Goal: Task Accomplishment & Management: Use online tool/utility

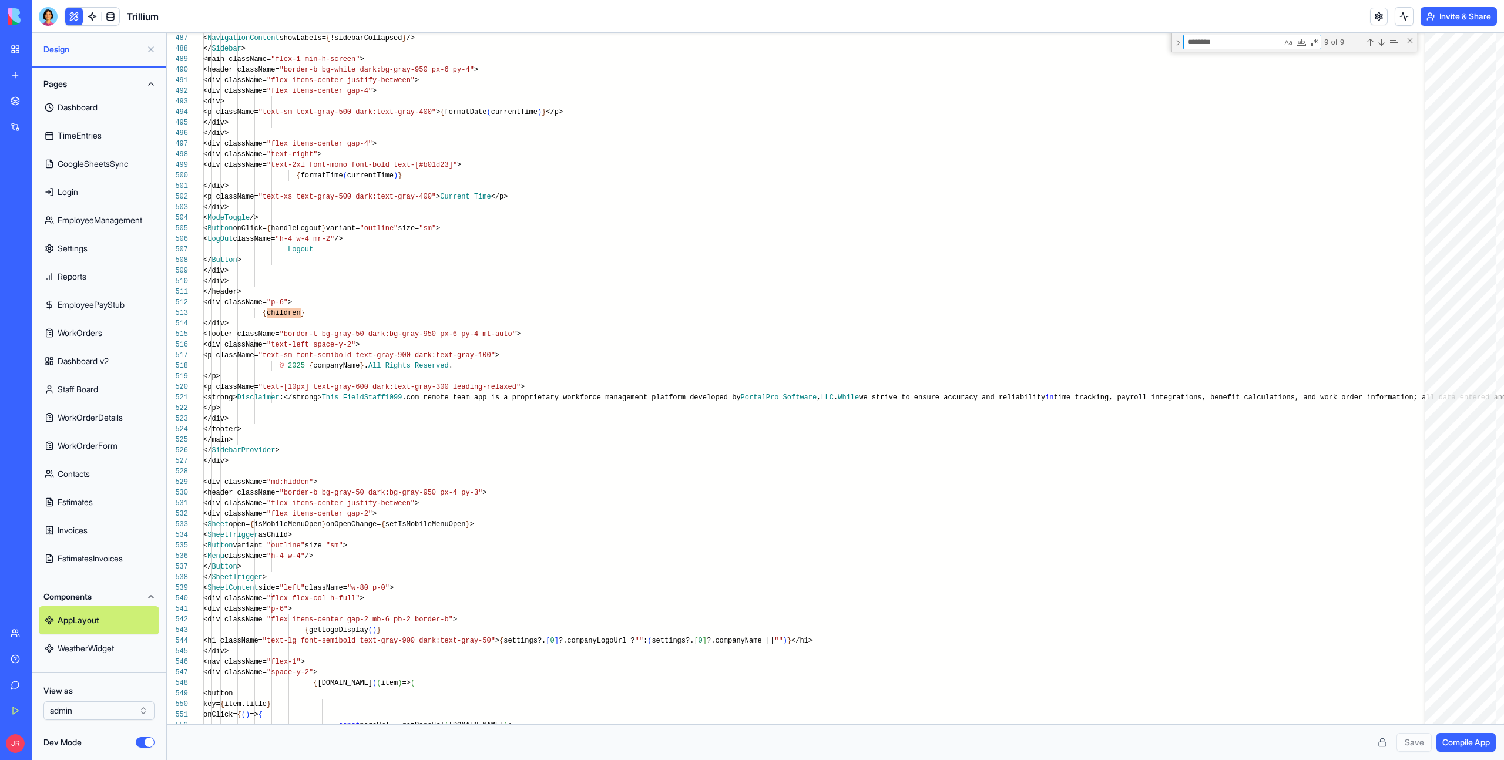
scroll to position [106, 80]
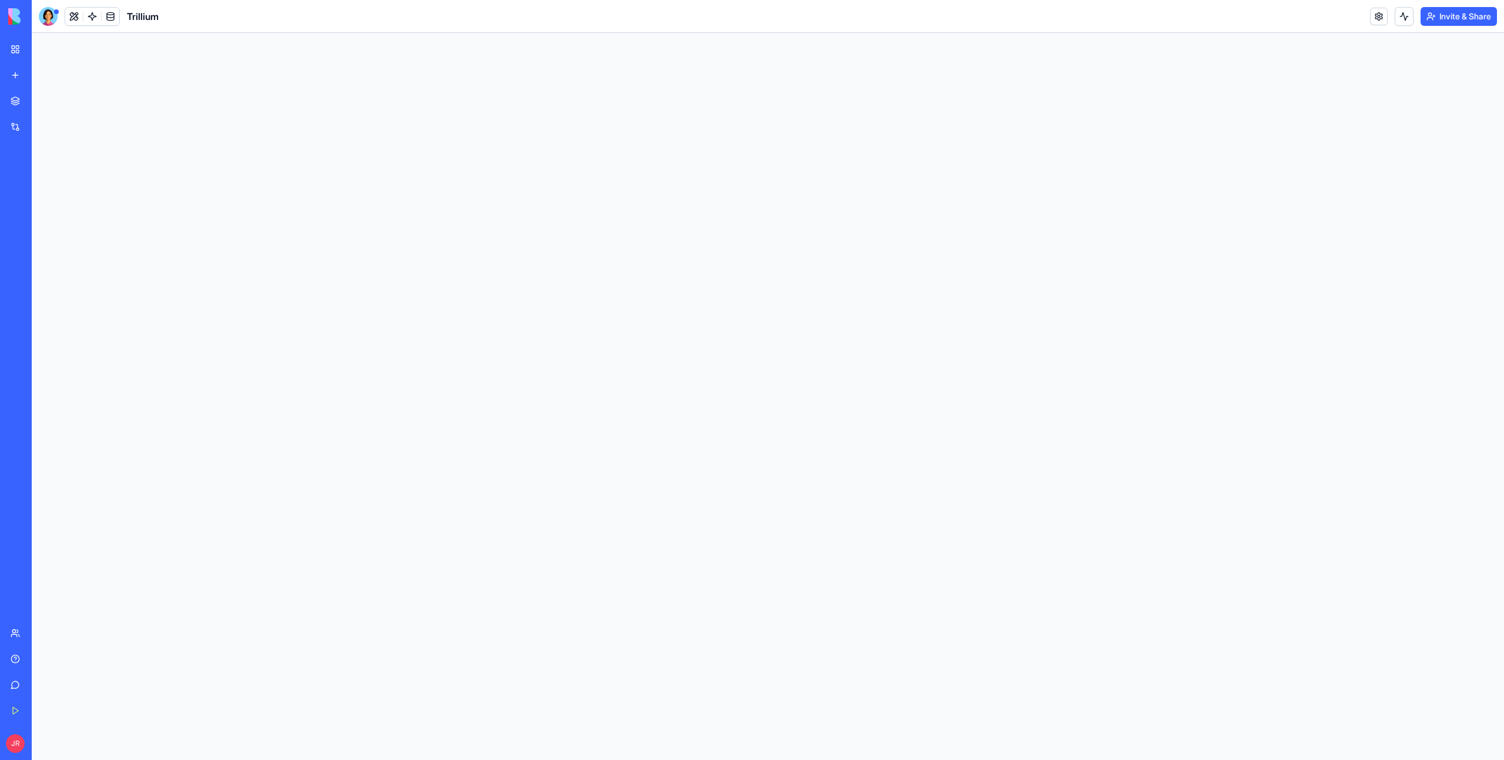
click at [1468, 16] on button "Invite & Share" at bounding box center [1458, 16] width 76 height 19
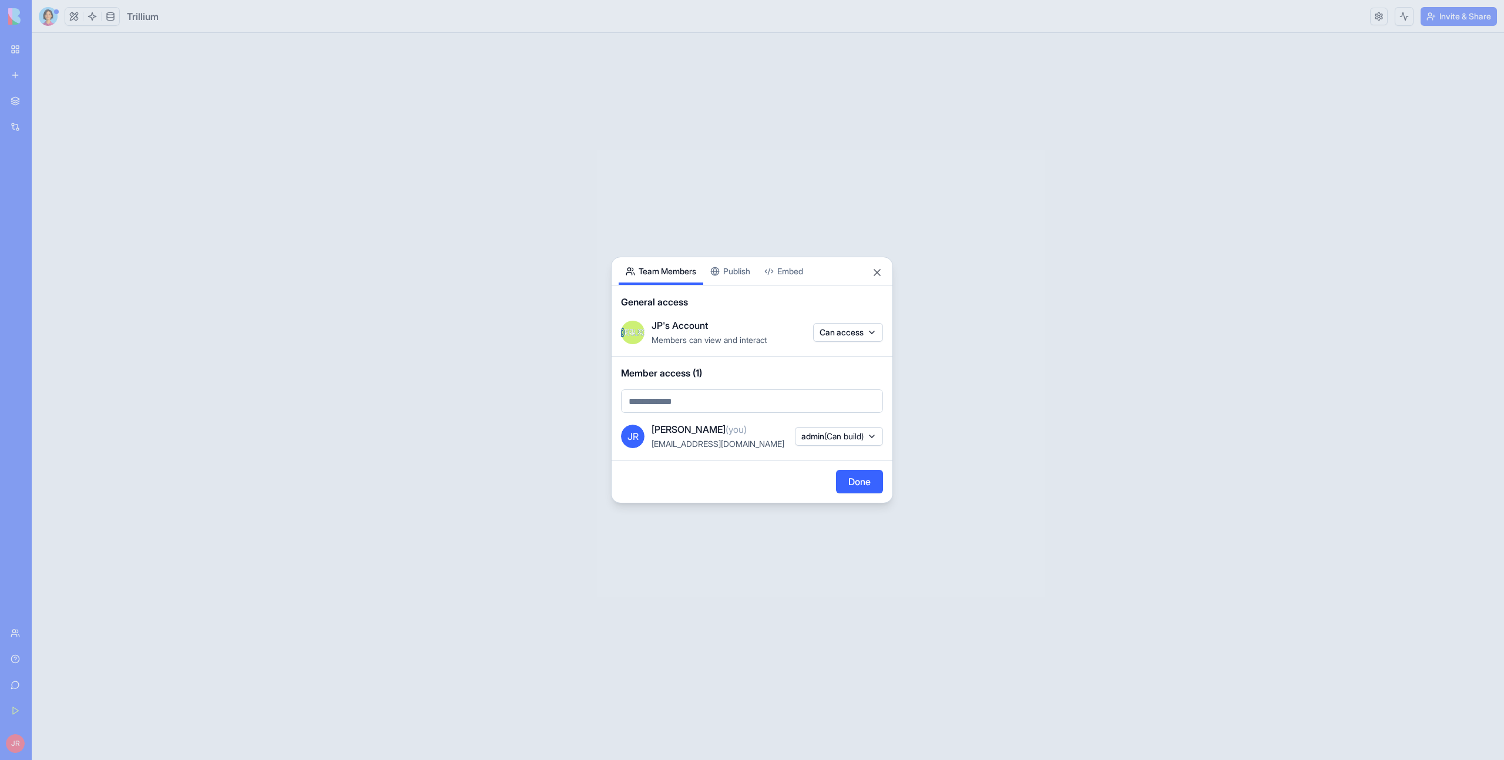
click at [792, 275] on button "Embed" at bounding box center [783, 271] width 53 height 28
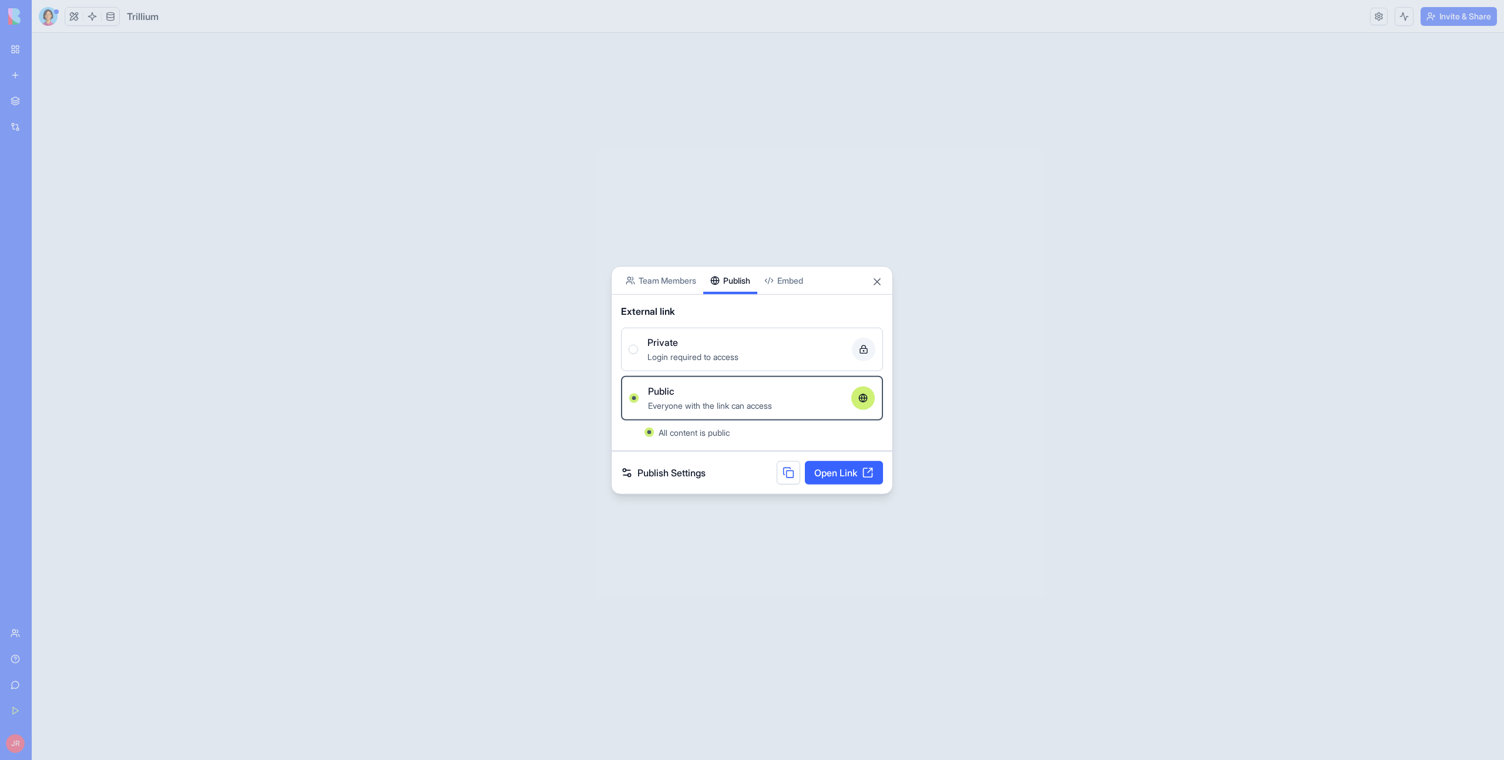
click at [747, 267] on button "Publish" at bounding box center [730, 281] width 54 height 28
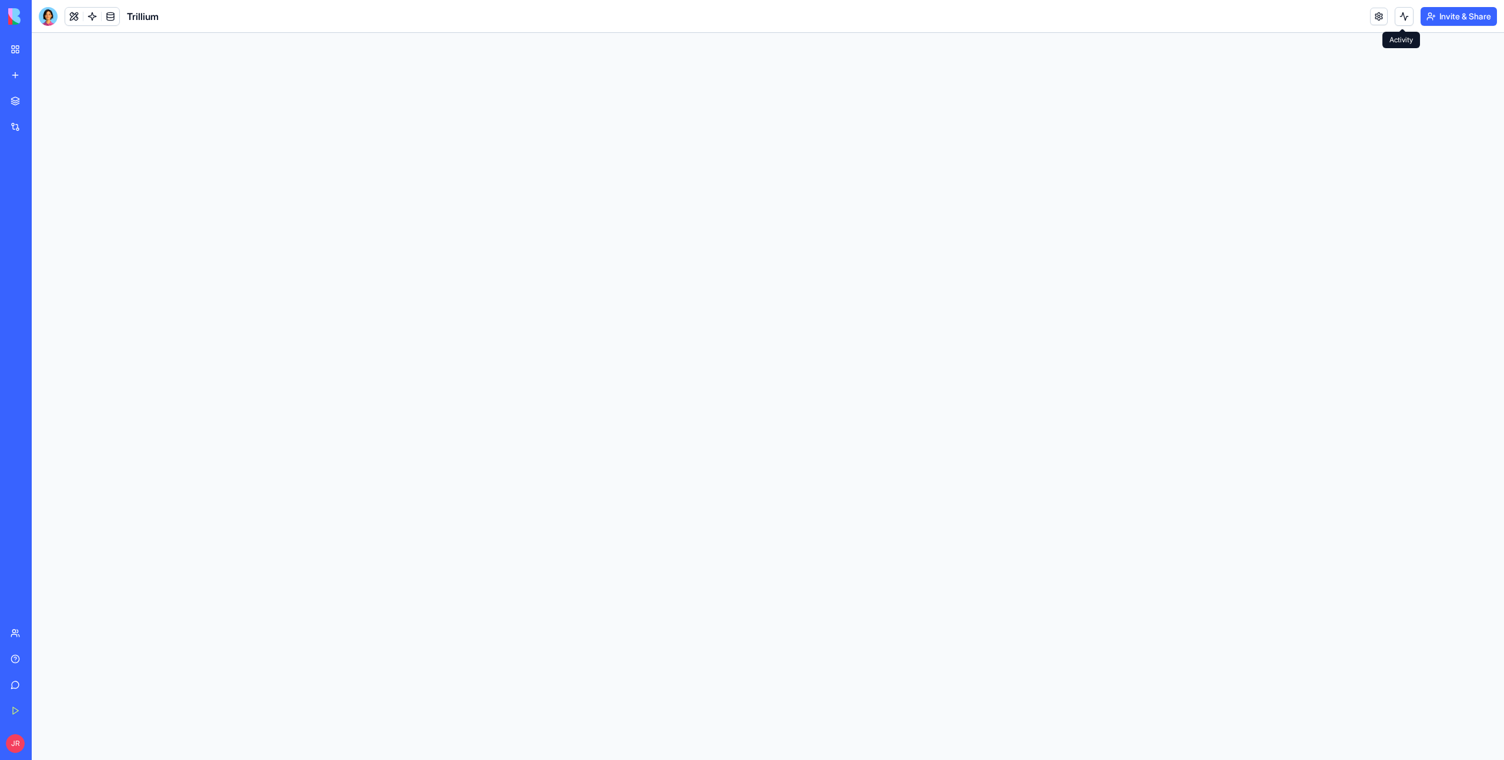
click at [1463, 25] on header "Trillium Invite & Share" at bounding box center [768, 16] width 1472 height 33
click at [1459, 17] on button "Invite & Share" at bounding box center [1458, 16] width 76 height 19
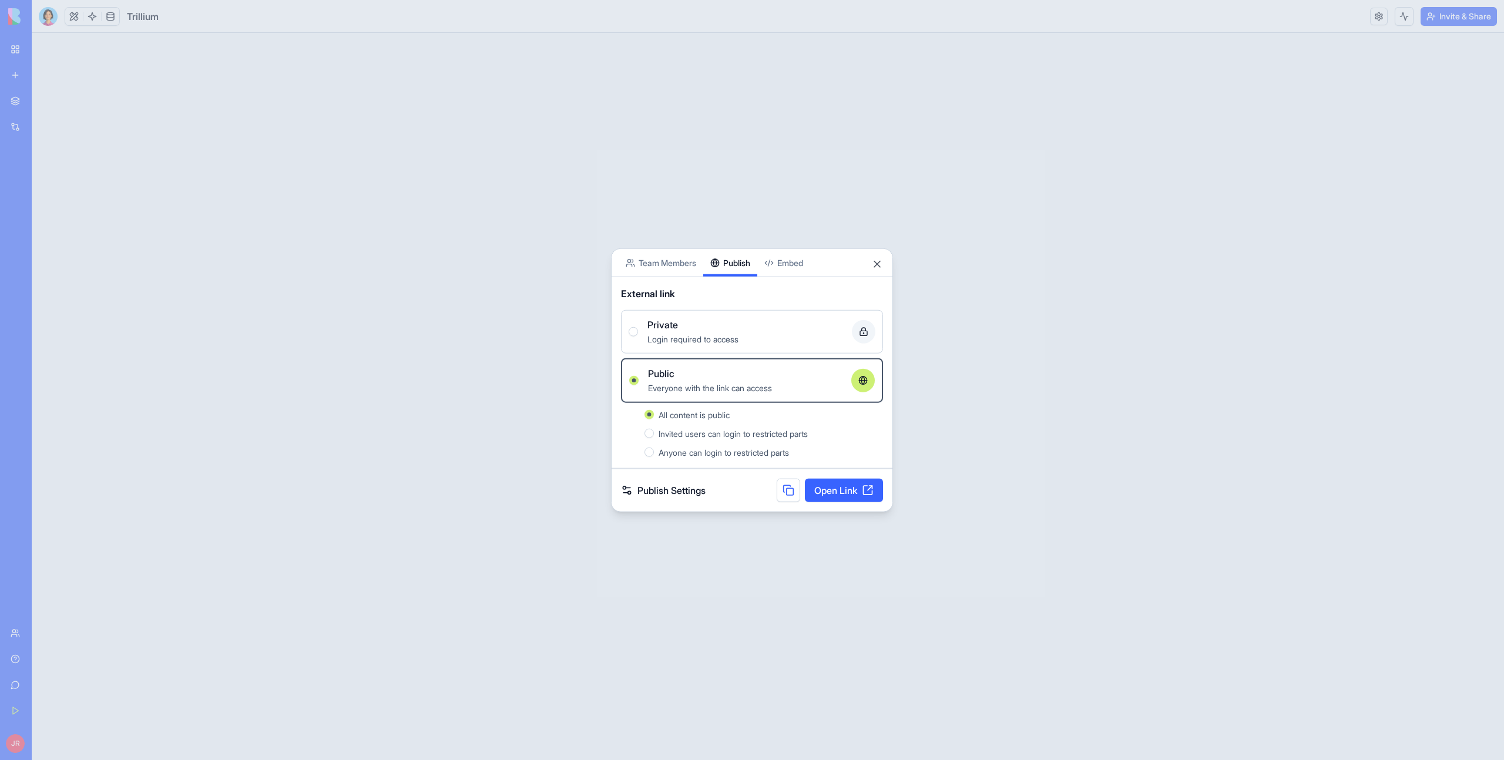
click at [735, 267] on button "Publish" at bounding box center [730, 263] width 54 height 28
click at [977, 239] on div at bounding box center [752, 380] width 1504 height 760
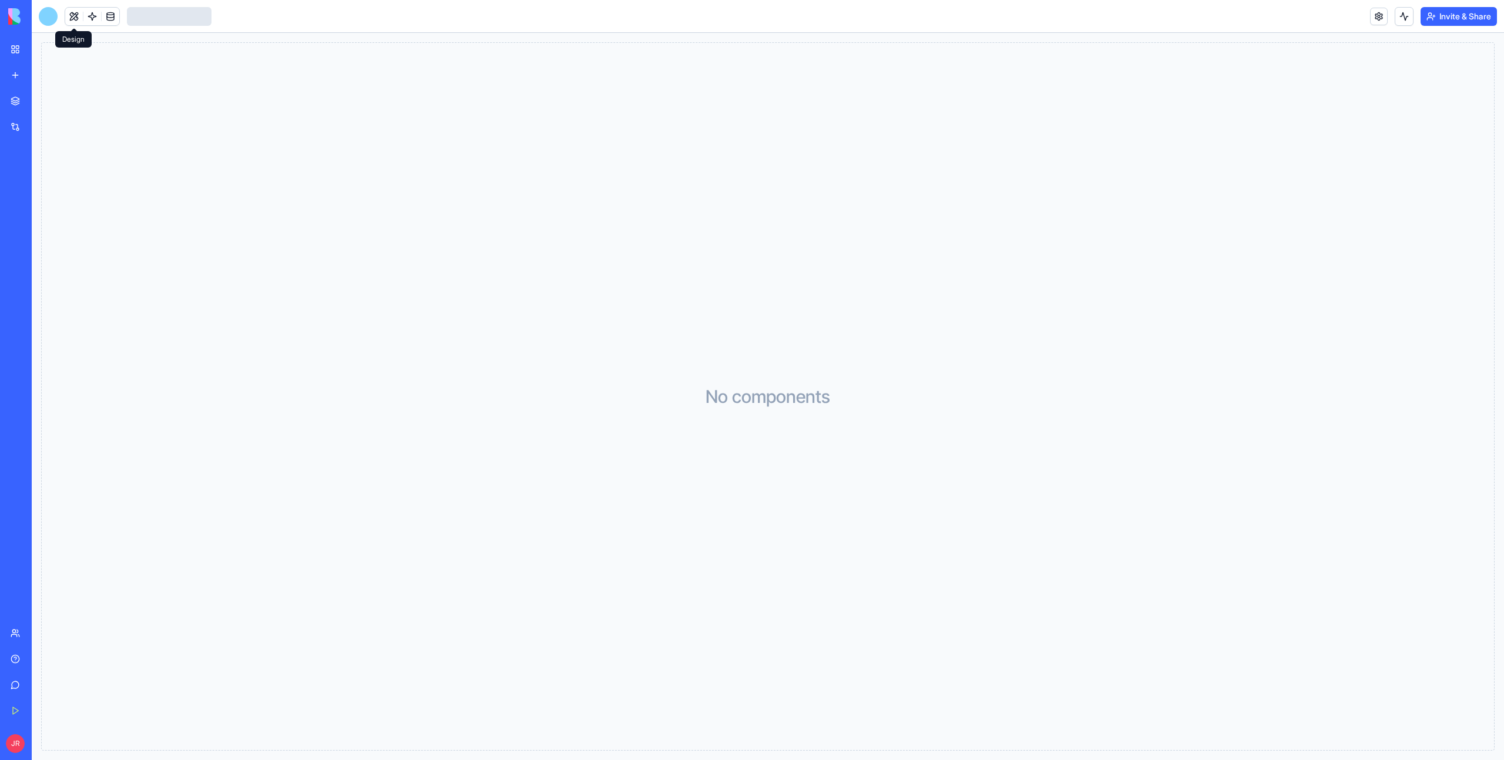
click at [75, 22] on button at bounding box center [74, 17] width 18 height 18
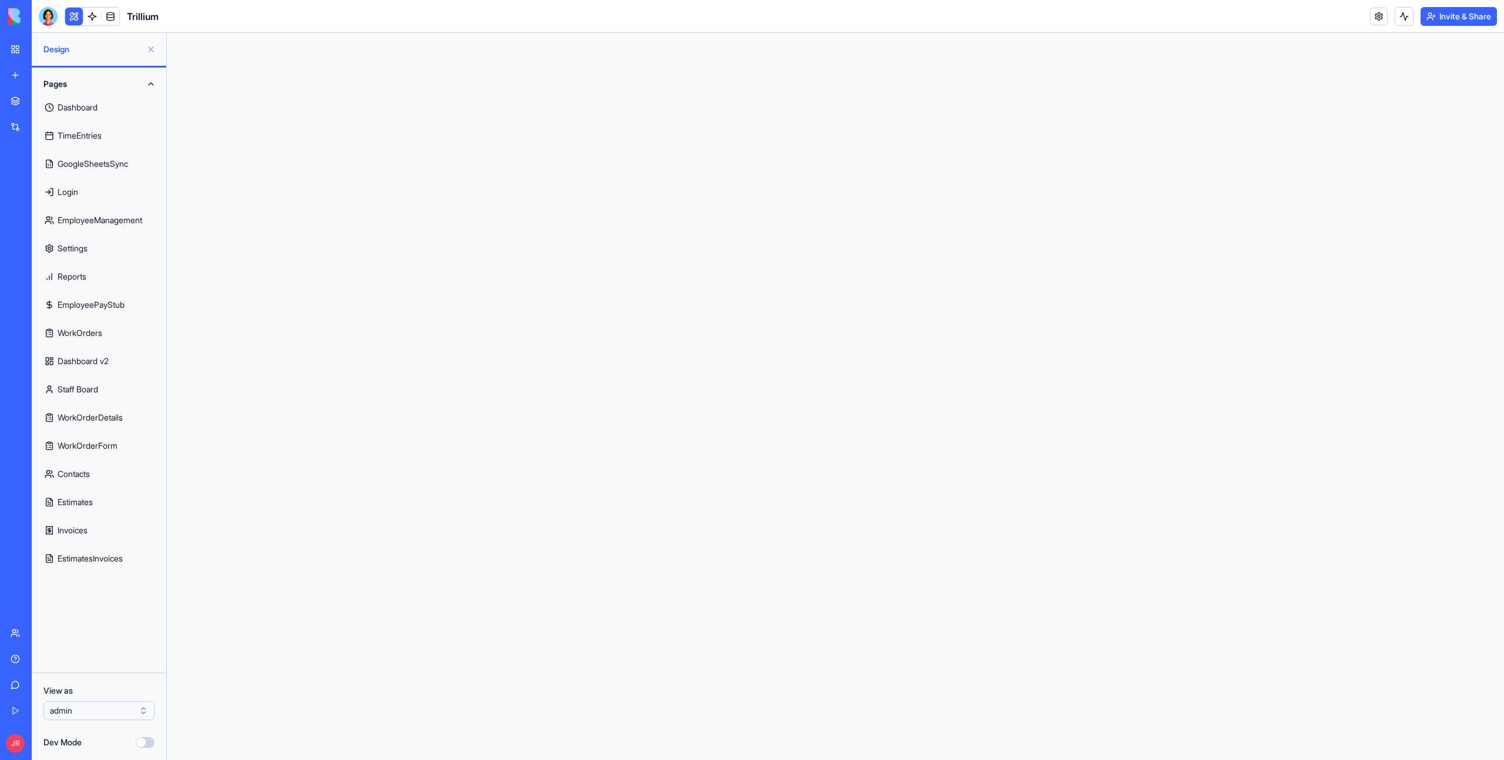
click at [82, 110] on link "Dashboard" at bounding box center [99, 107] width 120 height 28
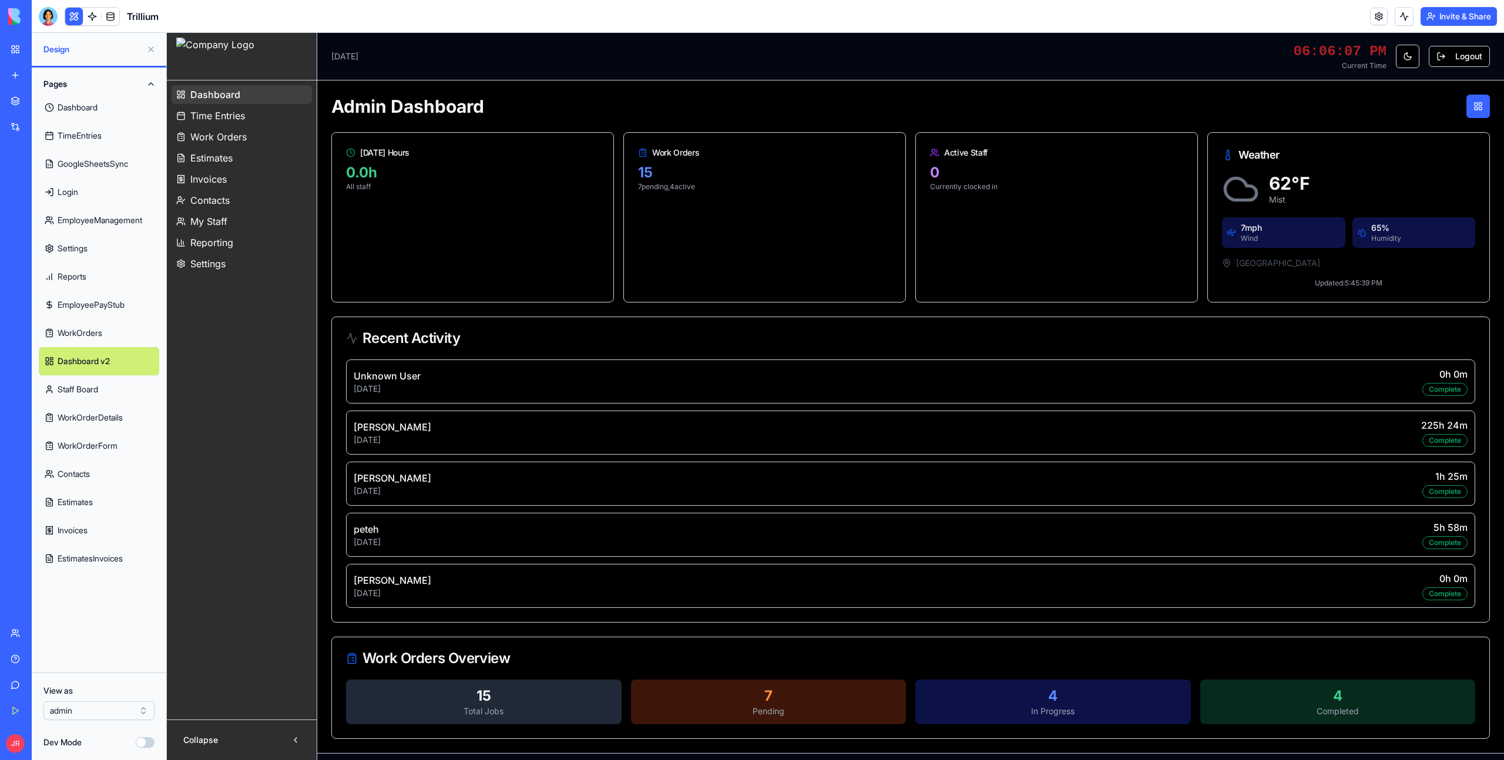
click at [99, 103] on link "Dashboard" at bounding box center [99, 107] width 120 height 28
click at [1463, 12] on button "Invite & Share" at bounding box center [1458, 16] width 76 height 19
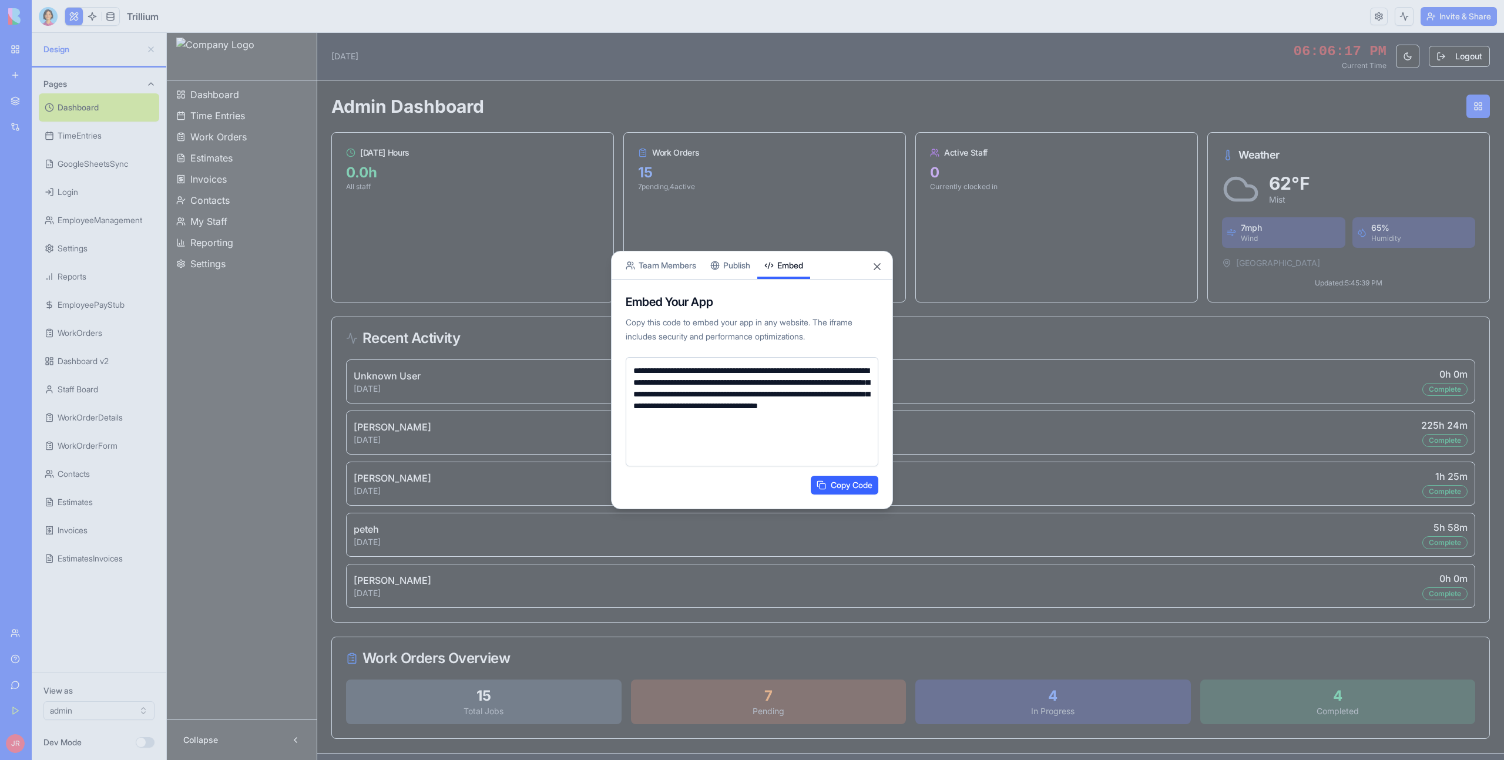
click at [781, 276] on button "Embed" at bounding box center [783, 265] width 53 height 28
click at [750, 268] on button "Publish" at bounding box center [730, 265] width 54 height 28
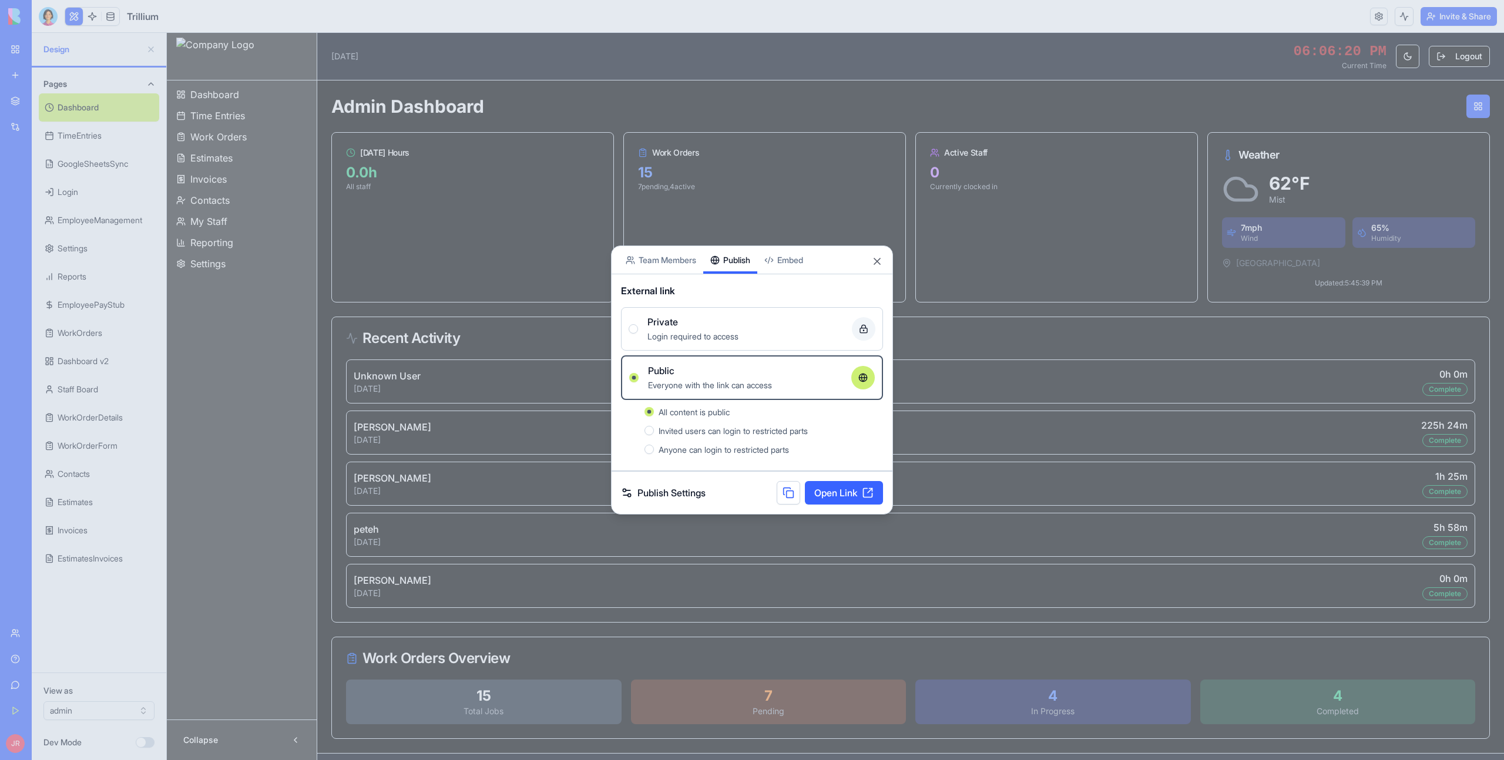
click at [425, 192] on div at bounding box center [752, 380] width 1504 height 760
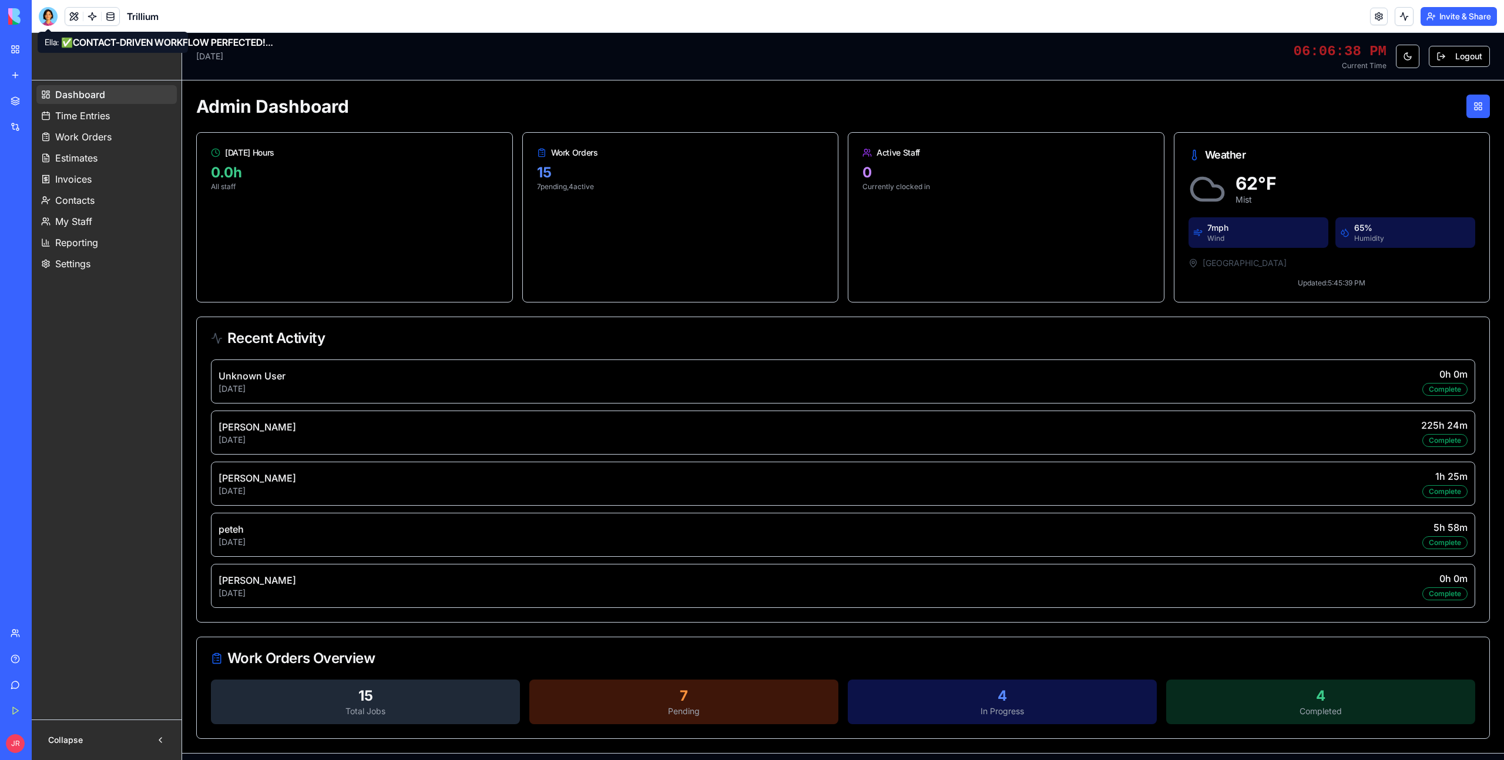
click at [49, 12] on div at bounding box center [48, 16] width 19 height 19
click at [76, 15] on button at bounding box center [74, 17] width 18 height 18
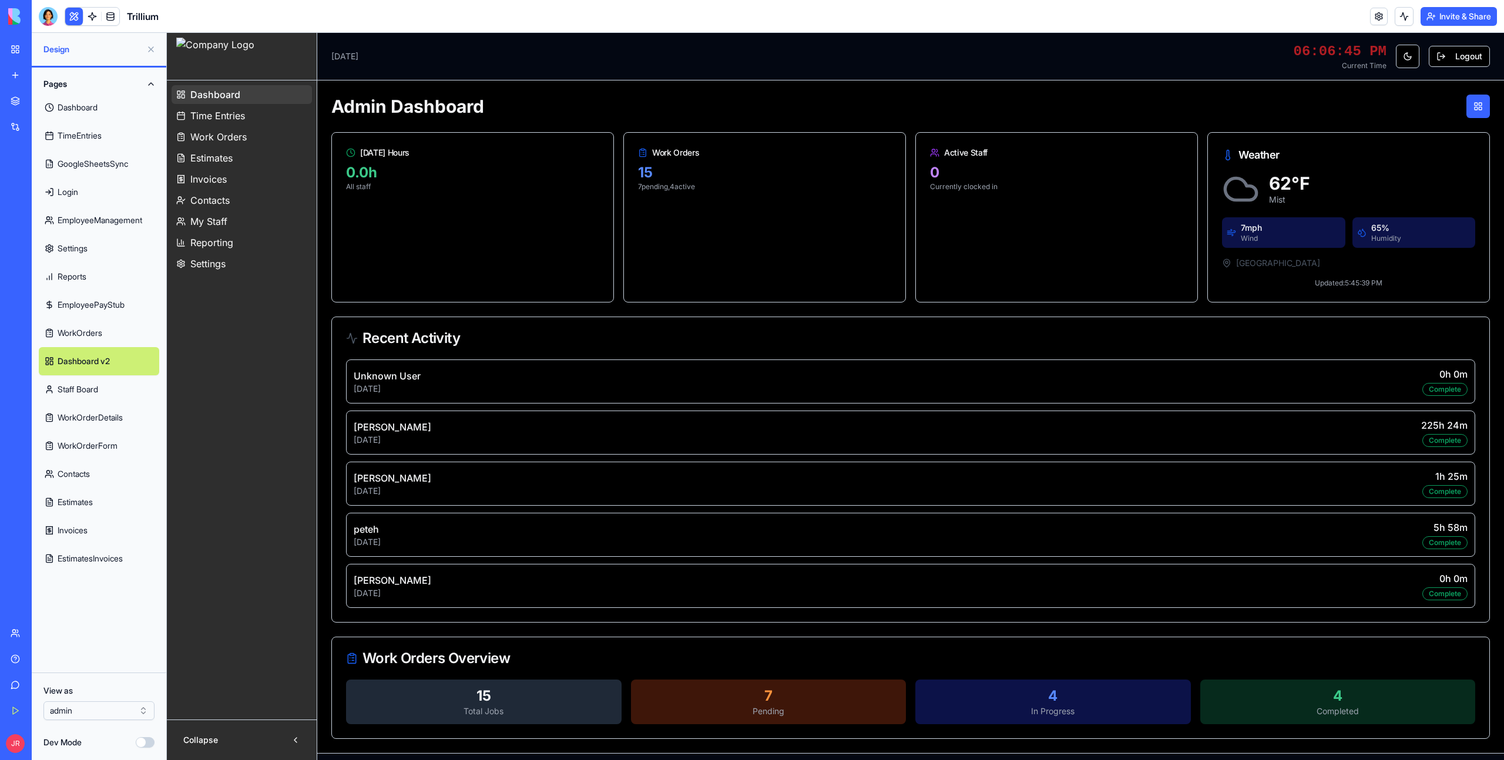
click at [148, 737] on button "Dev Mode" at bounding box center [145, 742] width 19 height 11
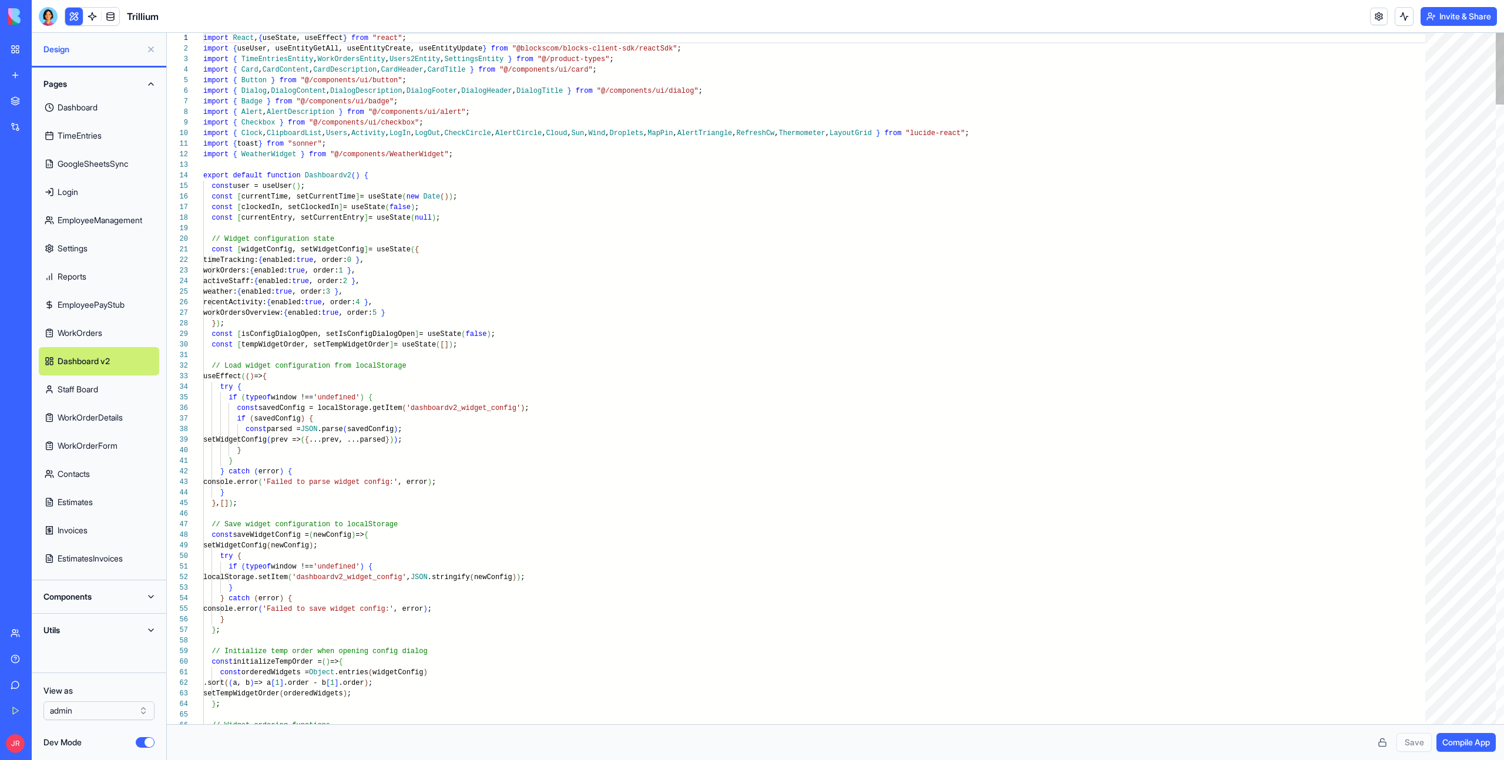
scroll to position [53, 0]
click at [91, 587] on button "Components" at bounding box center [99, 596] width 120 height 19
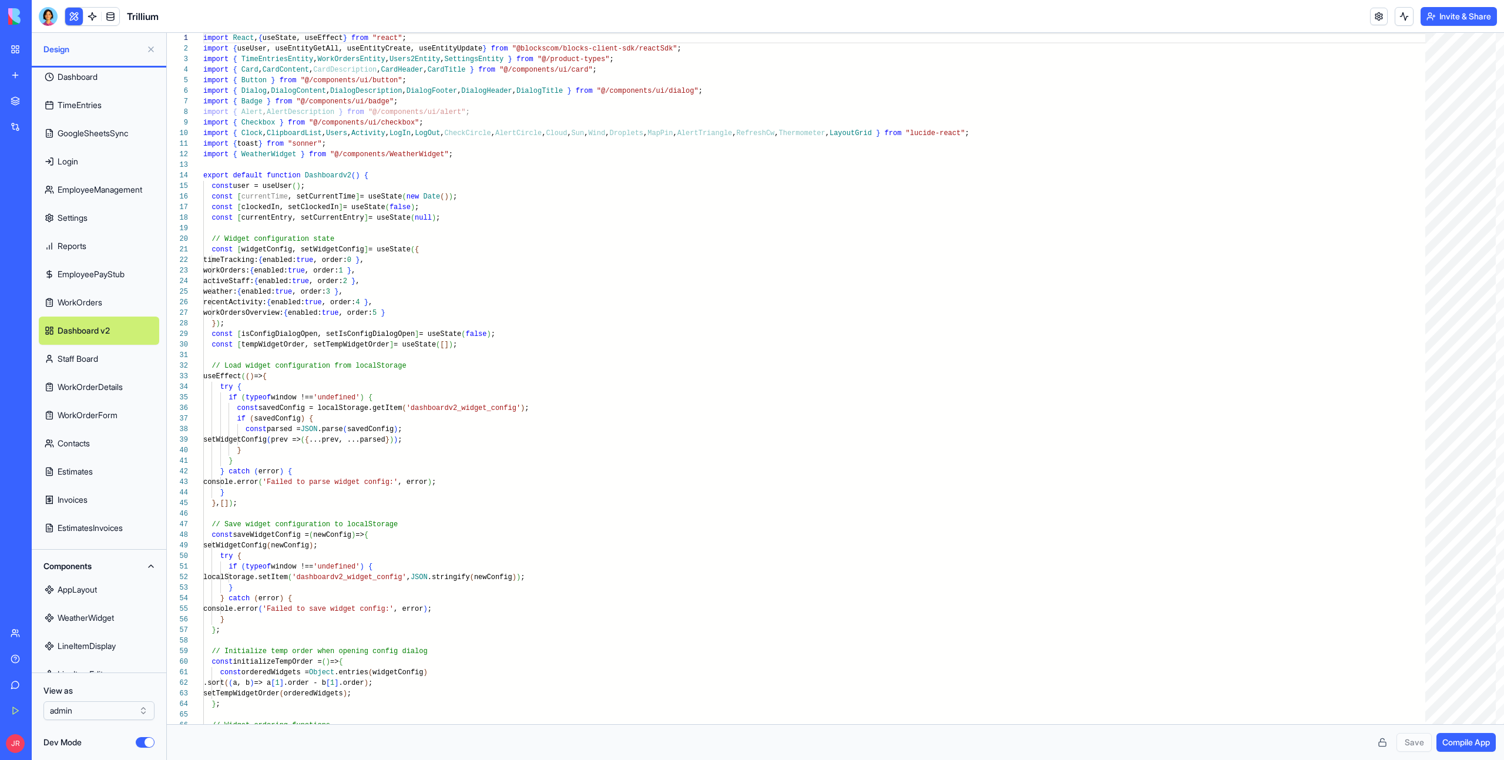
scroll to position [34, 0]
click at [82, 579] on link "AppLayout" at bounding box center [99, 586] width 120 height 28
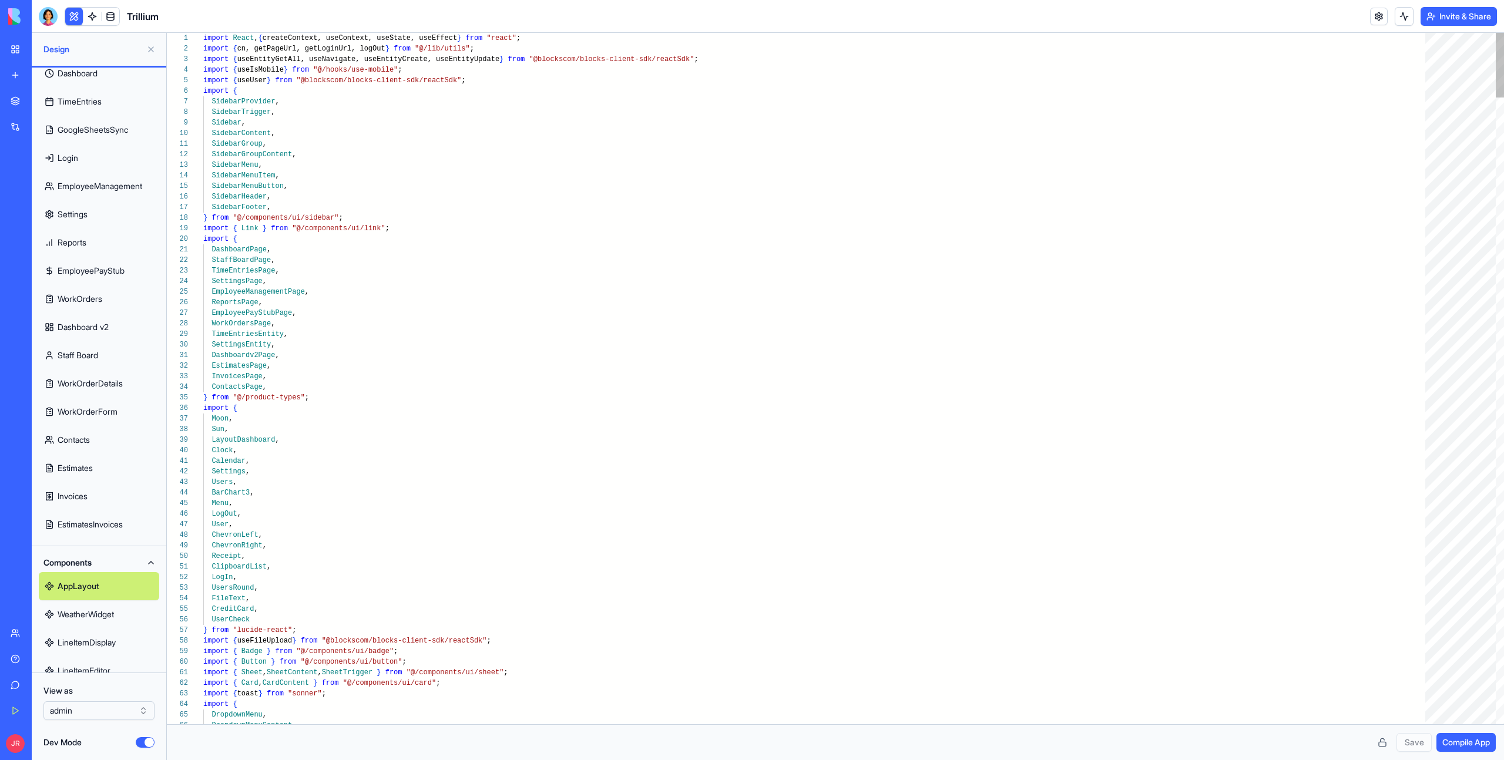
scroll to position [42, 0]
type textarea "**********"
type textarea "*"
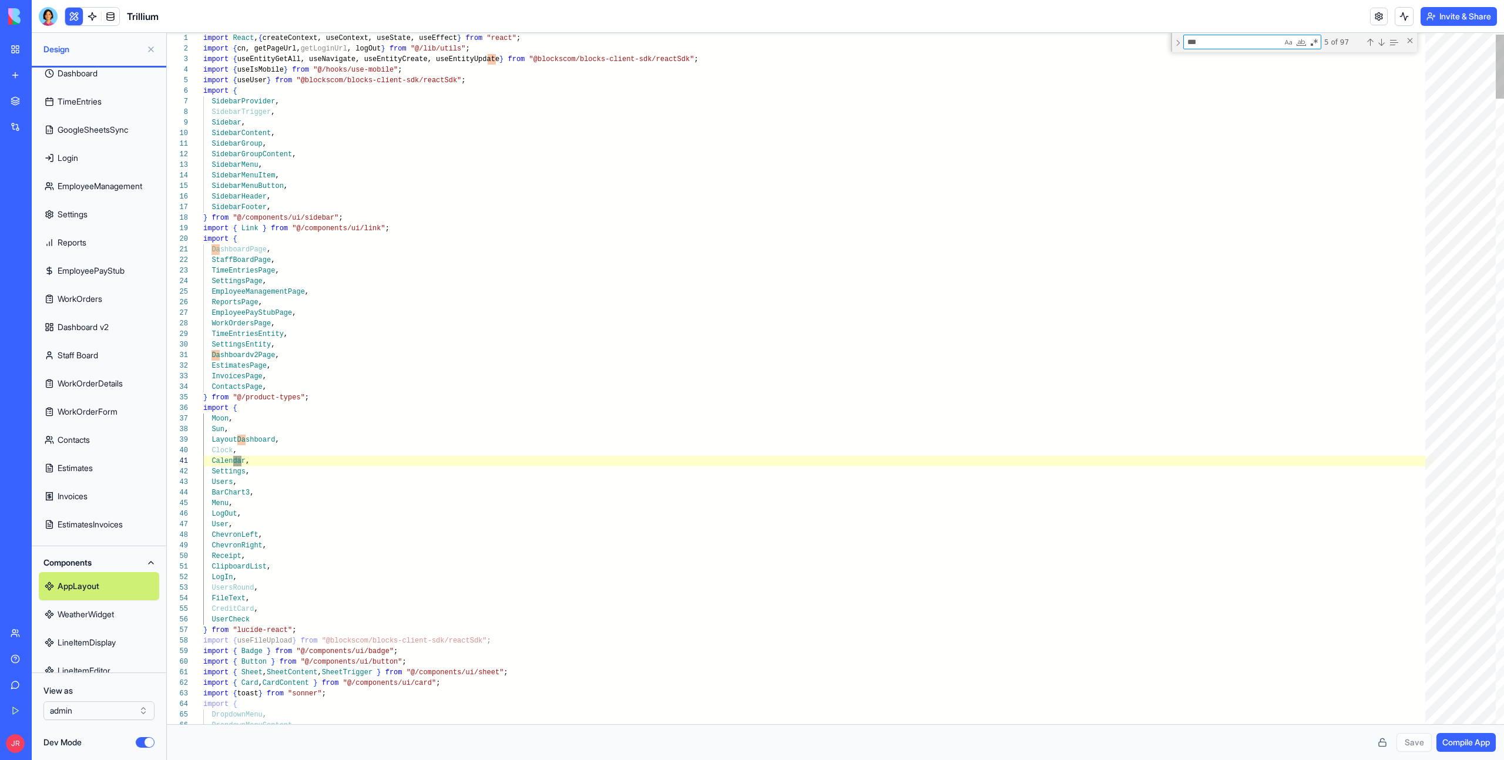
type textarea "****"
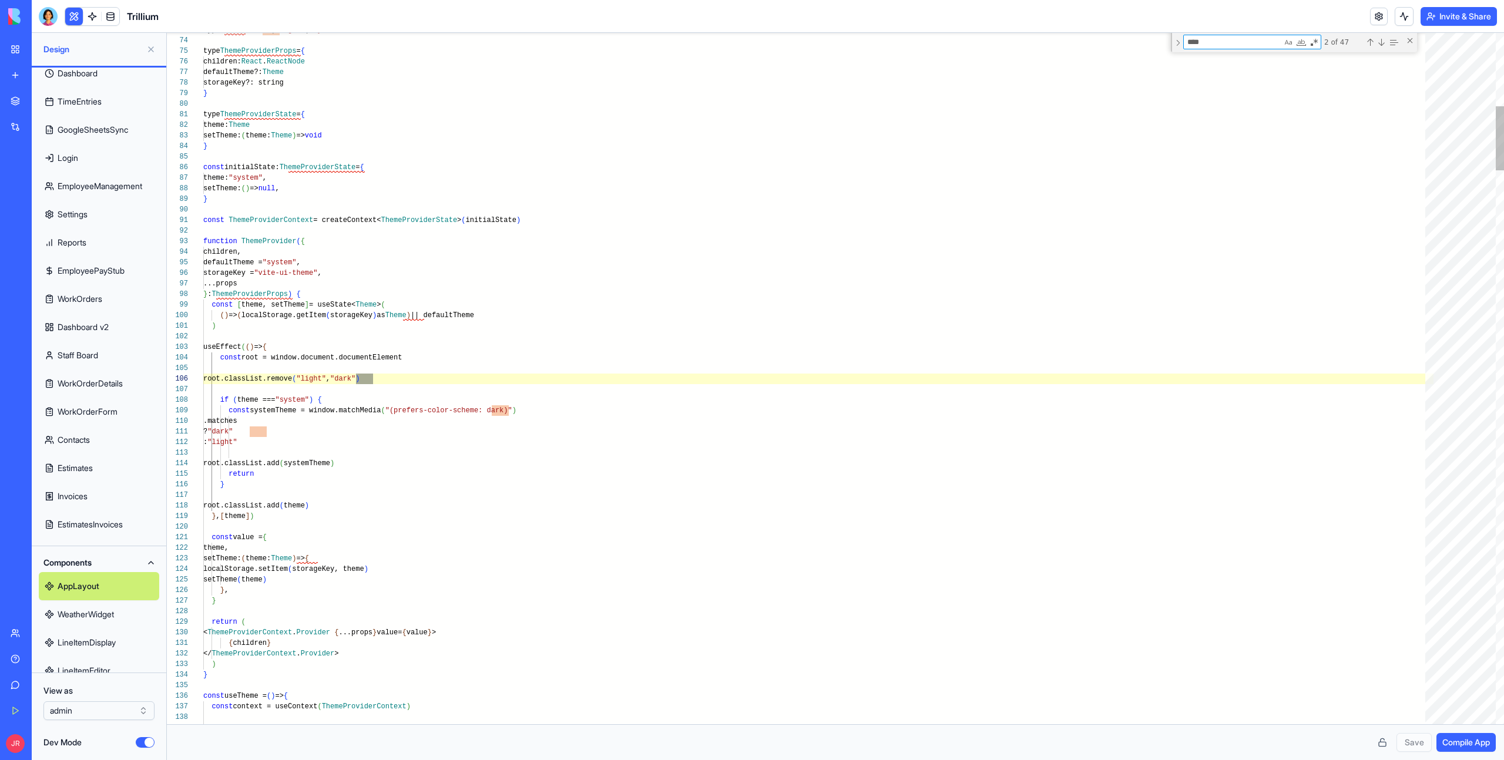
scroll to position [106, 305]
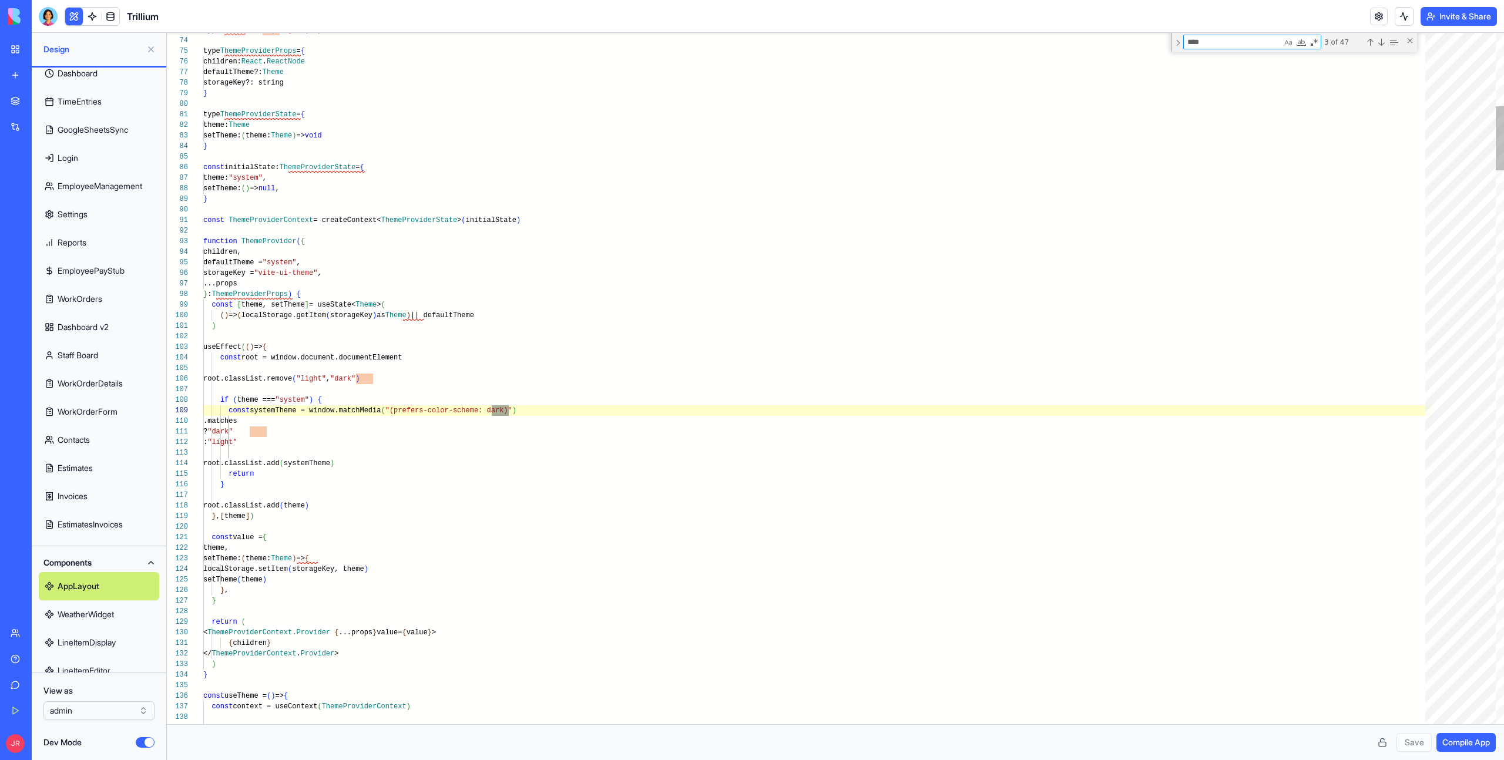
type textarea "**********"
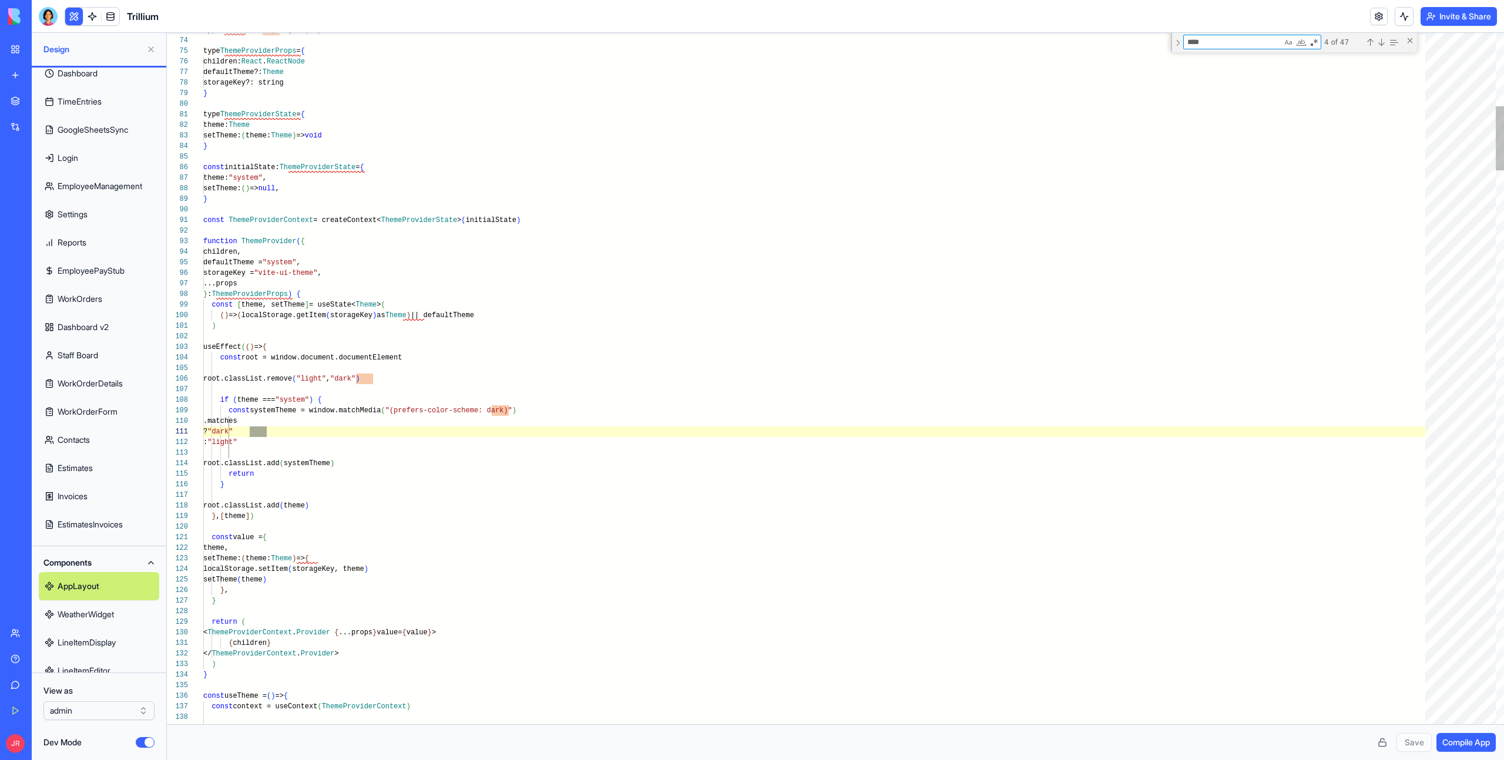
scroll to position [106, 63]
type textarea "****"
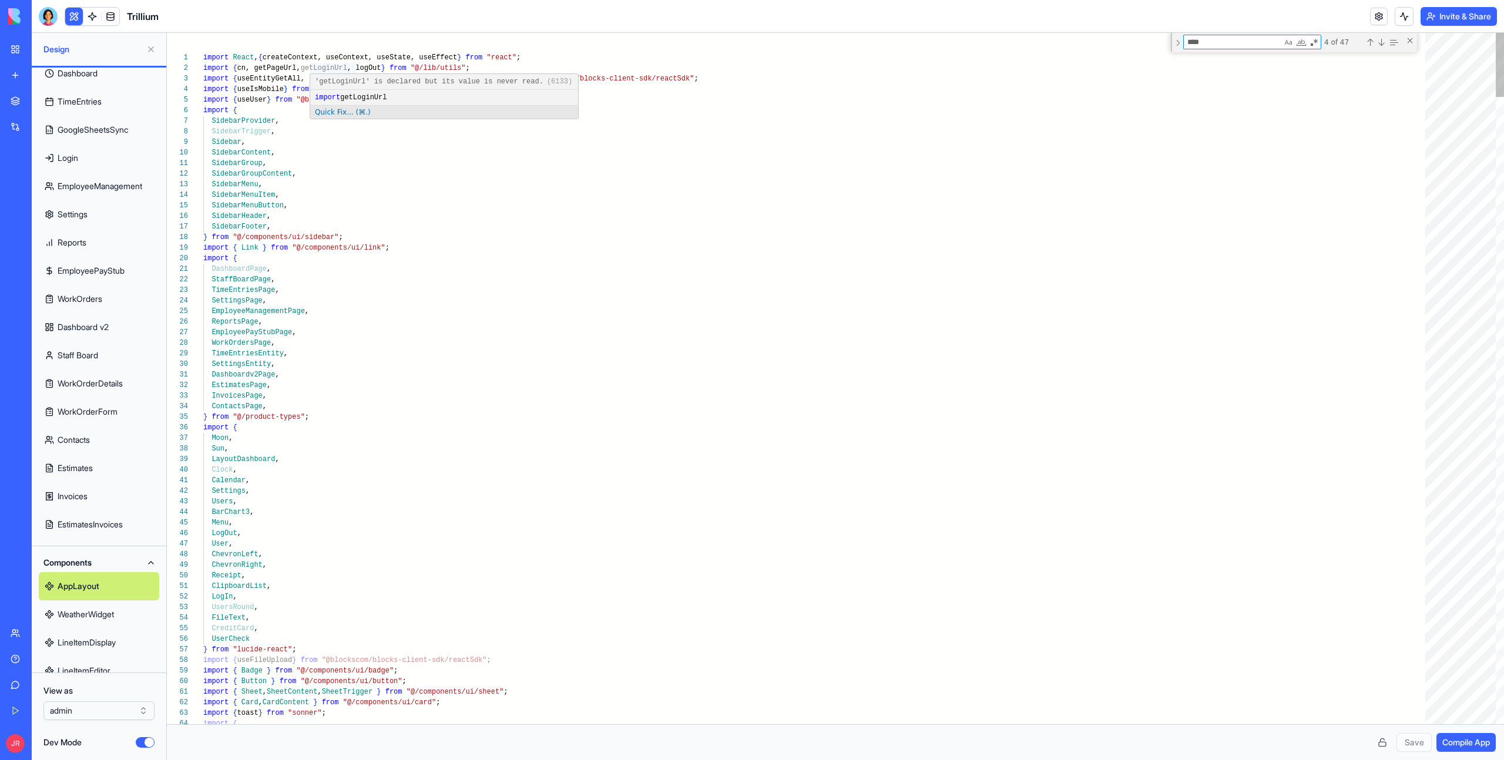
type textarea "**********"
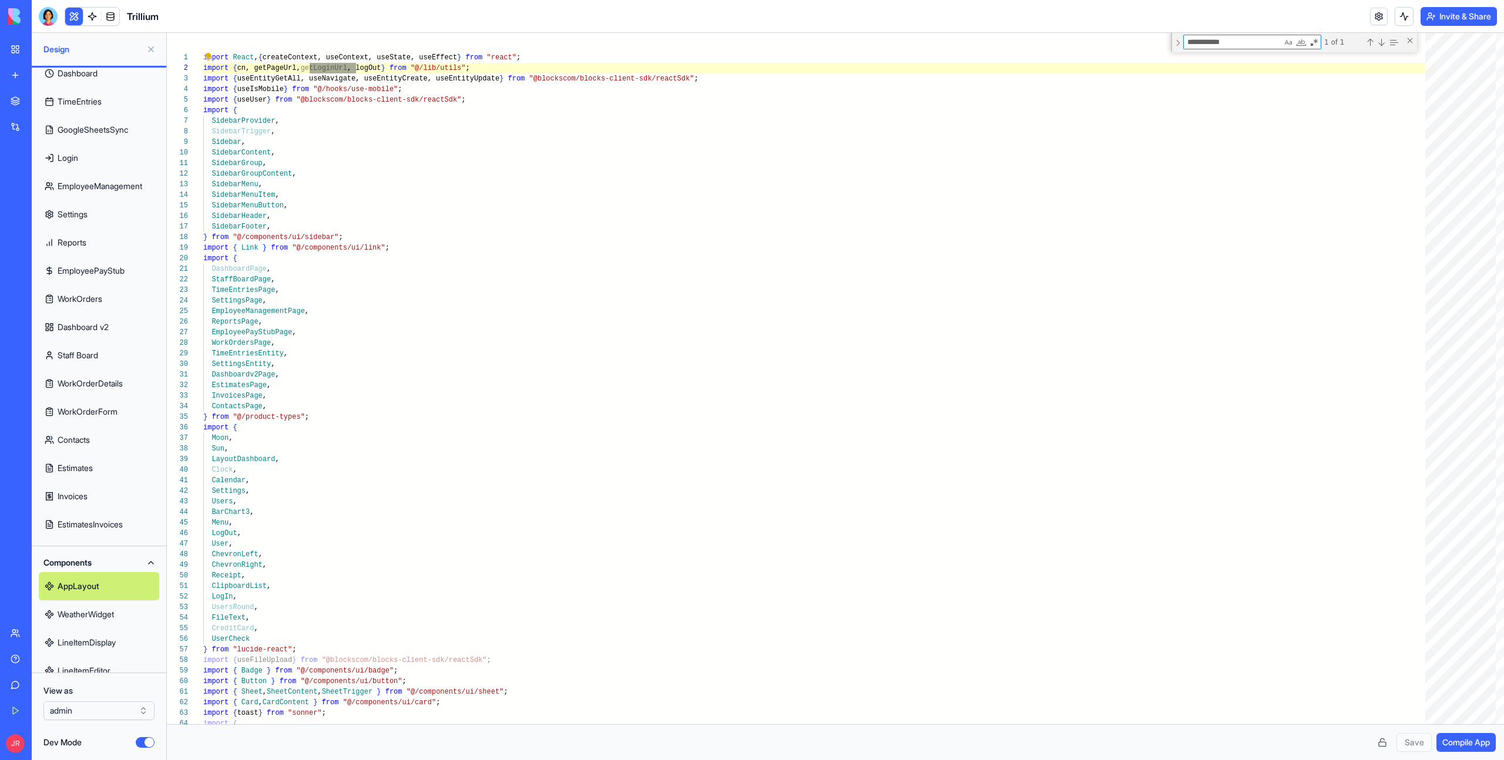
click at [1441, 22] on button "Invite & Share" at bounding box center [1458, 16] width 76 height 19
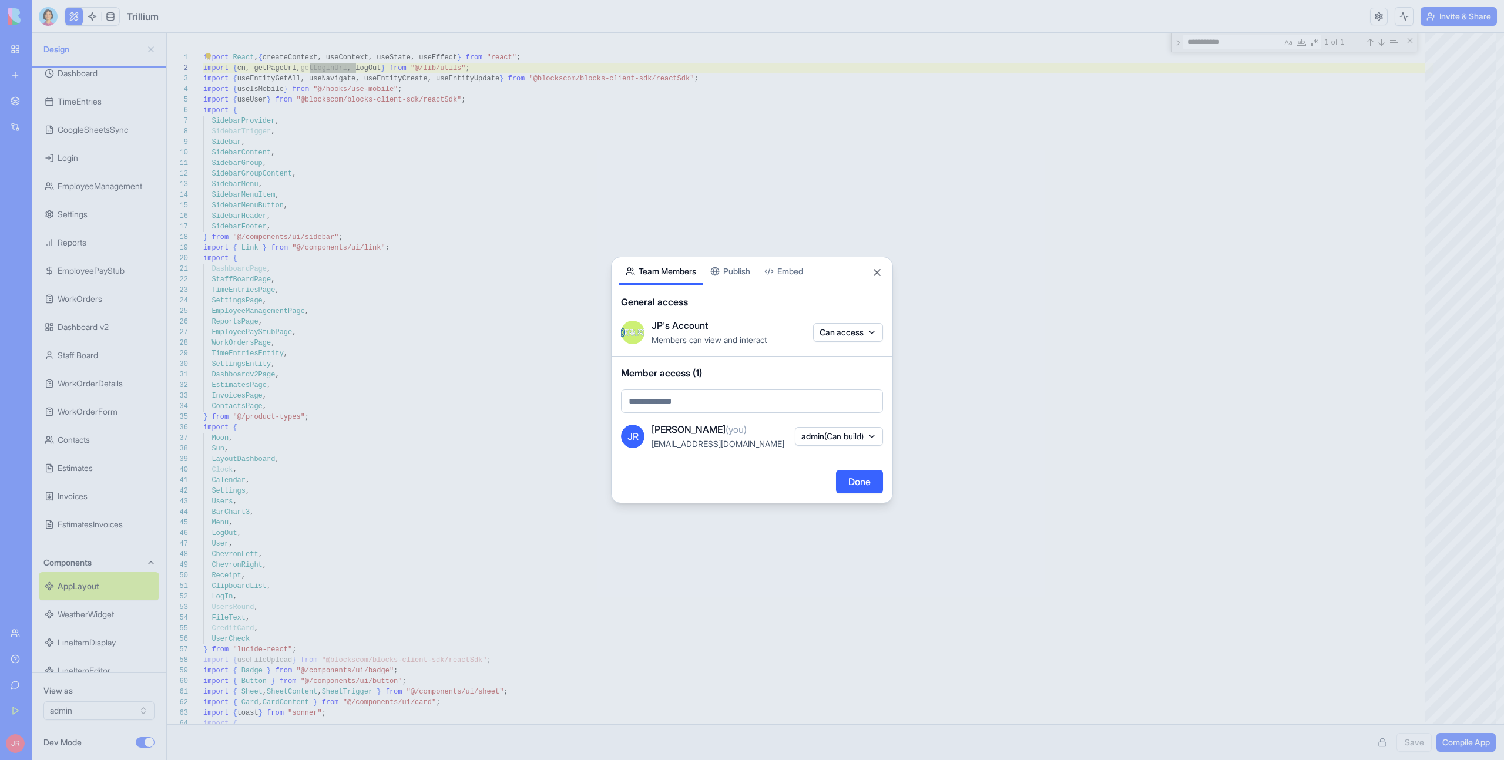
click at [744, 271] on button "Publish" at bounding box center [730, 271] width 54 height 28
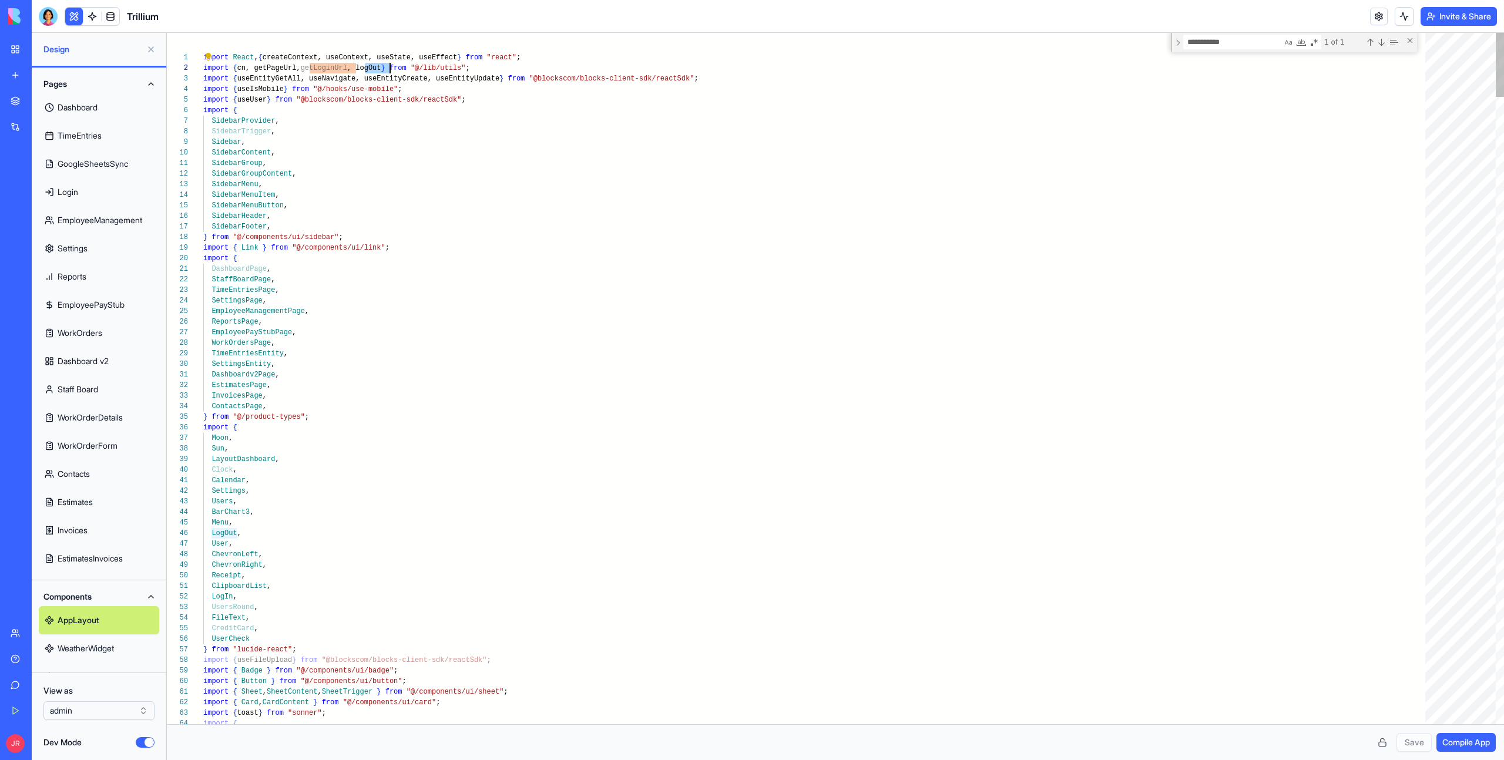
type textarea "******"
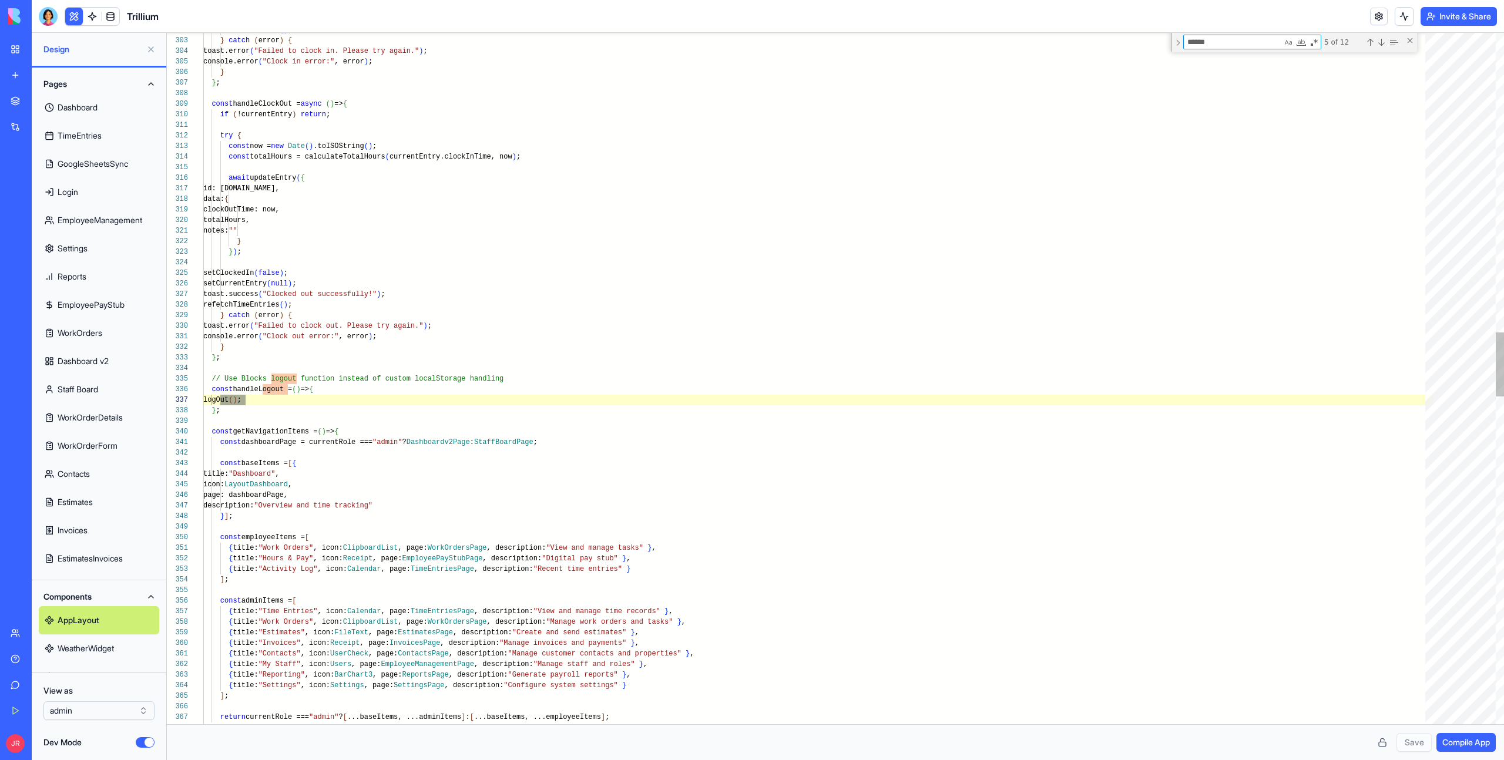
type textarea "**********"
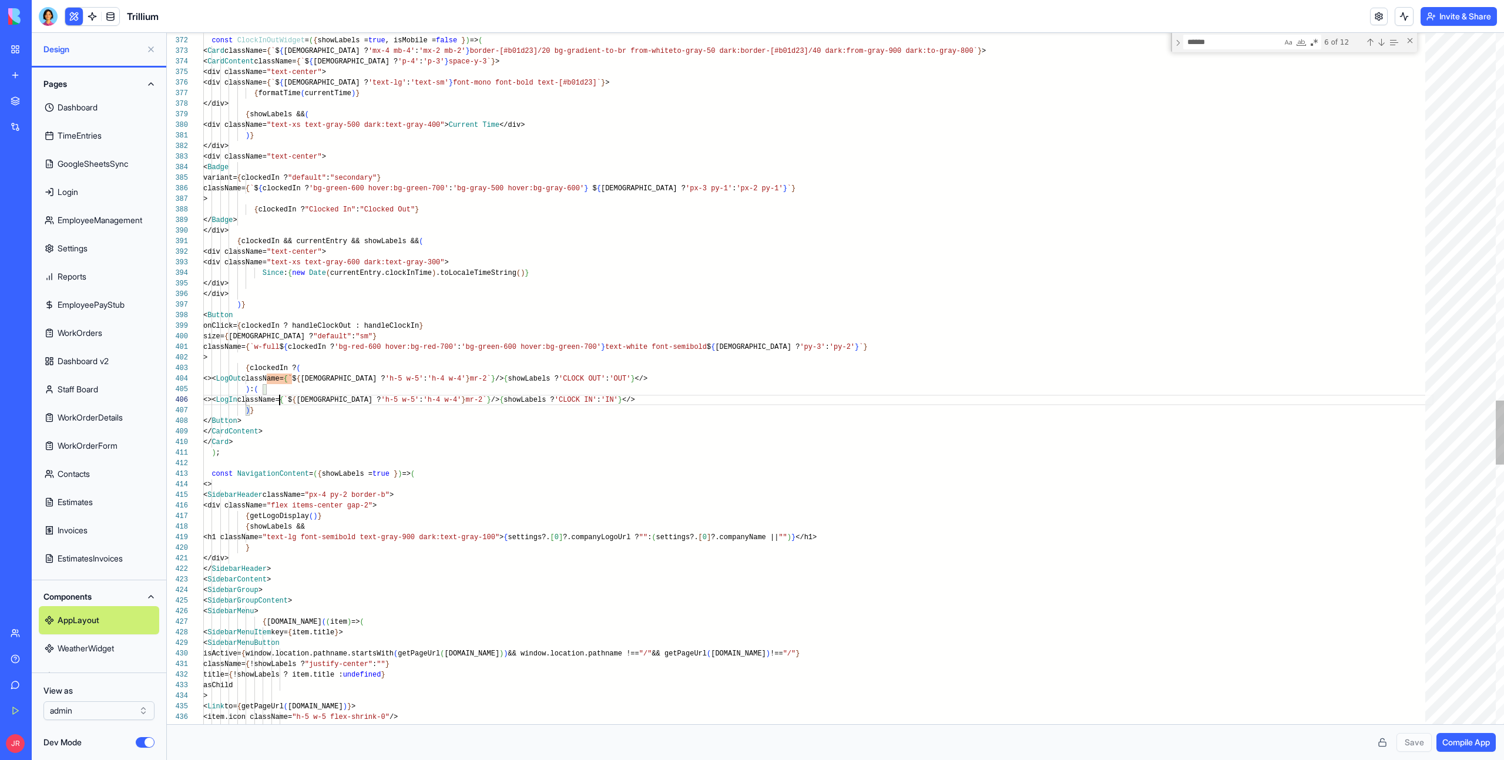
type textarea "*****"
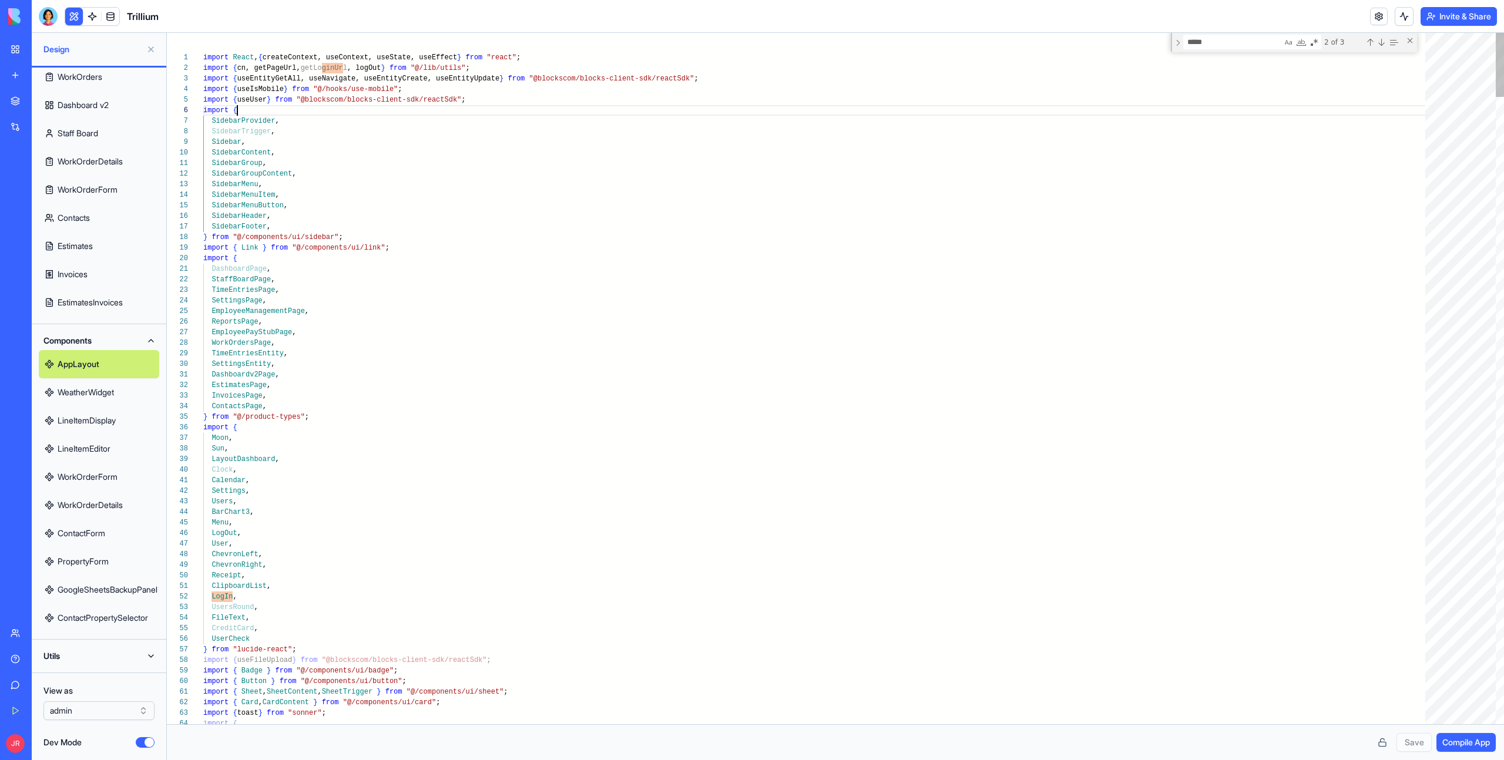
scroll to position [53, 34]
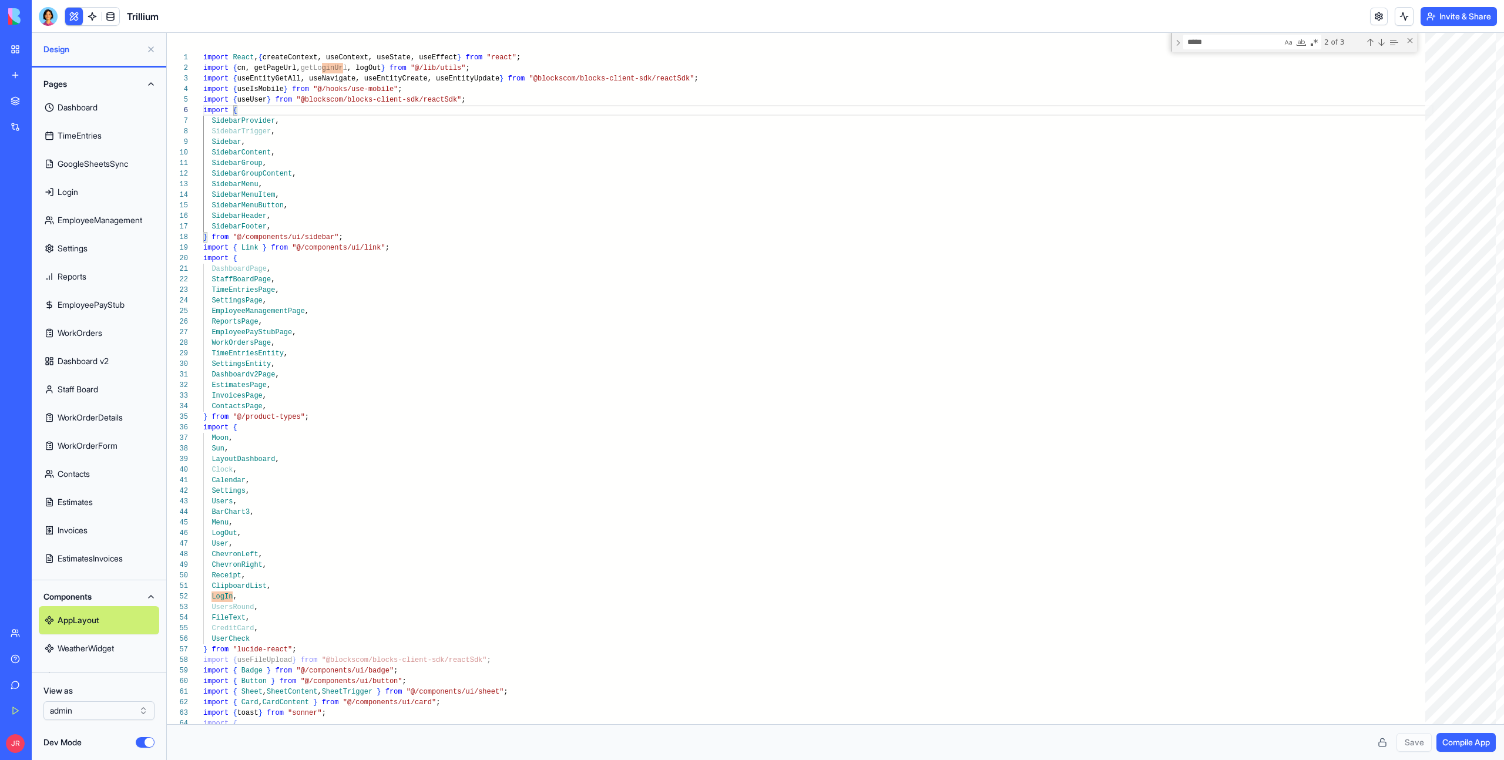
click at [96, 115] on link "Dashboard" at bounding box center [99, 107] width 120 height 28
type textarea "**********"
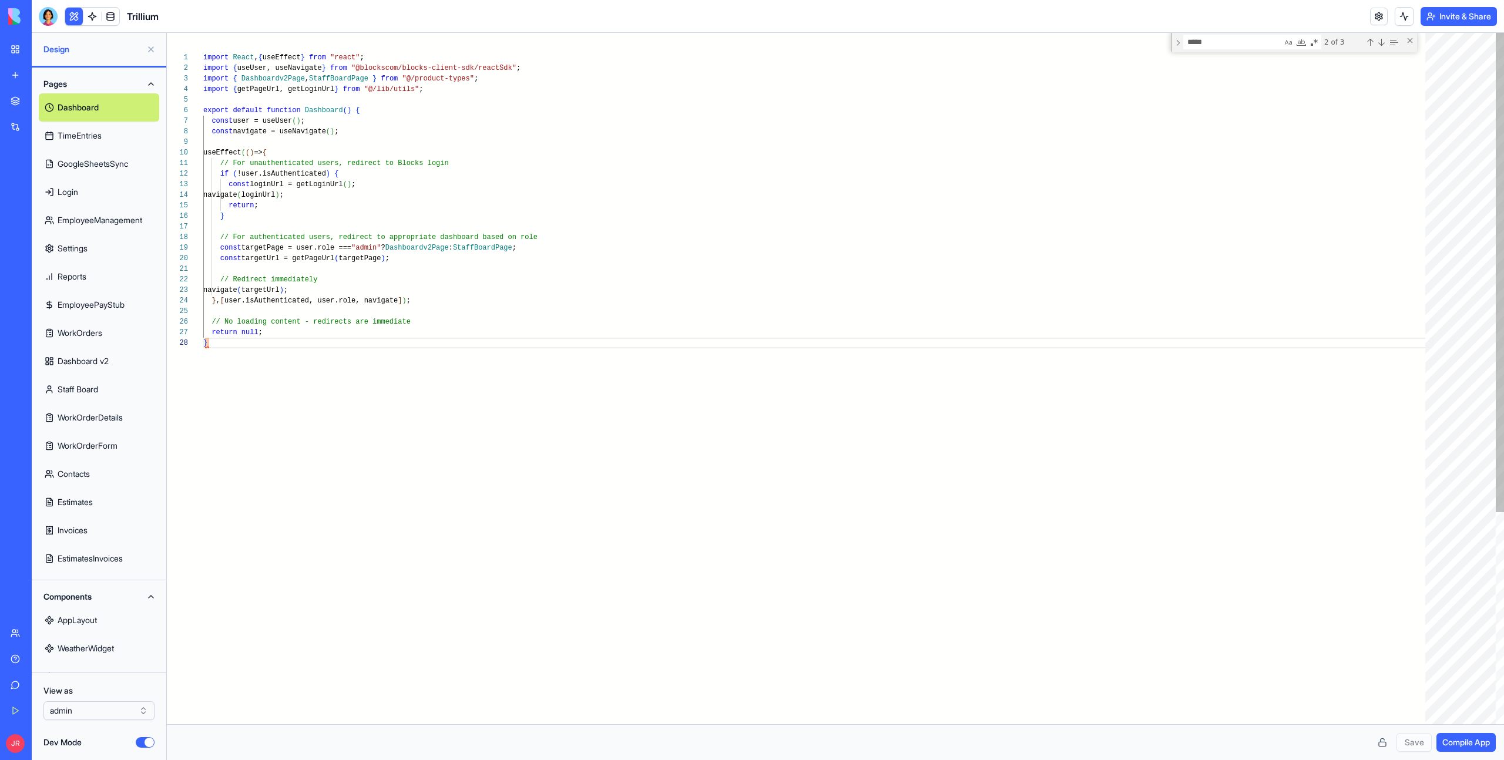
scroll to position [74, 4]
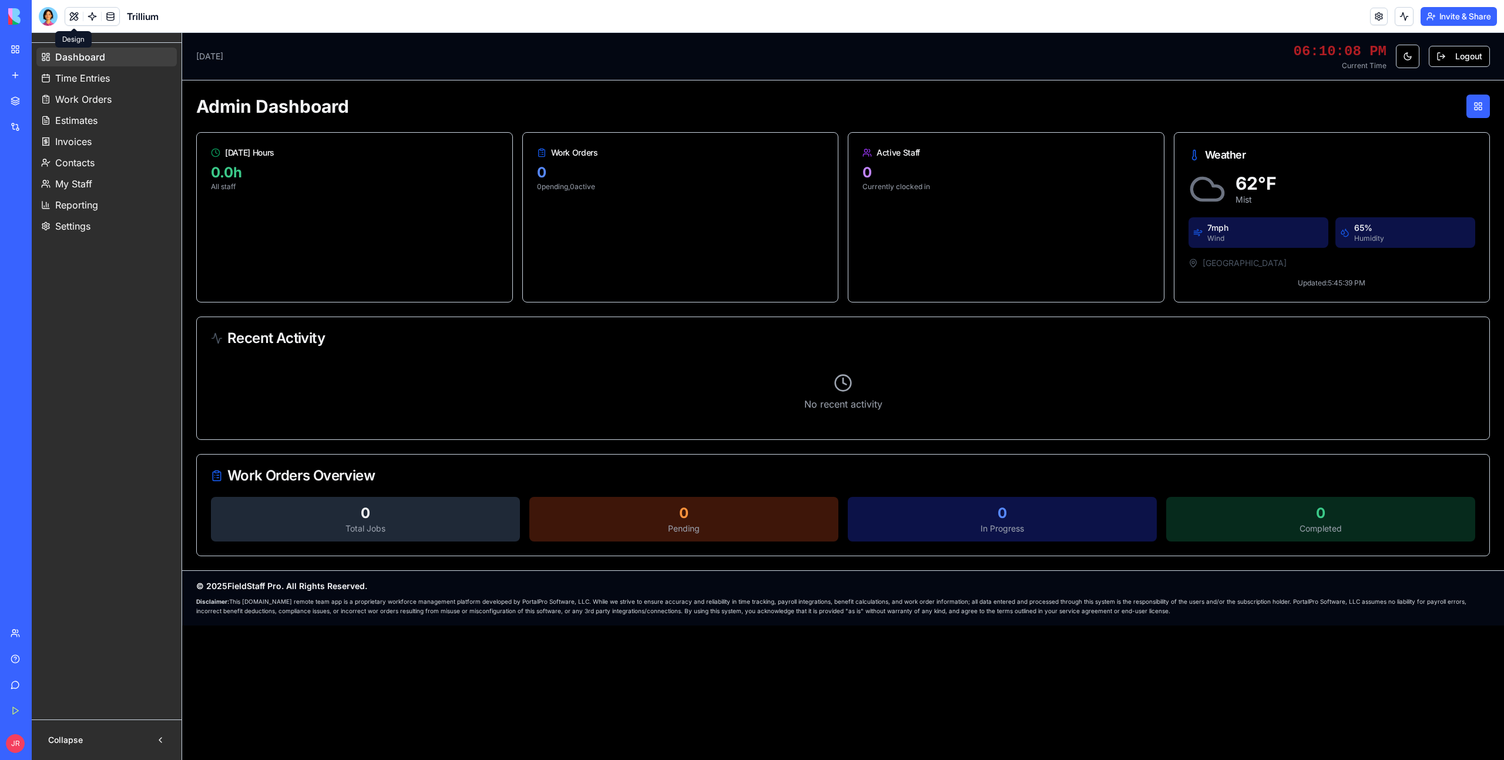
click at [77, 18] on button at bounding box center [74, 17] width 18 height 18
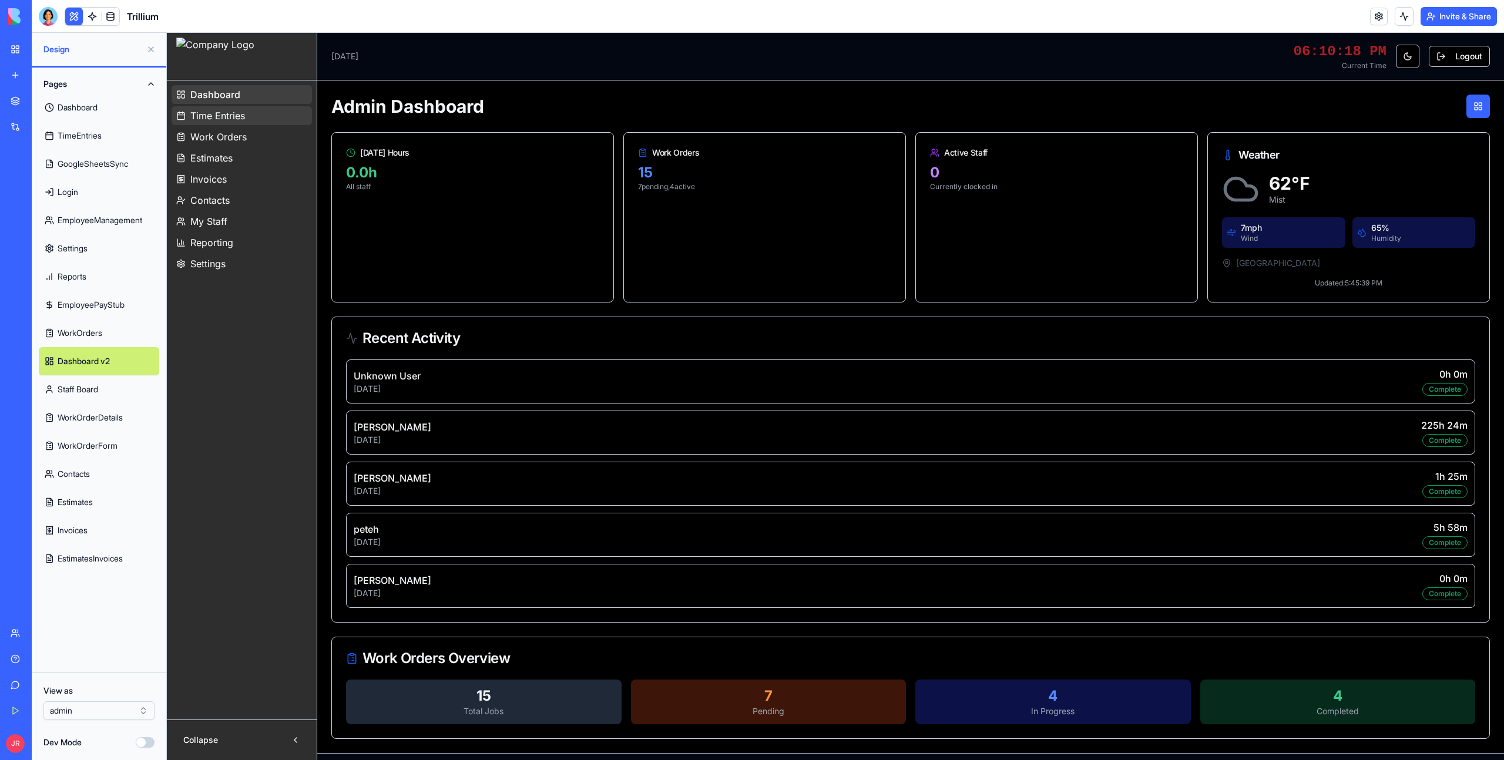
click at [221, 118] on span "Time Entries" at bounding box center [217, 116] width 55 height 14
click at [219, 164] on span "Estimates" at bounding box center [211, 158] width 42 height 14
click at [106, 108] on link "Dashboard" at bounding box center [99, 107] width 120 height 28
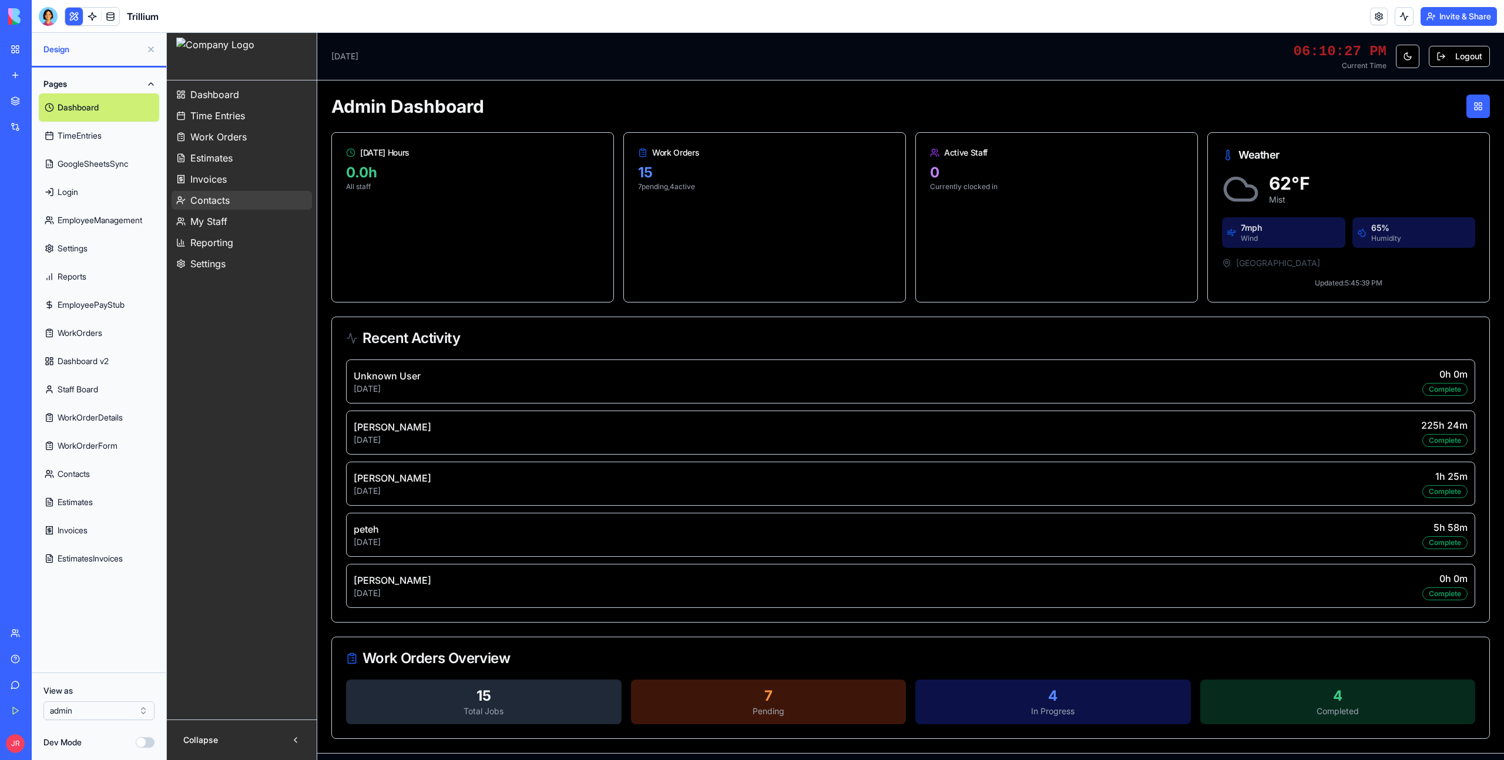
click at [221, 207] on span "Contacts" at bounding box center [209, 200] width 39 height 14
click at [103, 347] on link "Dashboard v2" at bounding box center [99, 361] width 120 height 28
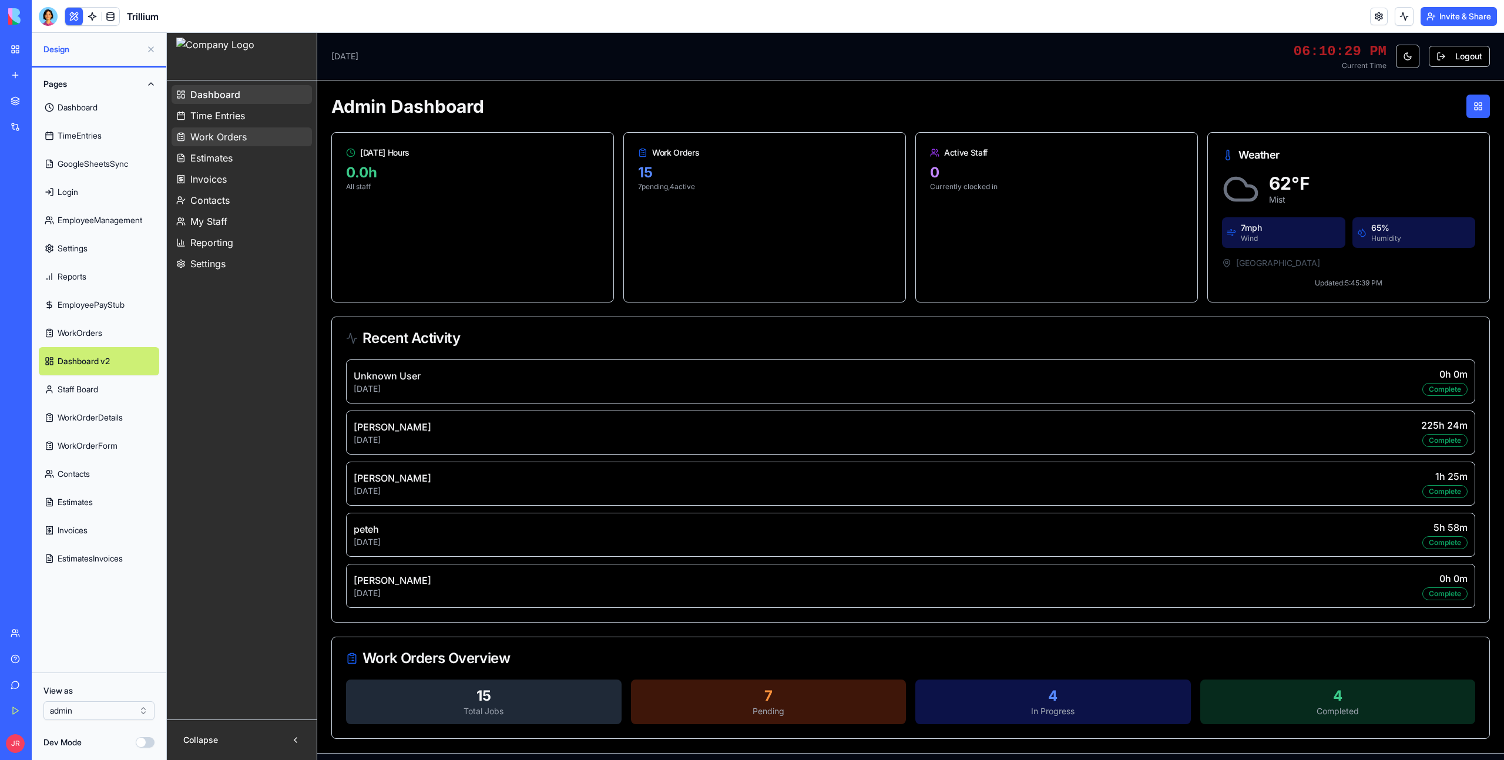
click at [203, 129] on link "Work Orders" at bounding box center [242, 136] width 140 height 19
click at [200, 220] on span "My Staff" at bounding box center [208, 221] width 37 height 14
click at [205, 172] on span "Invoices" at bounding box center [208, 179] width 36 height 14
click at [215, 112] on span "Time Entries" at bounding box center [217, 116] width 55 height 14
click at [142, 745] on button "Dev Mode" at bounding box center [145, 742] width 19 height 11
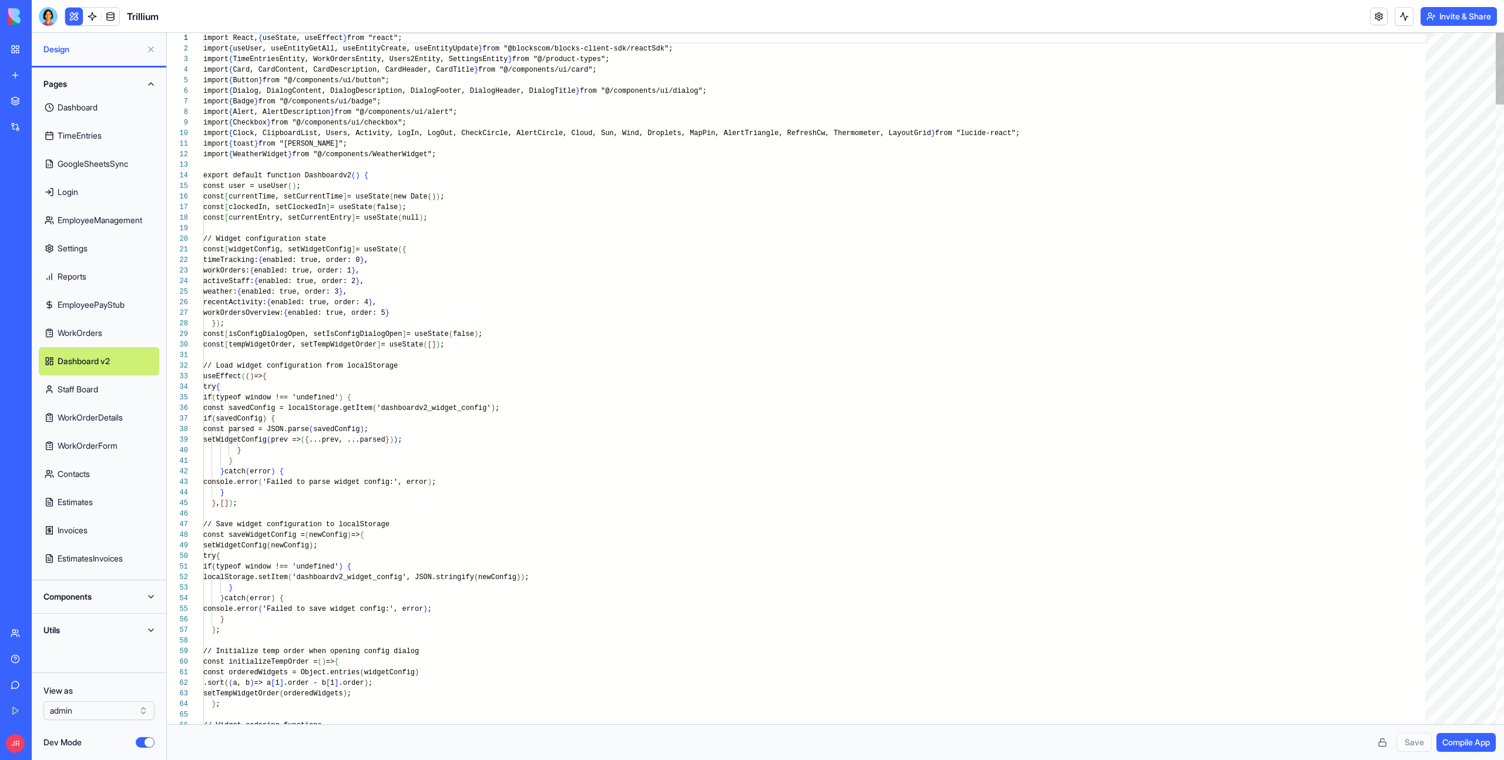
scroll to position [53, 0]
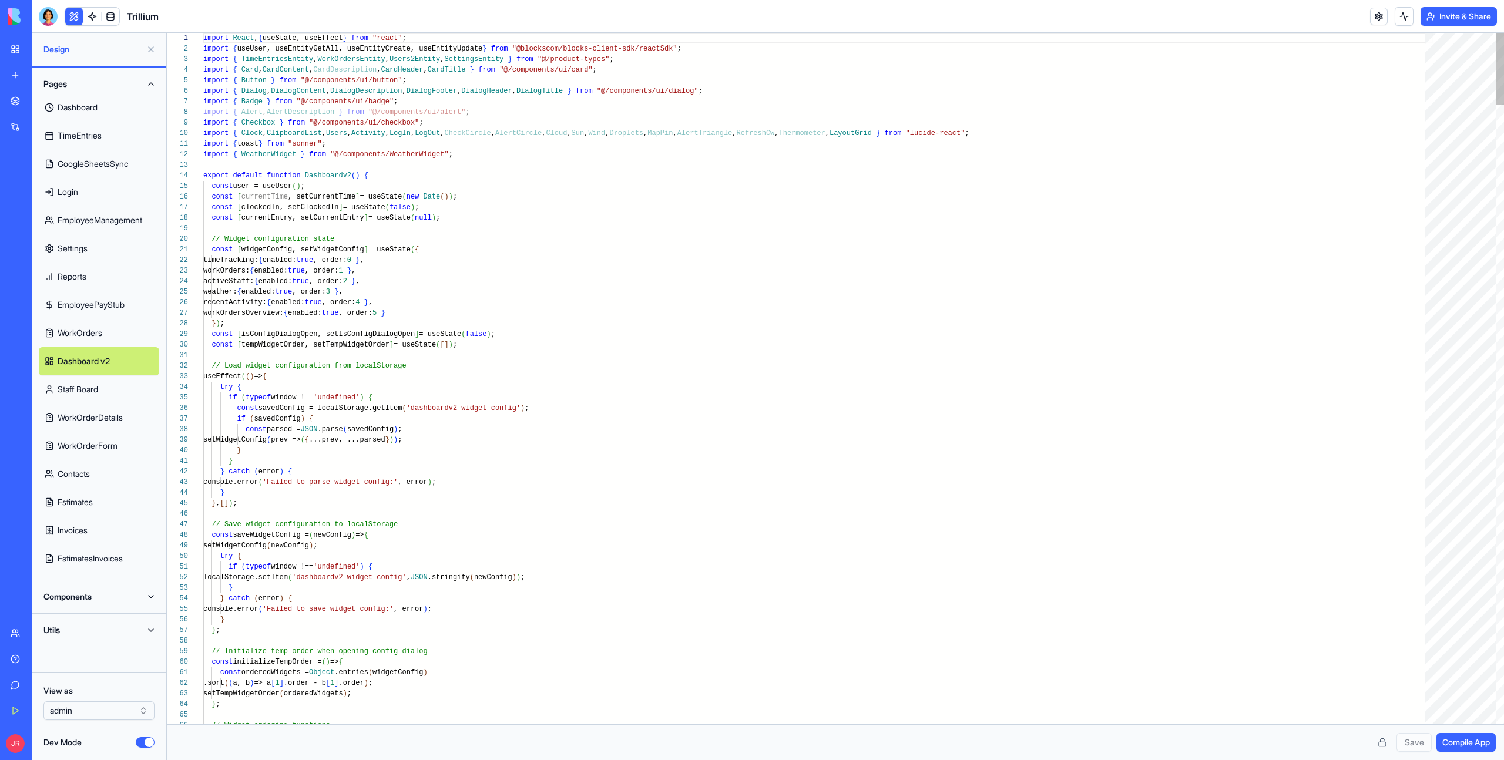
type textarea "**********"
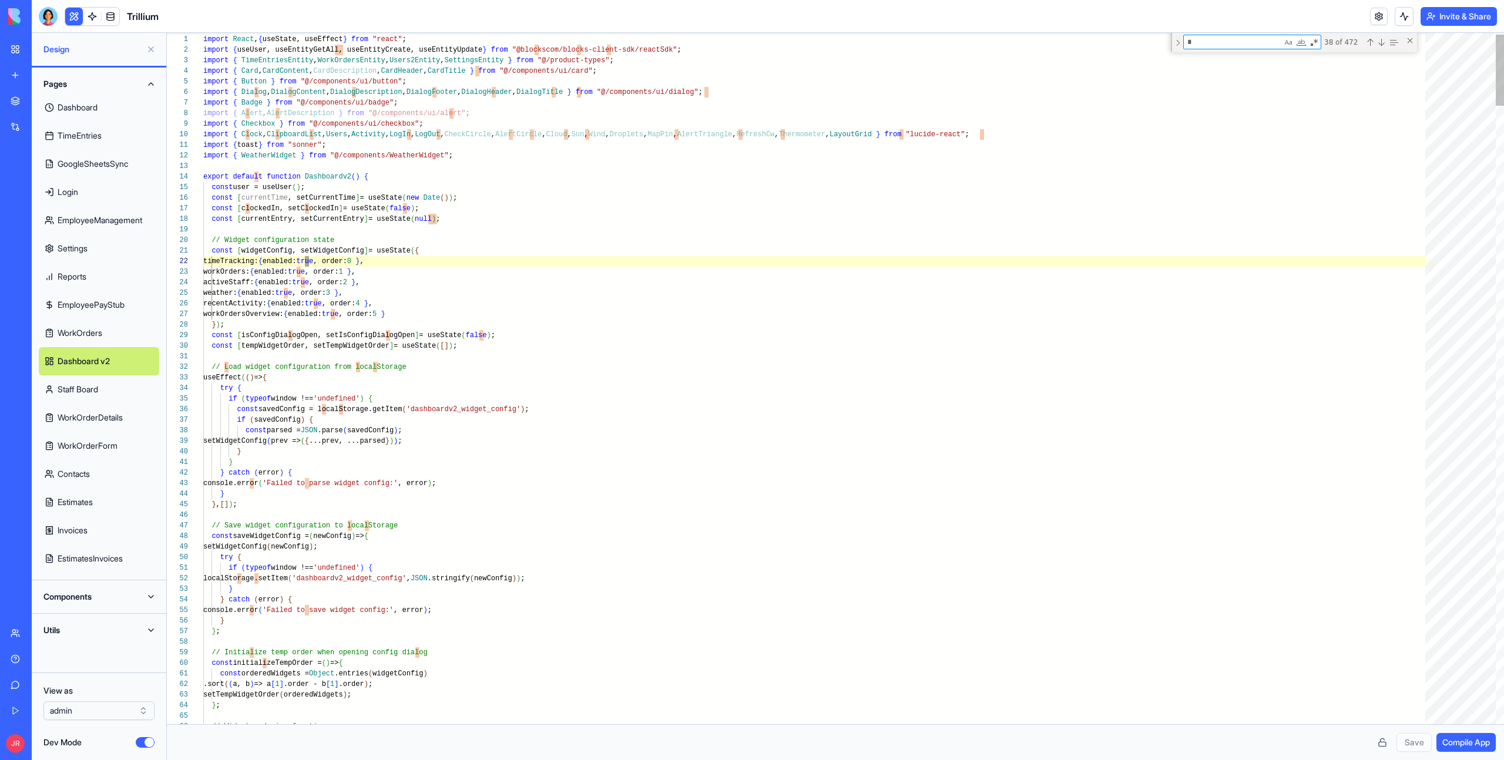
scroll to position [0, 93]
type textarea "***"
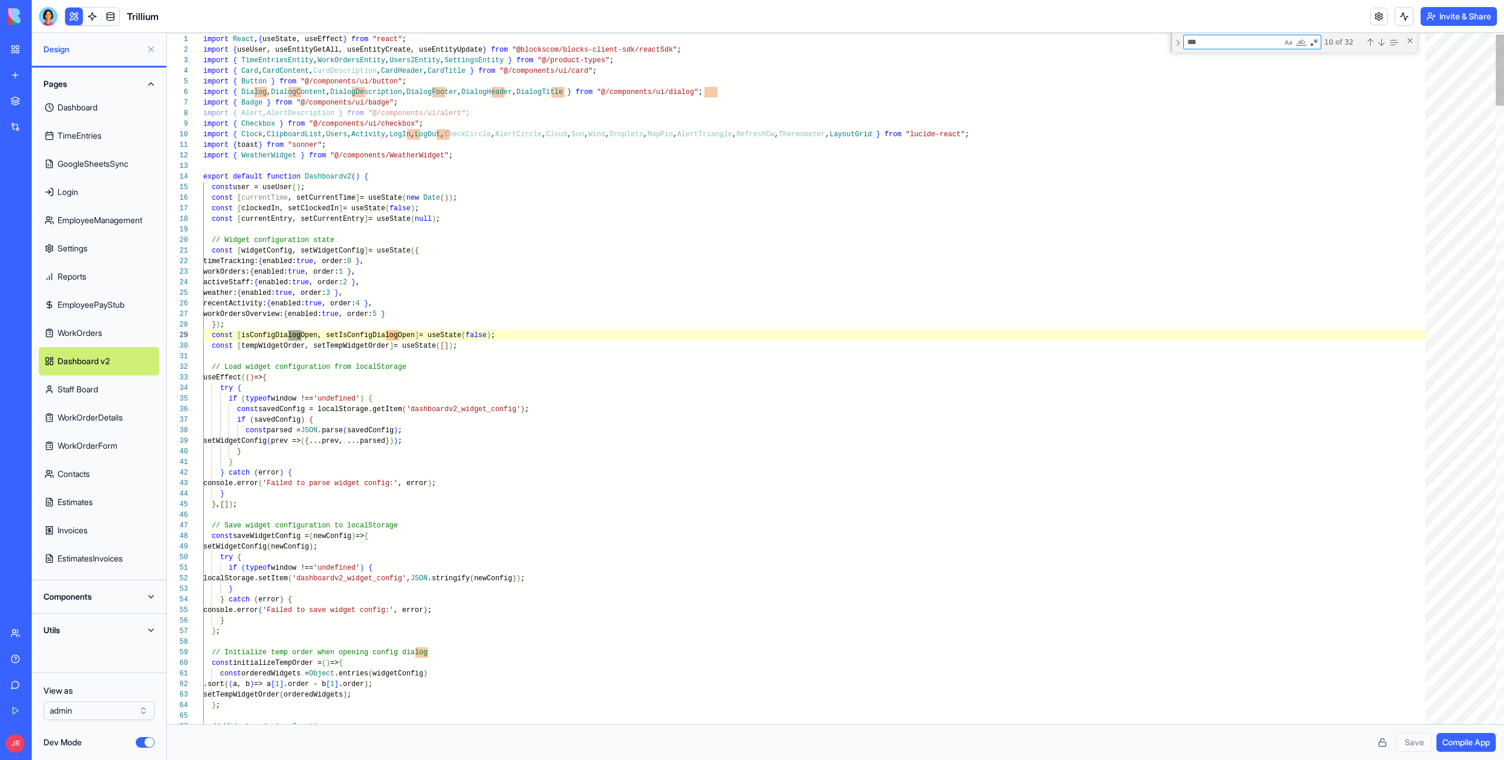
type textarea "**********"
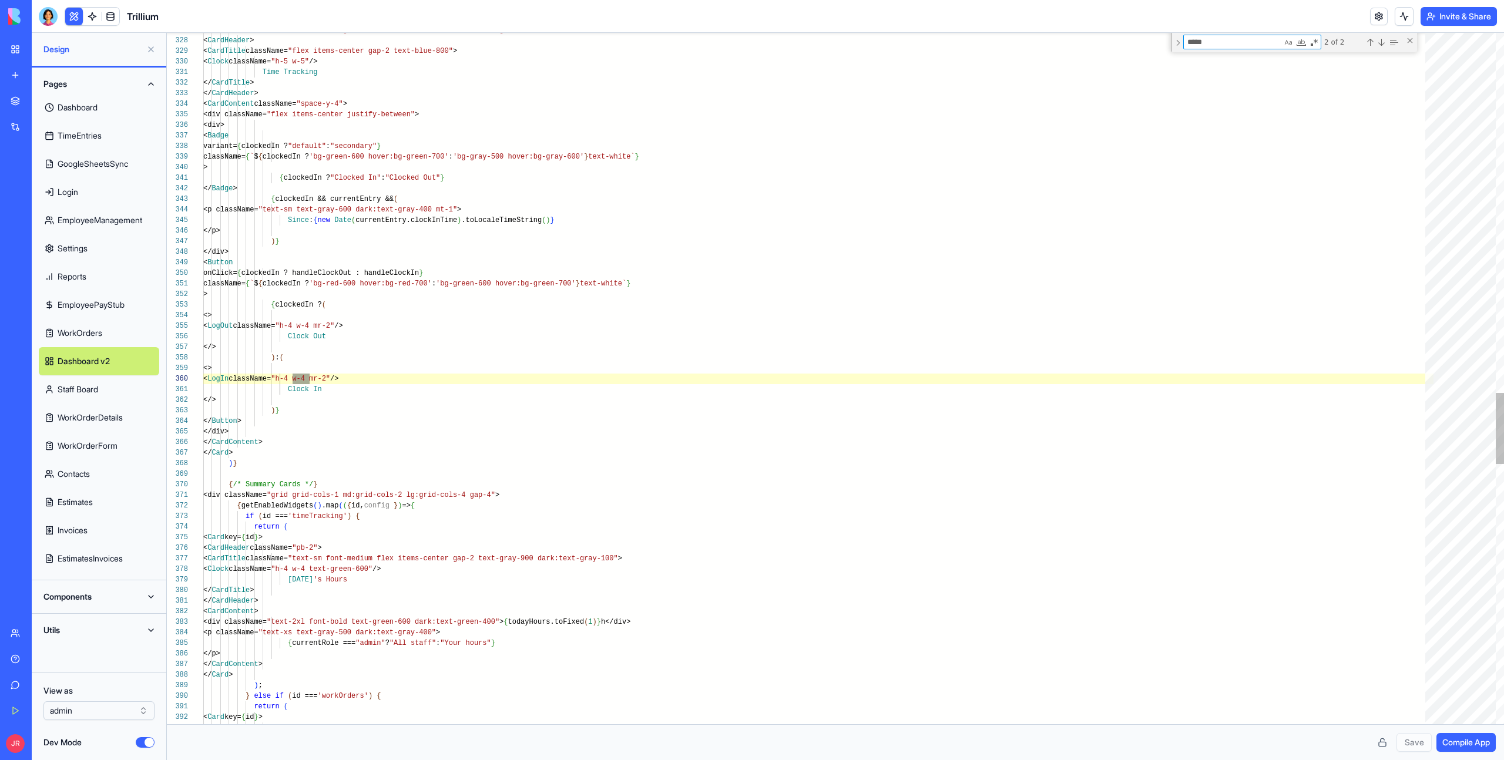
scroll to position [106, 110]
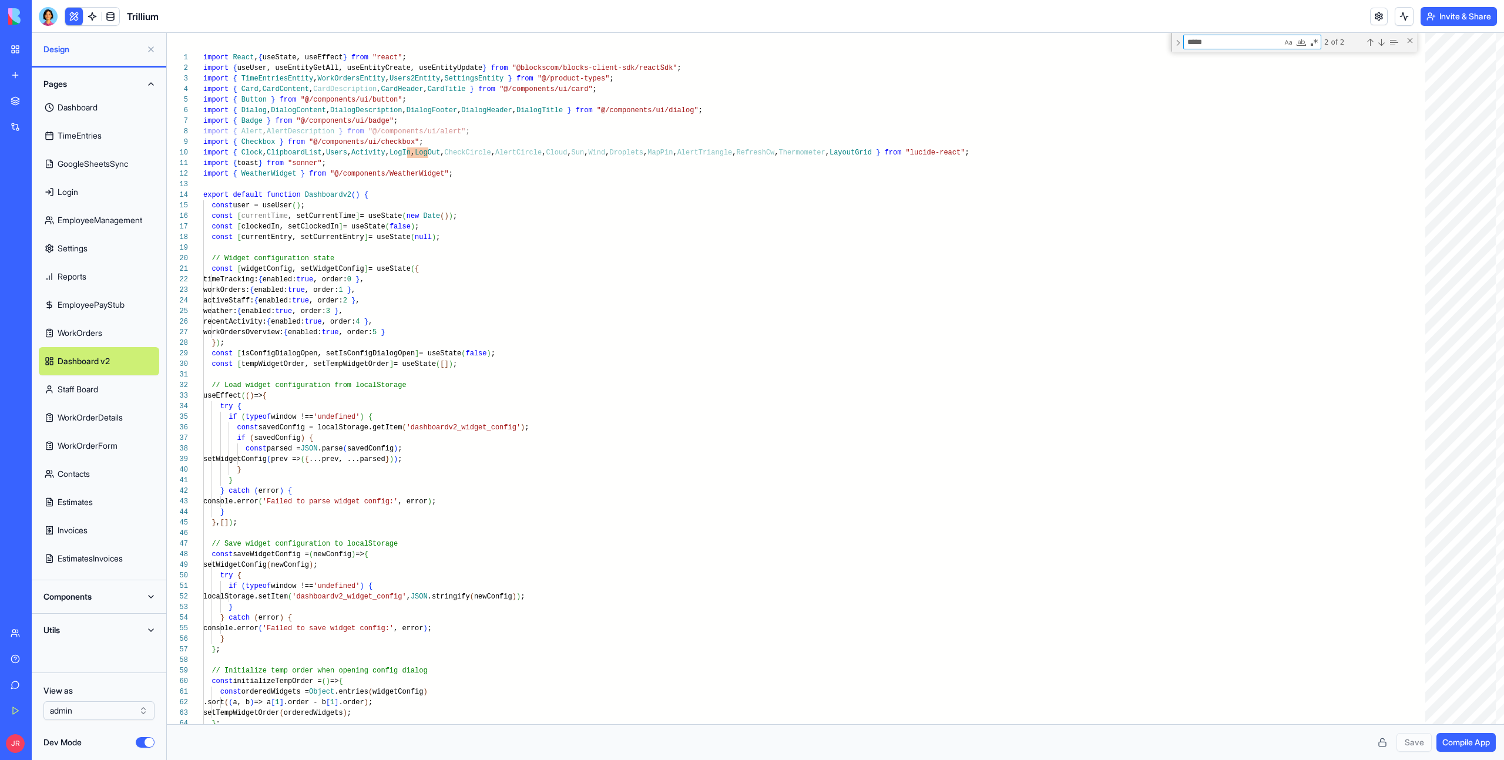
type textarea "*****"
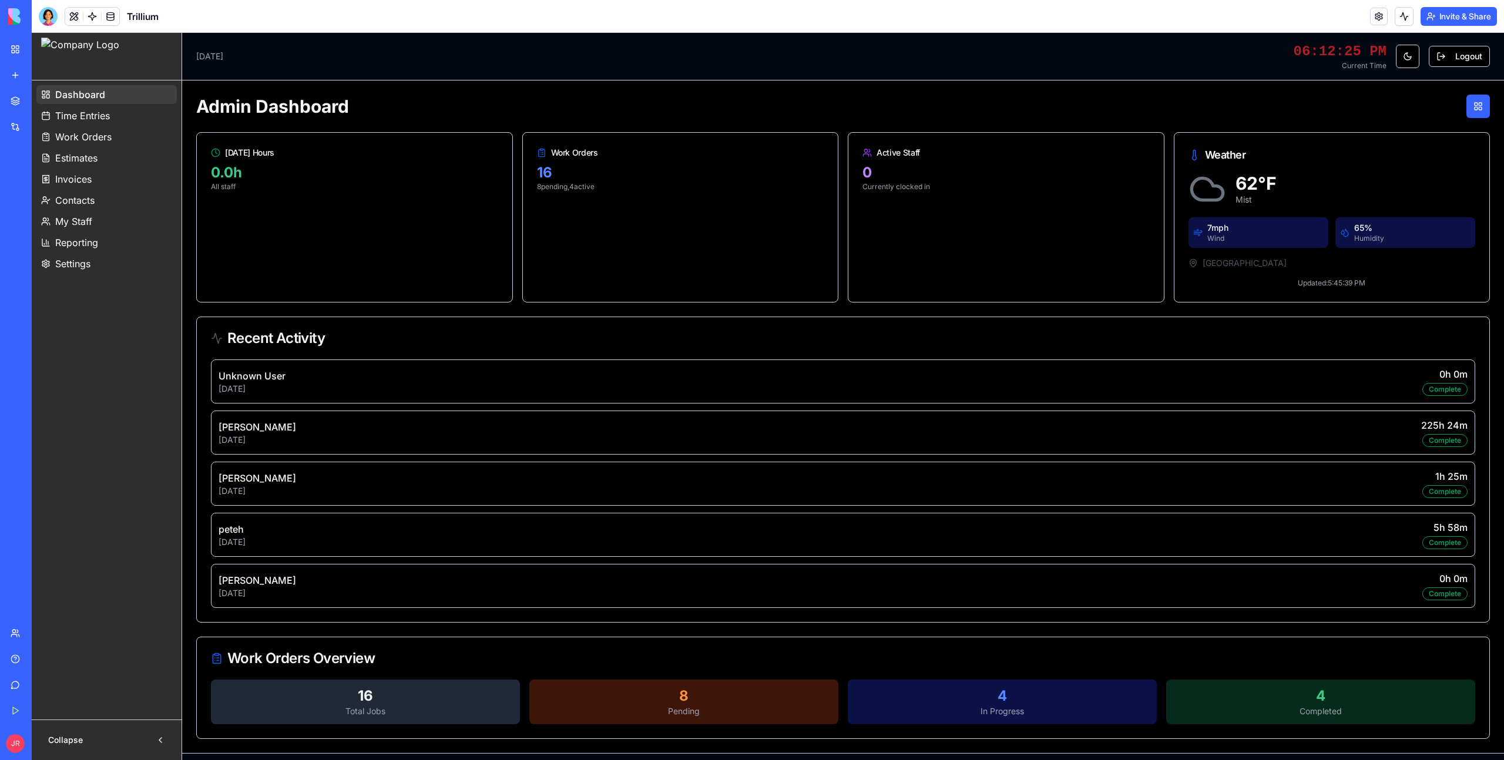
click at [77, 17] on button at bounding box center [74, 17] width 18 height 18
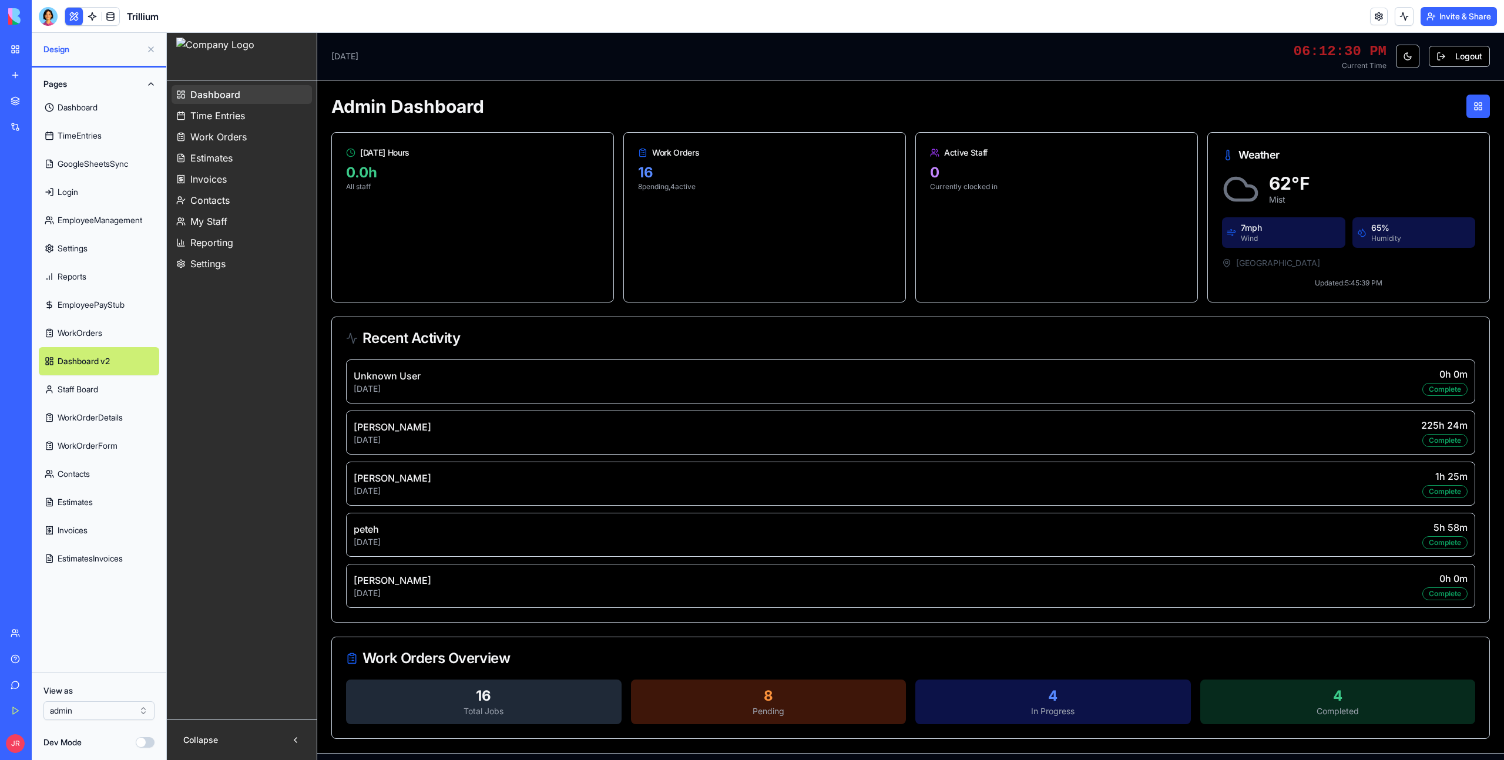
click at [146, 747] on button "Dev Mode" at bounding box center [145, 742] width 19 height 11
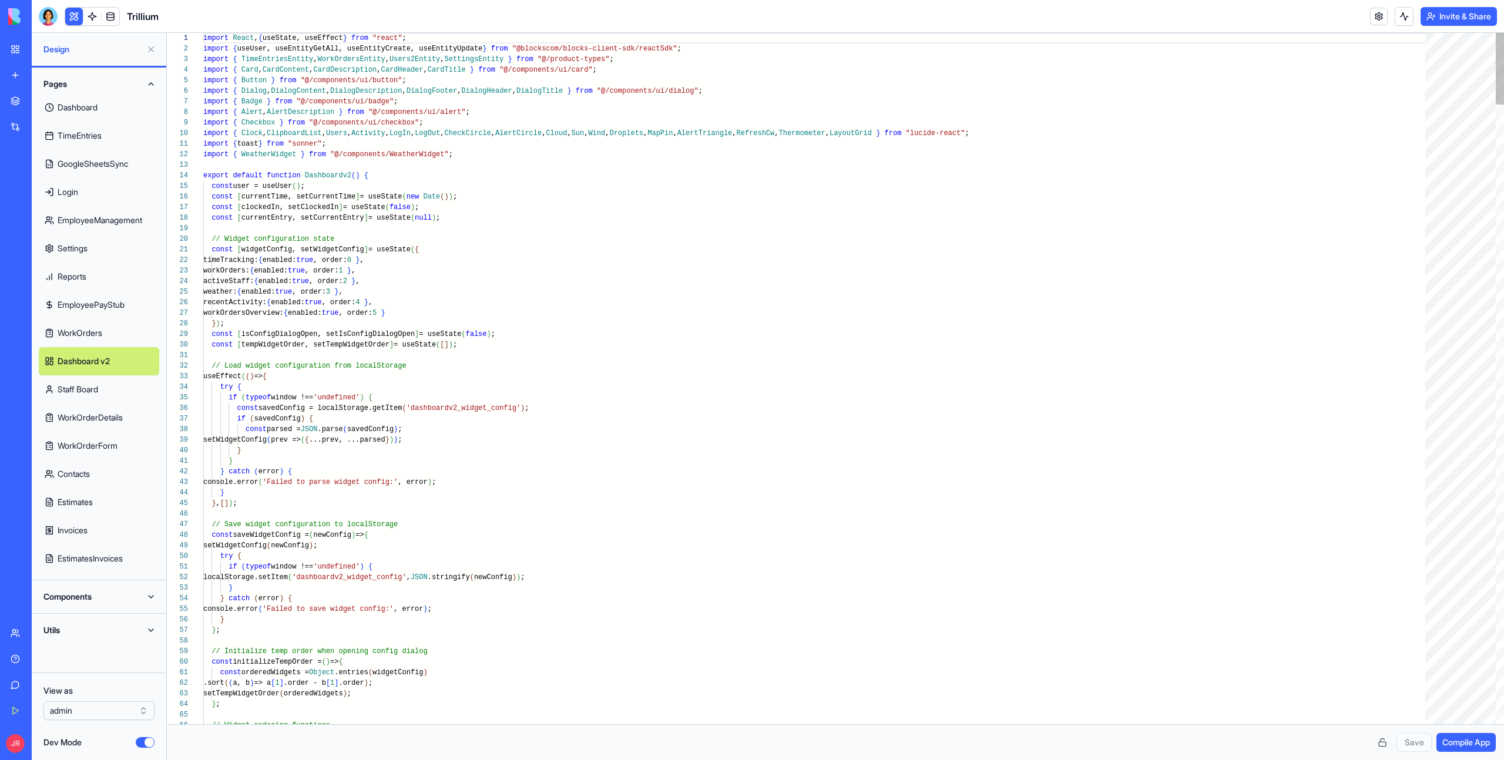
scroll to position [53, 0]
click at [89, 106] on link "Dashboard" at bounding box center [99, 107] width 120 height 28
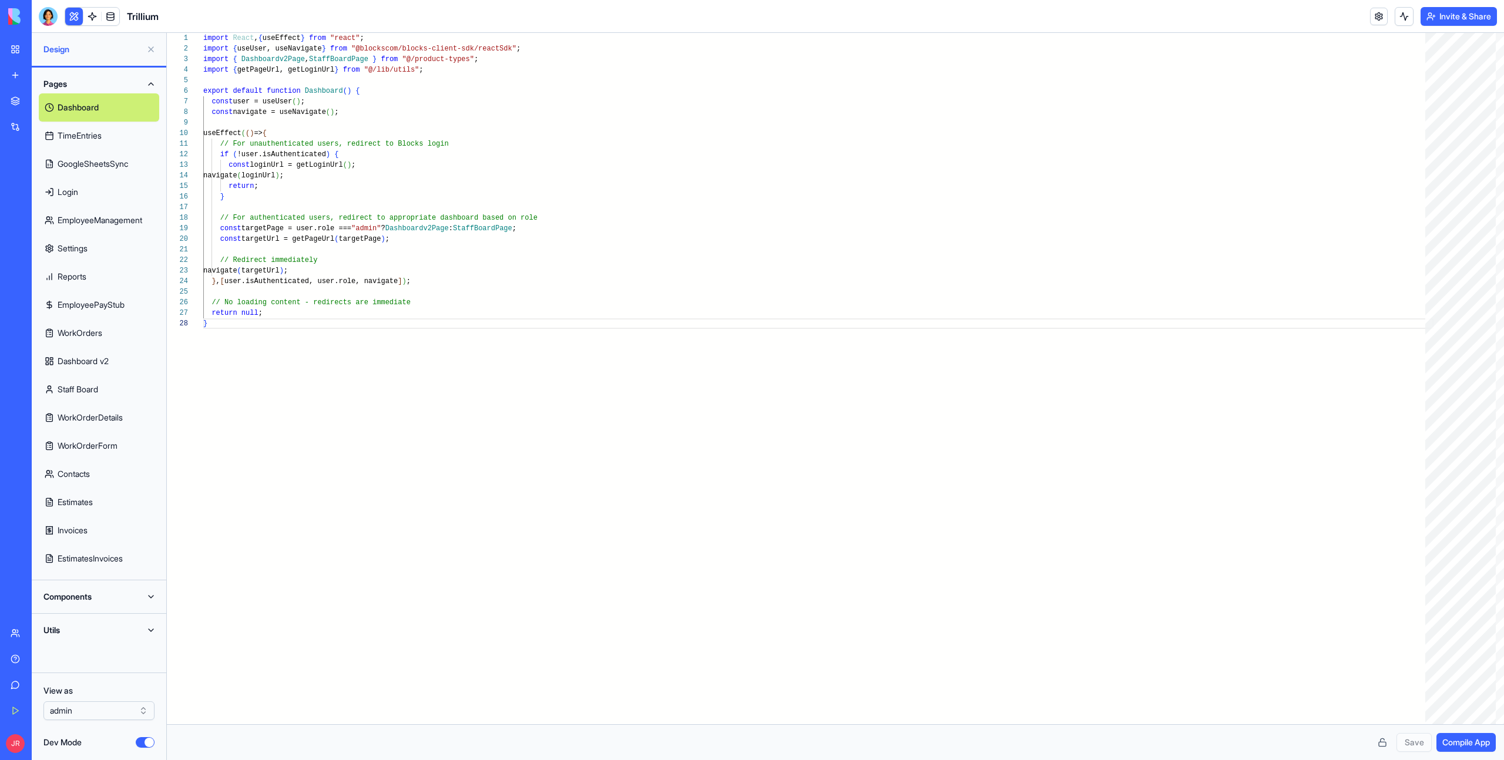
click at [93, 135] on link "TimeEntries" at bounding box center [99, 136] width 120 height 28
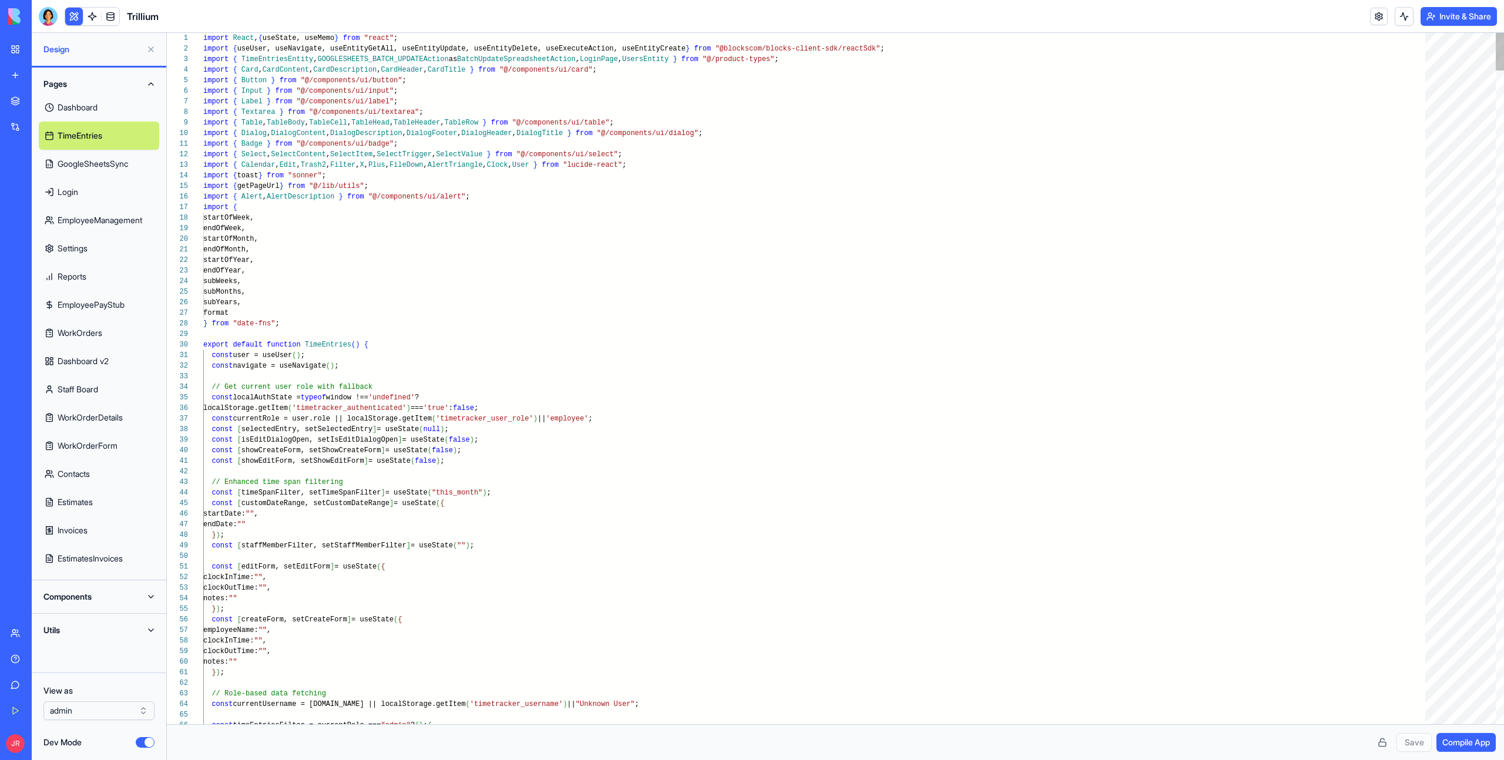
scroll to position [52, 4]
click at [99, 160] on link "GoogleSheetsSync" at bounding box center [99, 164] width 120 height 28
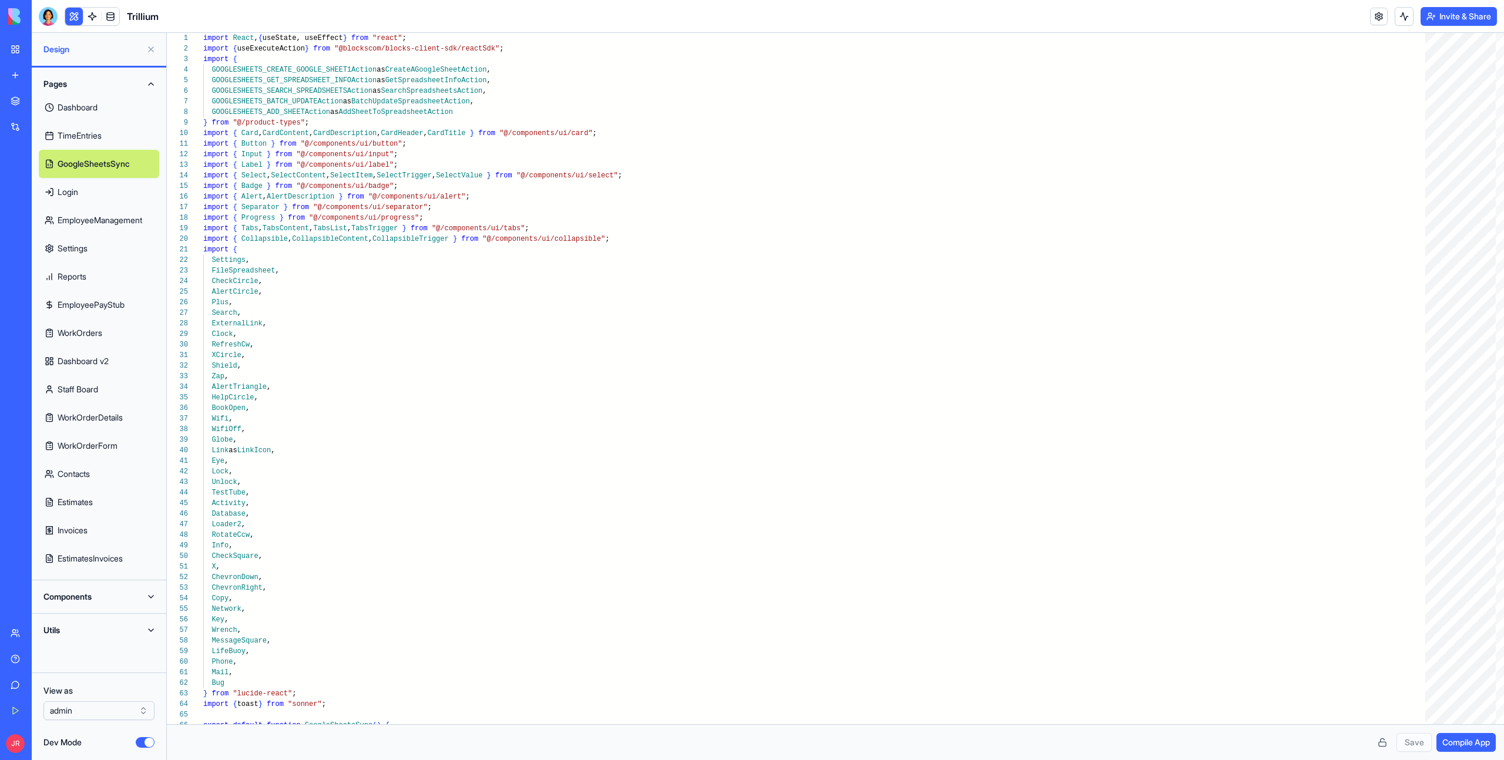
click at [98, 187] on link "Login" at bounding box center [99, 192] width 120 height 28
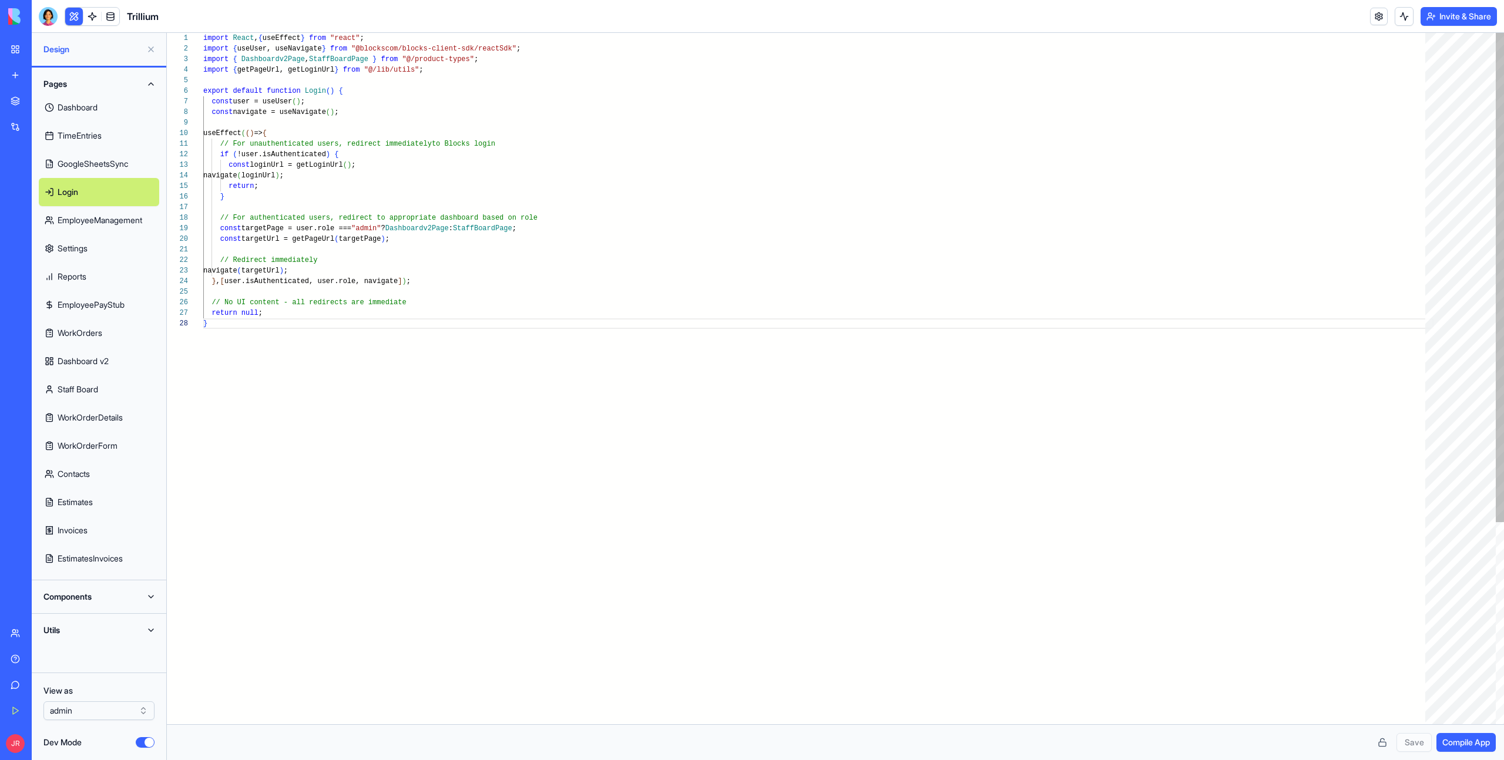
scroll to position [74, 4]
click at [111, 109] on link "Dashboard" at bounding box center [99, 107] width 120 height 28
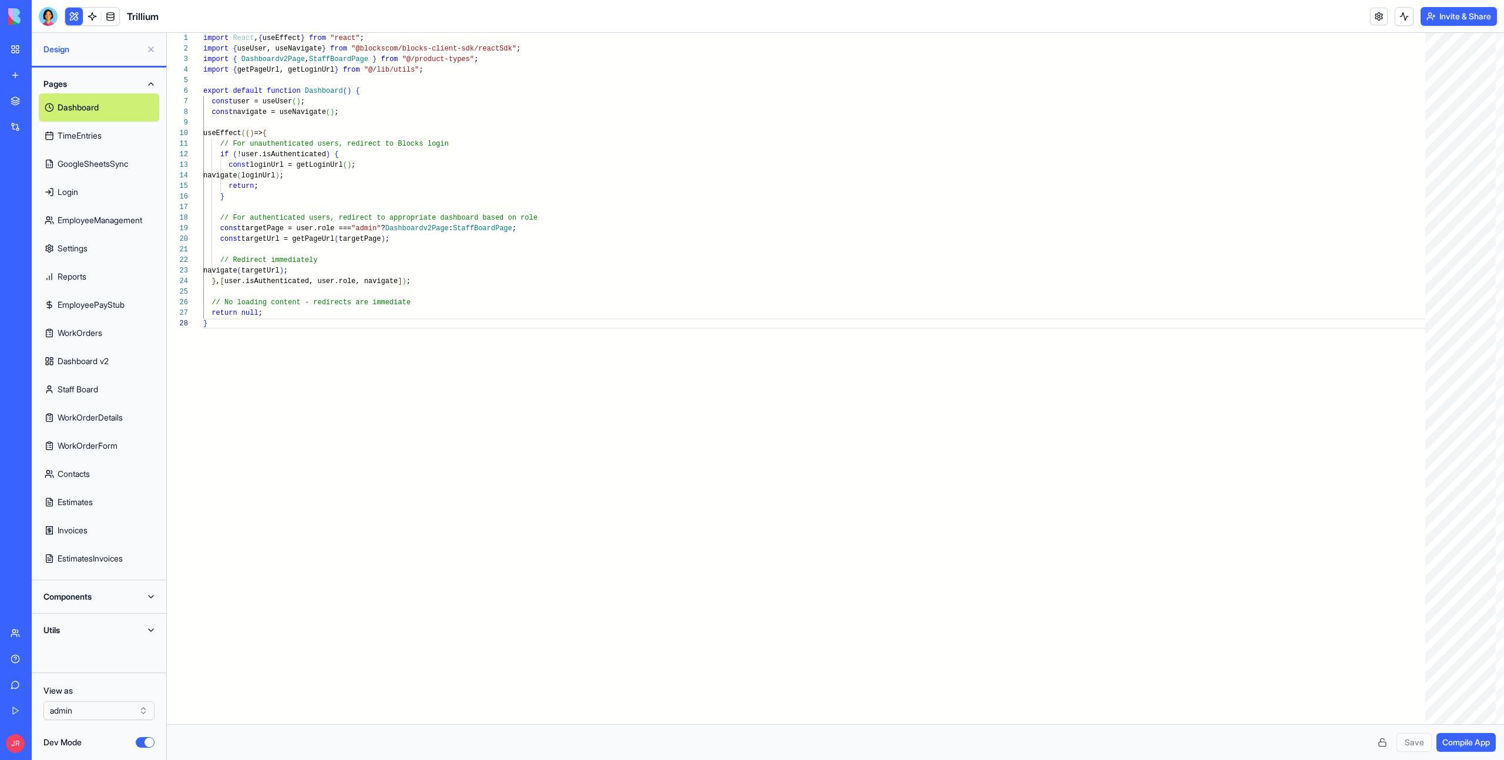
click at [80, 602] on button "Components" at bounding box center [99, 596] width 120 height 19
click at [92, 622] on link "AppLayout" at bounding box center [99, 620] width 120 height 28
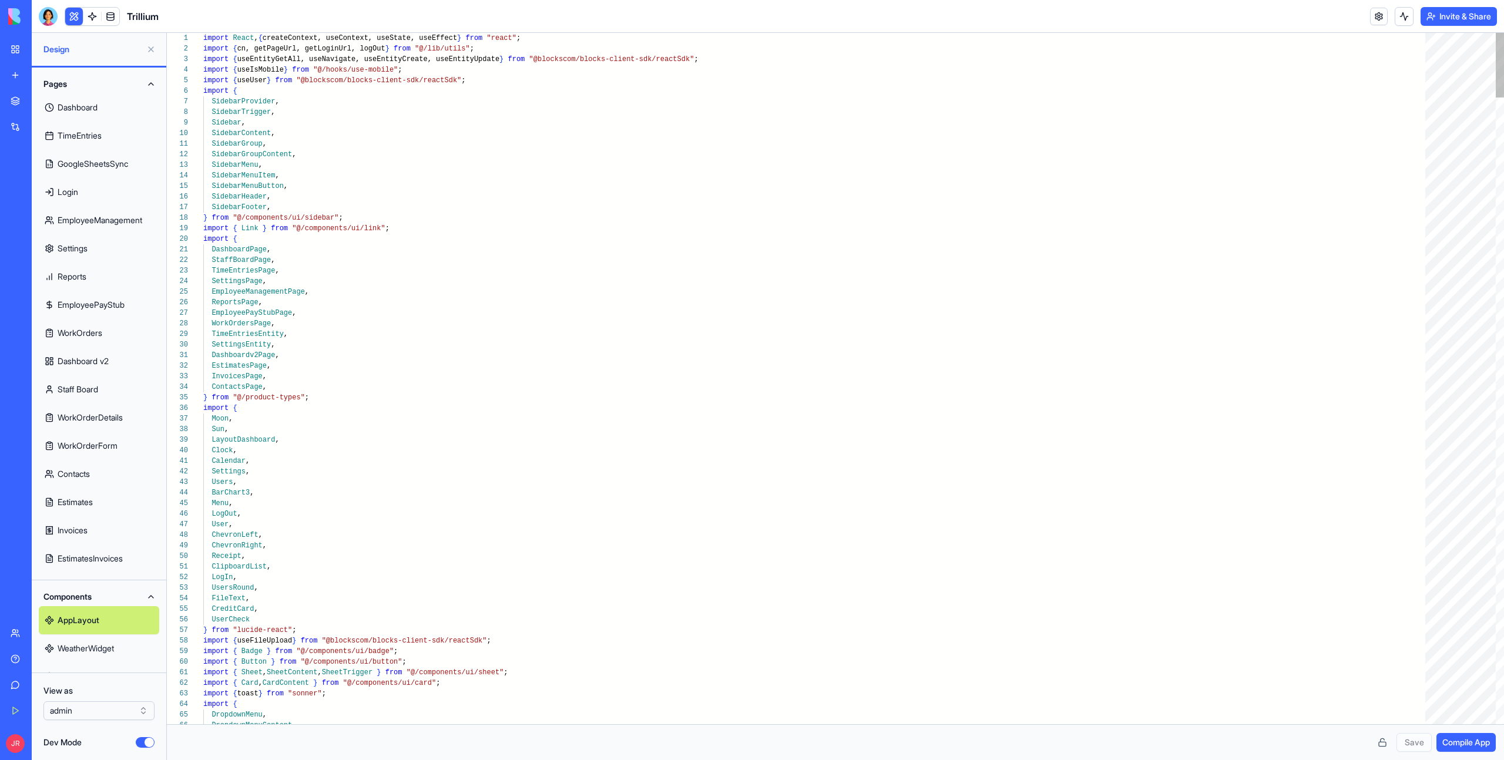
type textarea "**********"
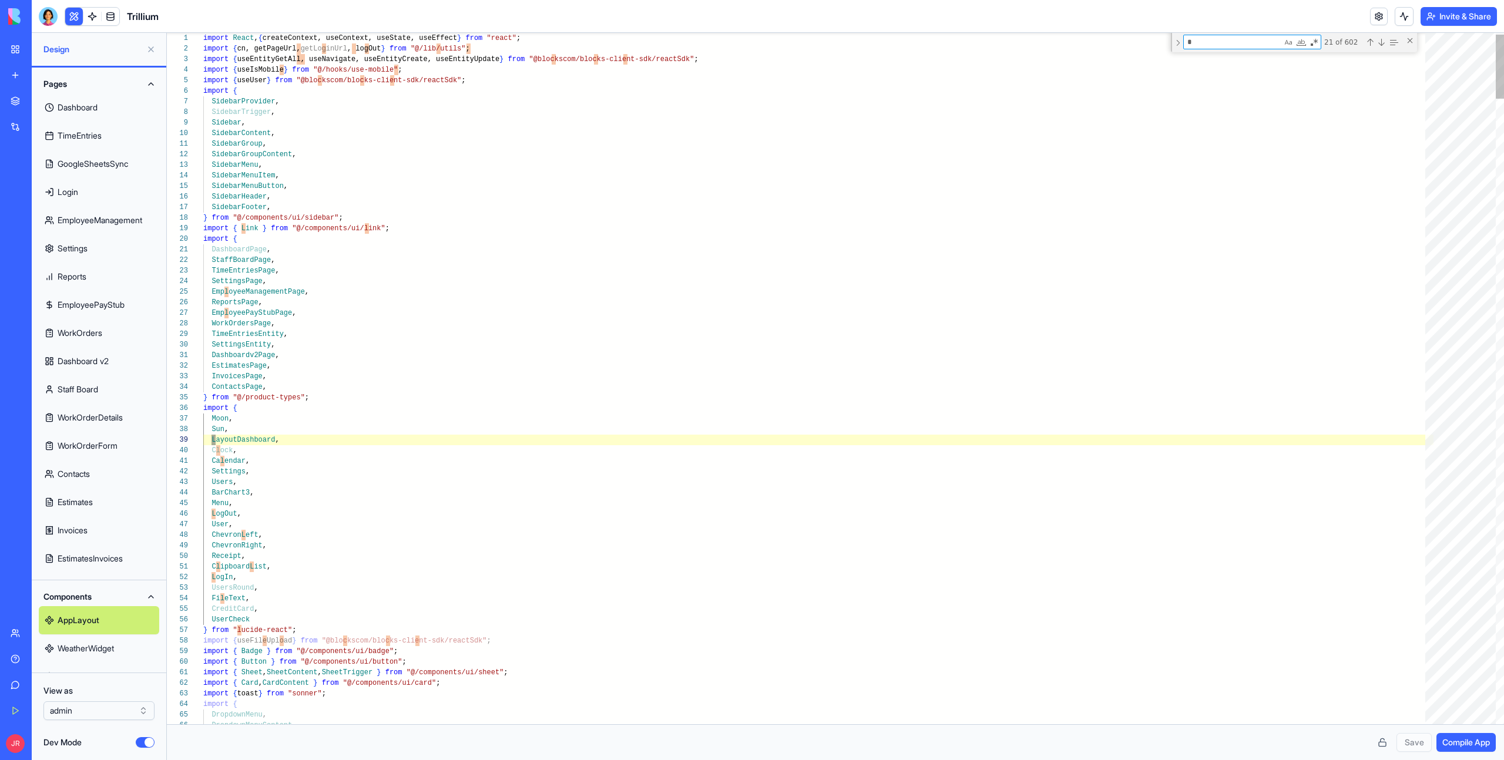
type textarea "**"
type textarea "**********"
type textarea "***"
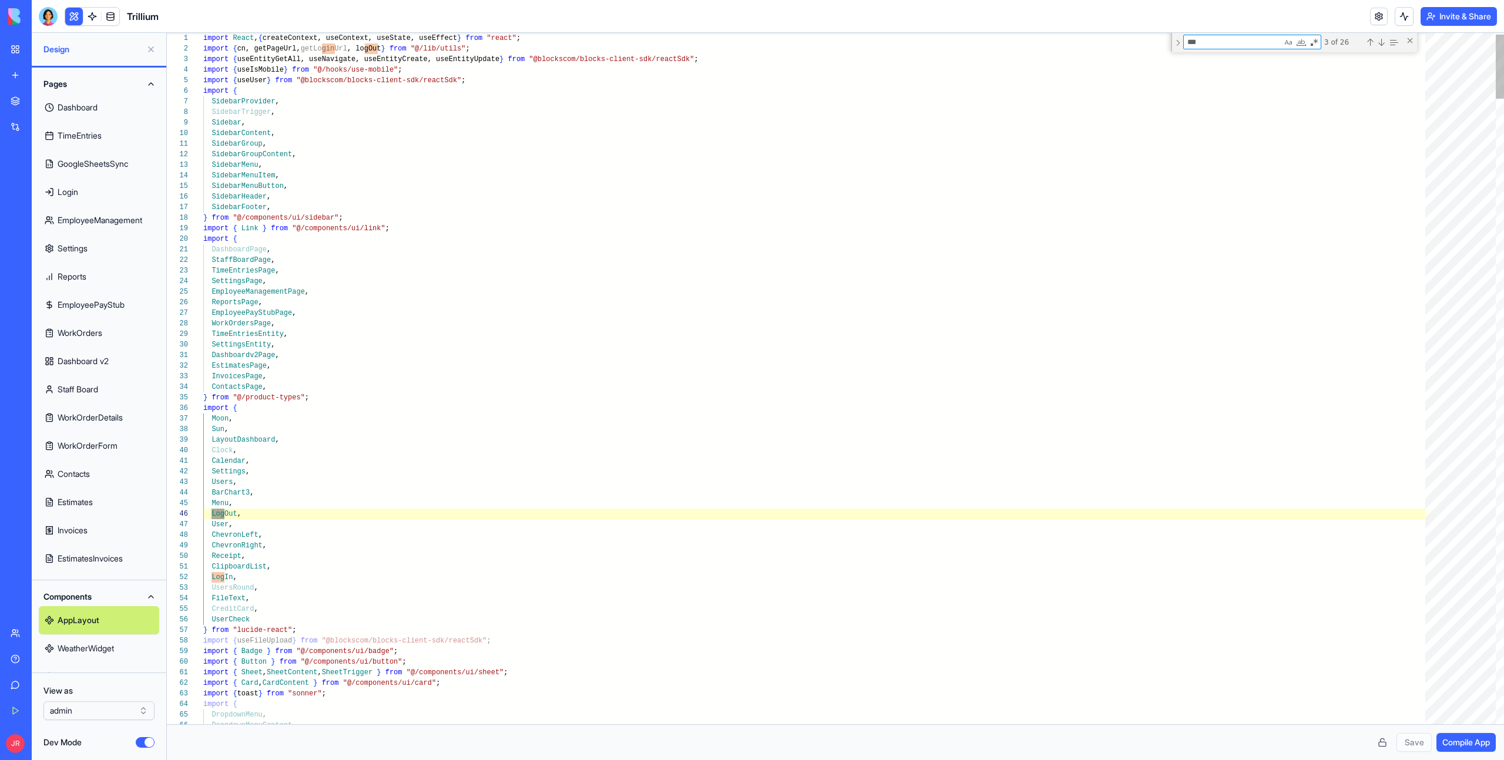
type textarea "**********"
type textarea "*****"
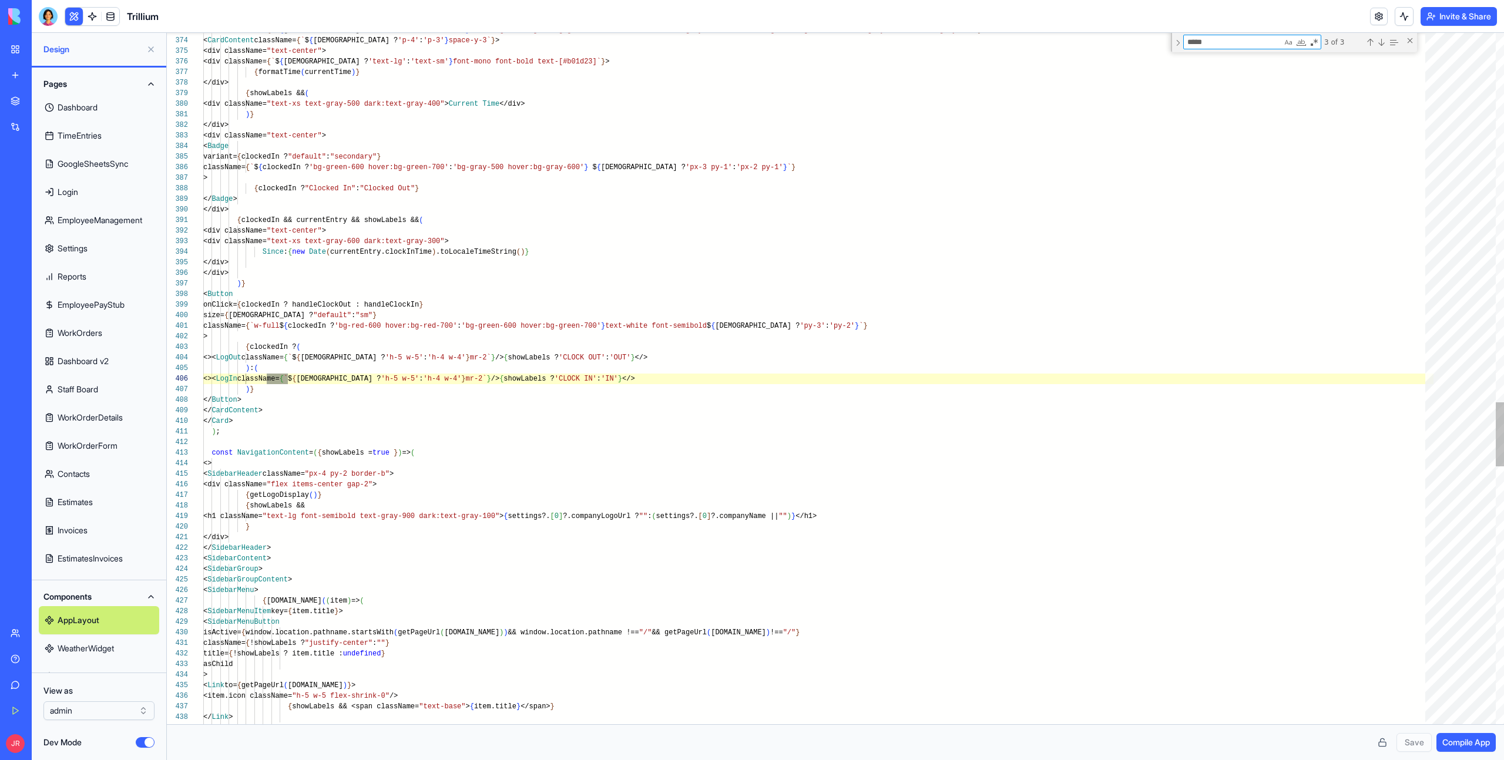
scroll to position [106, 85]
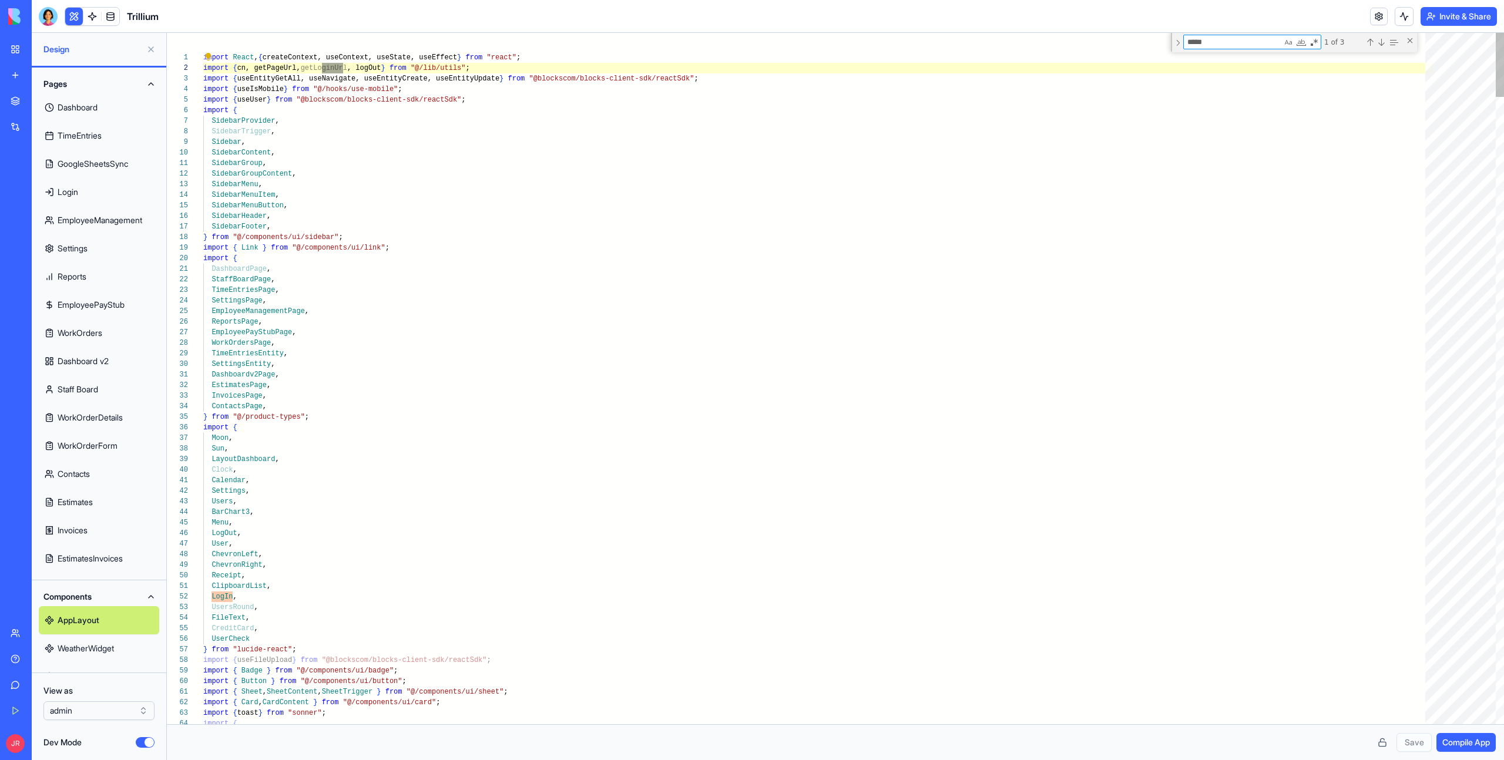
type textarea "**********"
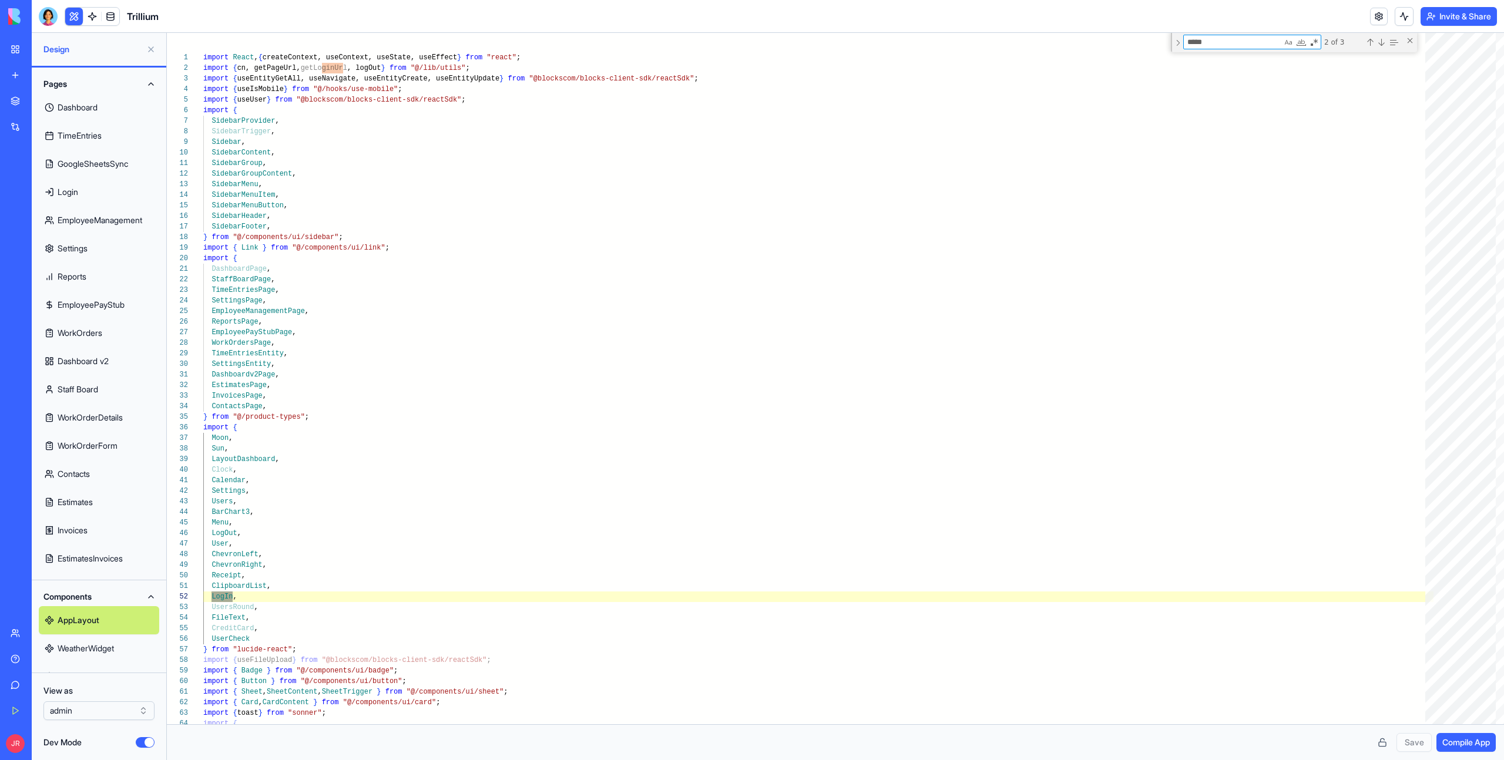
type textarea "*****"
click at [84, 113] on link "Dashboard" at bounding box center [99, 107] width 120 height 28
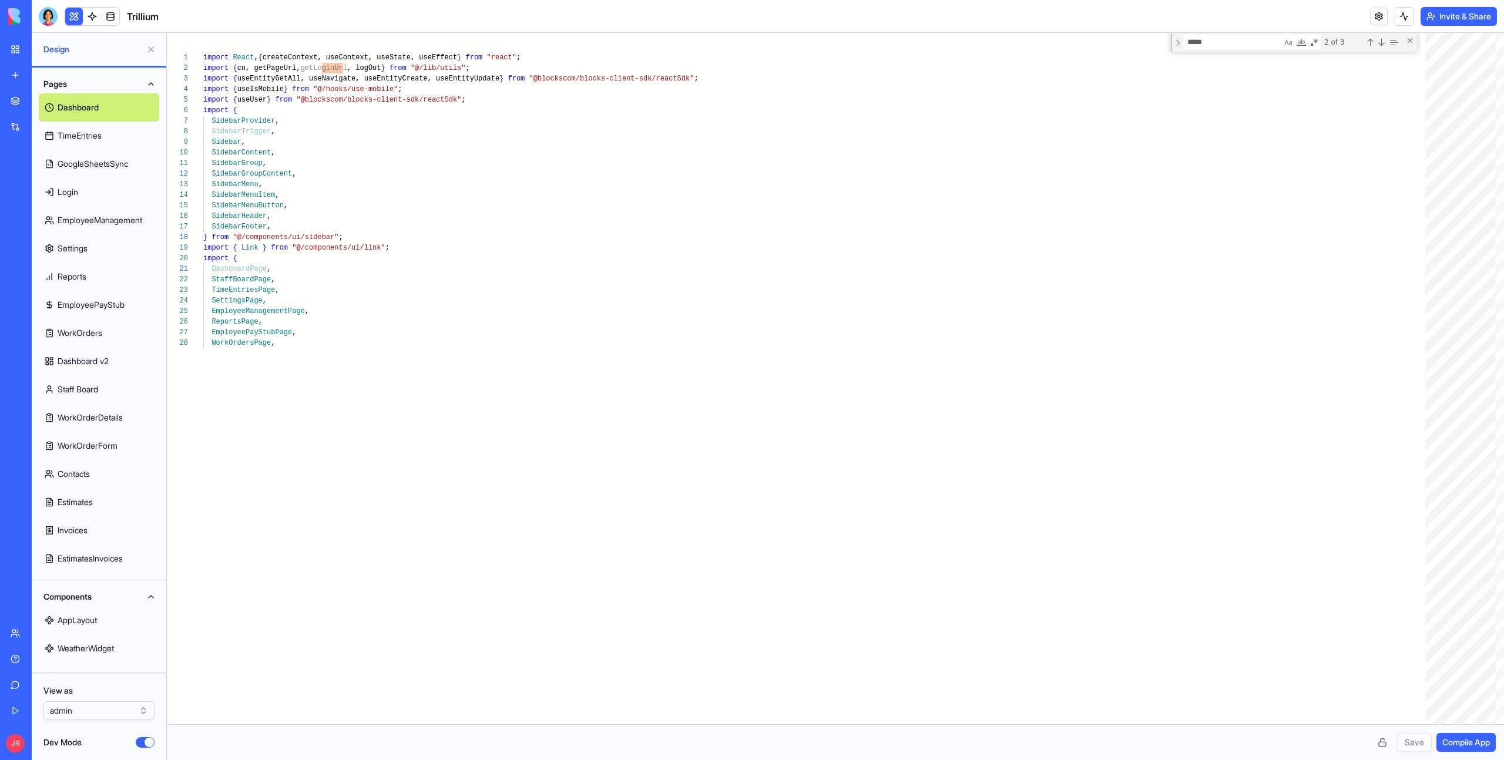
scroll to position [74, 4]
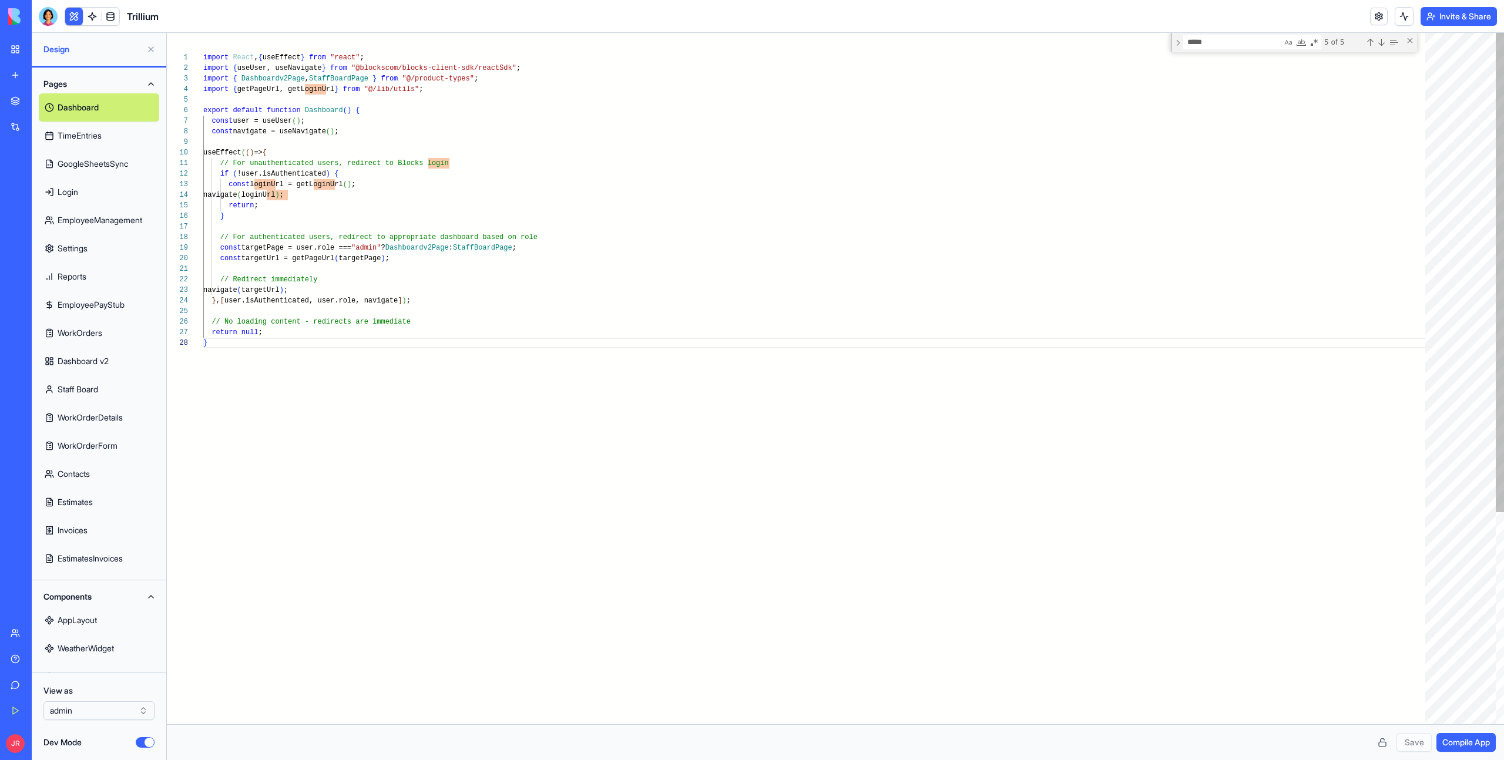
type textarea "**********"
click at [285, 194] on div "import React , { useEffect } from "react" ; import { useUser, useNavigate } fro…" at bounding box center [818, 531] width 1230 height 996
click at [138, 744] on button "Dev Mode" at bounding box center [145, 742] width 19 height 11
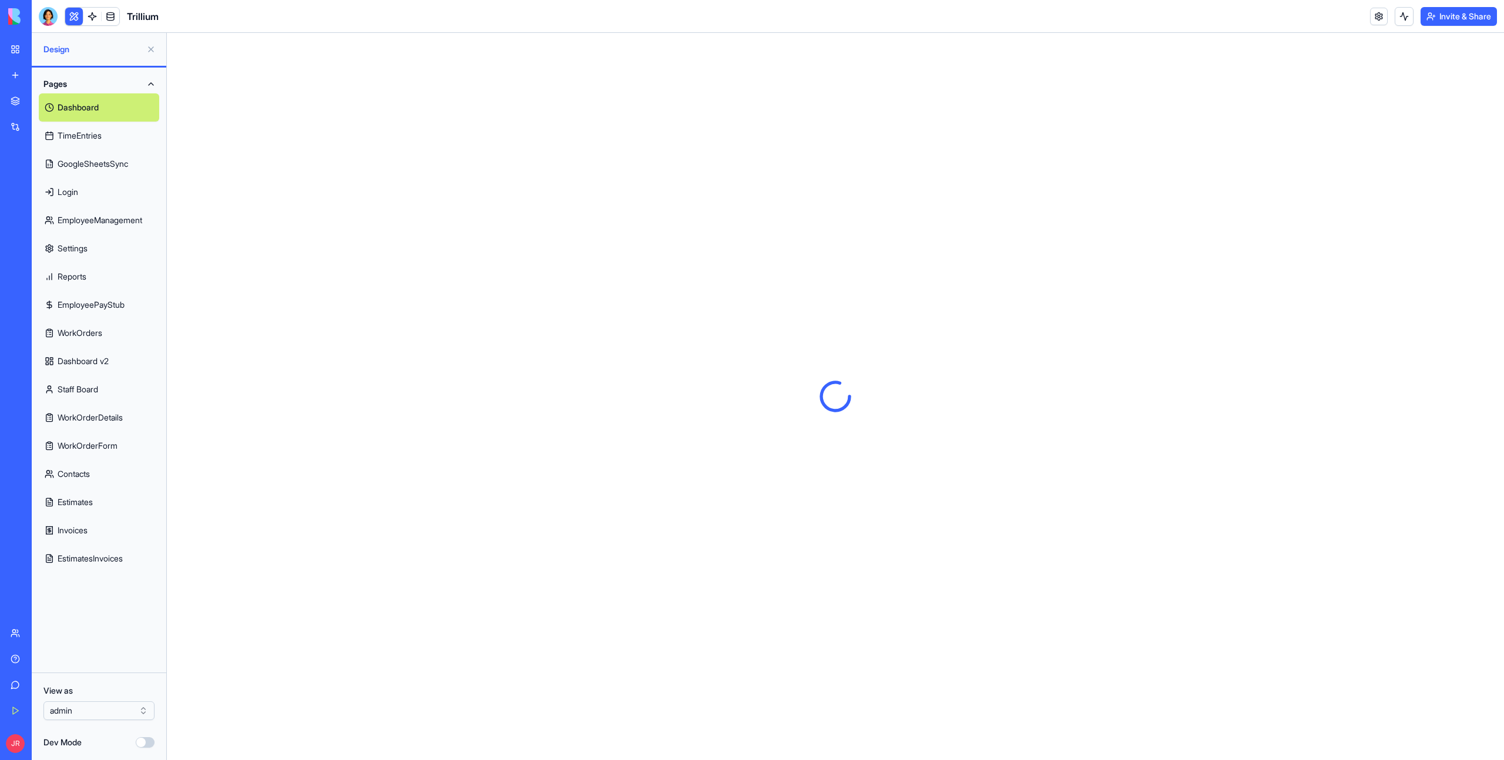
scroll to position [0, 0]
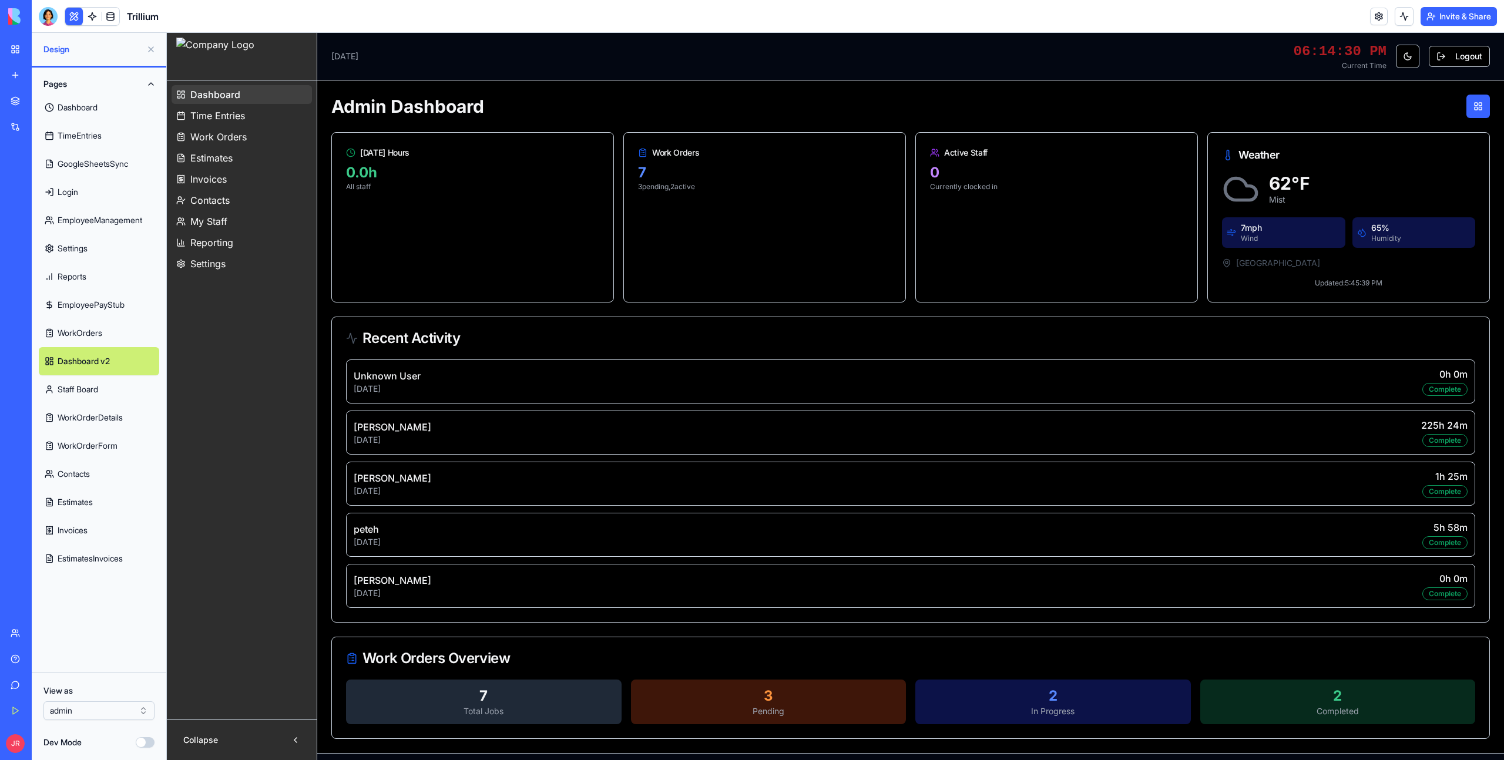
click at [224, 114] on span "Time Entries" at bounding box center [217, 116] width 55 height 14
click at [229, 143] on span "Work Orders" at bounding box center [218, 137] width 56 height 14
click at [214, 160] on span "Estimates" at bounding box center [211, 158] width 42 height 14
click at [214, 172] on span "Invoices" at bounding box center [208, 179] width 36 height 14
click at [69, 110] on link "Dashboard" at bounding box center [99, 107] width 120 height 28
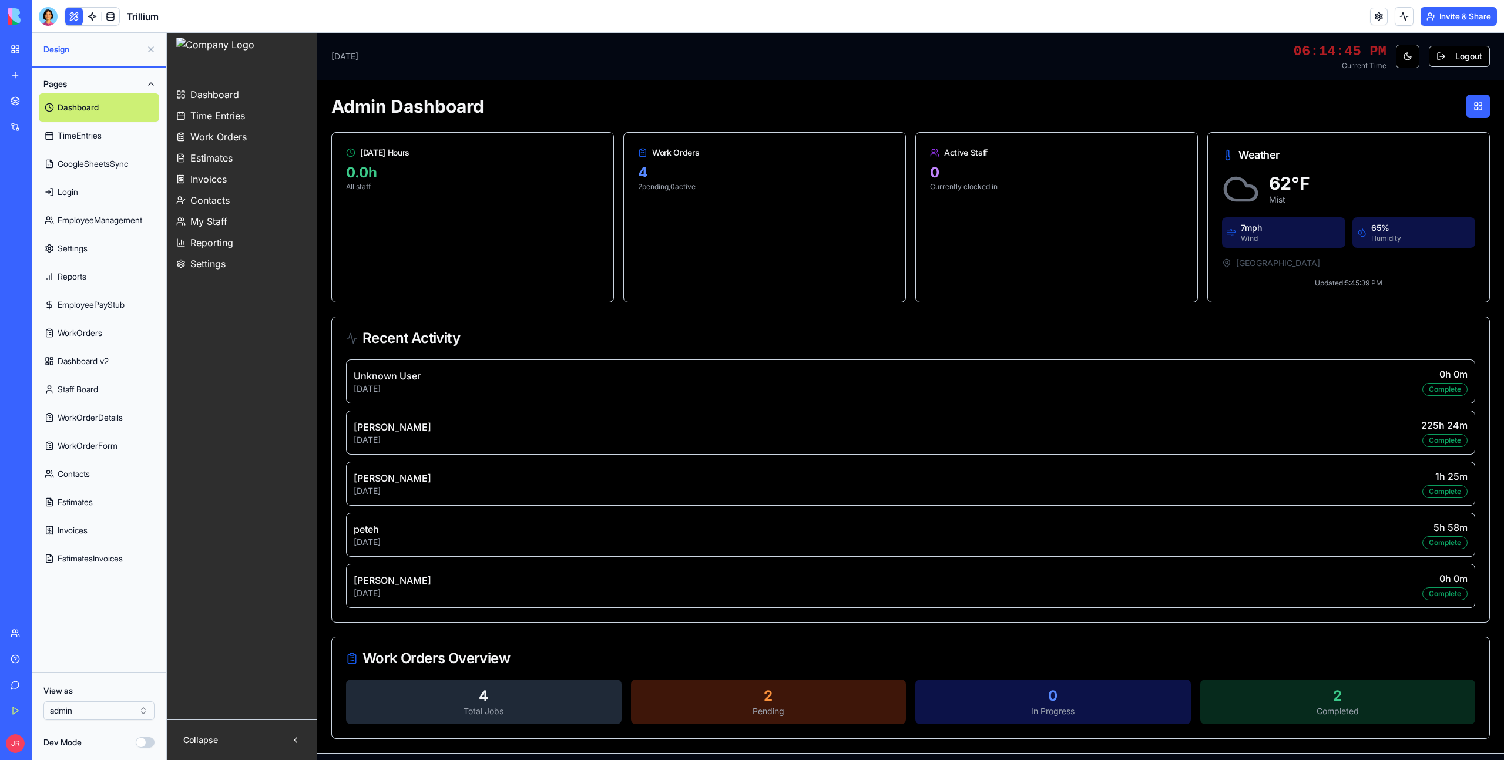
click at [211, 119] on span "Time Entries" at bounding box center [217, 116] width 55 height 14
click at [214, 146] on link "Work Orders" at bounding box center [242, 136] width 140 height 19
click at [83, 462] on link "Contacts" at bounding box center [99, 474] width 120 height 28
click at [81, 434] on link "WorkOrderForm" at bounding box center [99, 446] width 120 height 28
click at [81, 390] on link "Staff Board" at bounding box center [99, 389] width 120 height 28
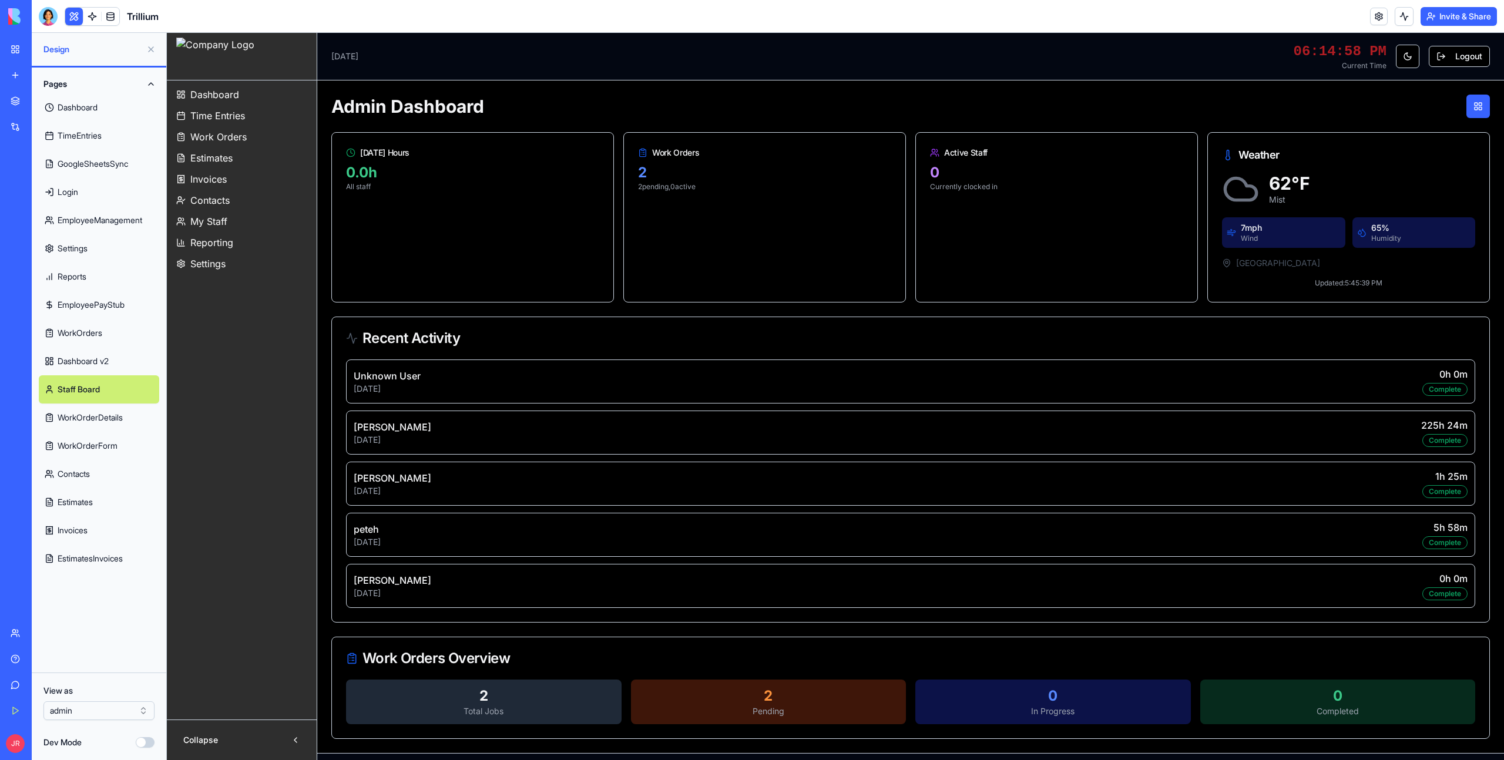
click at [89, 367] on link "Dashboard v2" at bounding box center [99, 361] width 120 height 28
click at [87, 387] on link "Staff Board" at bounding box center [99, 389] width 120 height 28
click at [88, 414] on link "WorkOrderDetails" at bounding box center [99, 418] width 120 height 28
click at [86, 441] on link "WorkOrderForm" at bounding box center [99, 446] width 120 height 28
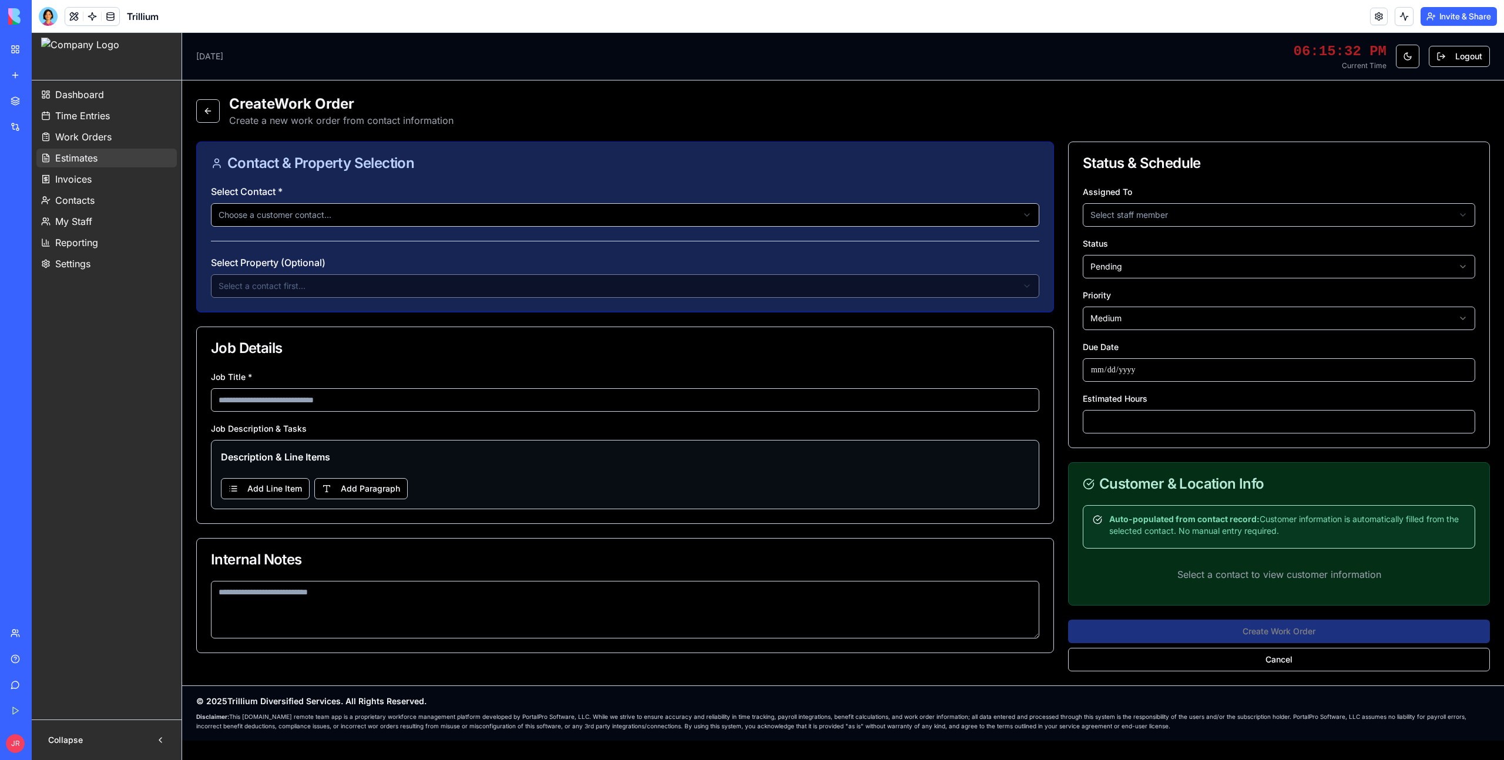
click at [80, 157] on span "Estimates" at bounding box center [76, 158] width 42 height 14
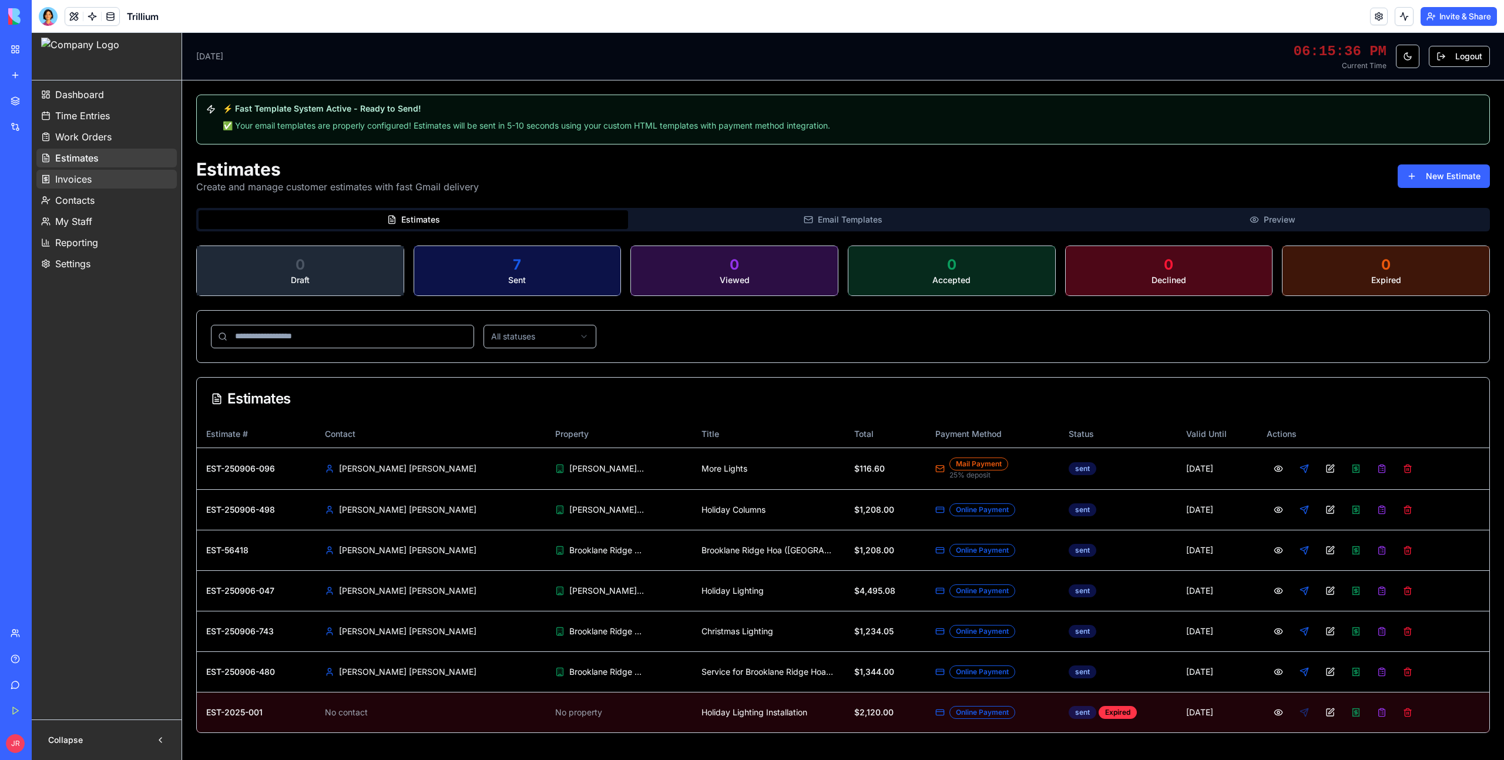
click at [83, 178] on span "Invoices" at bounding box center [73, 179] width 36 height 14
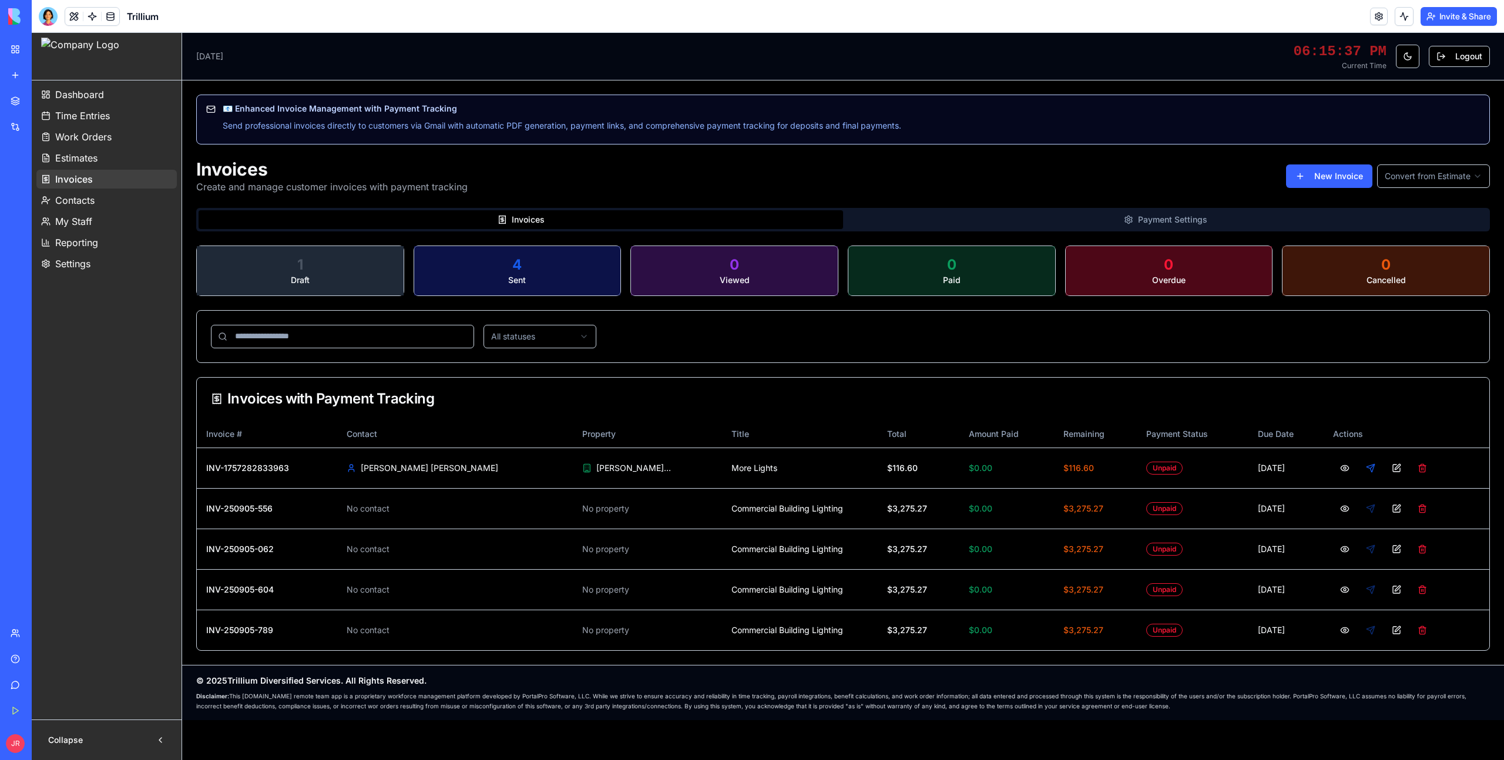
click at [79, 137] on span "Work Orders" at bounding box center [83, 137] width 56 height 14
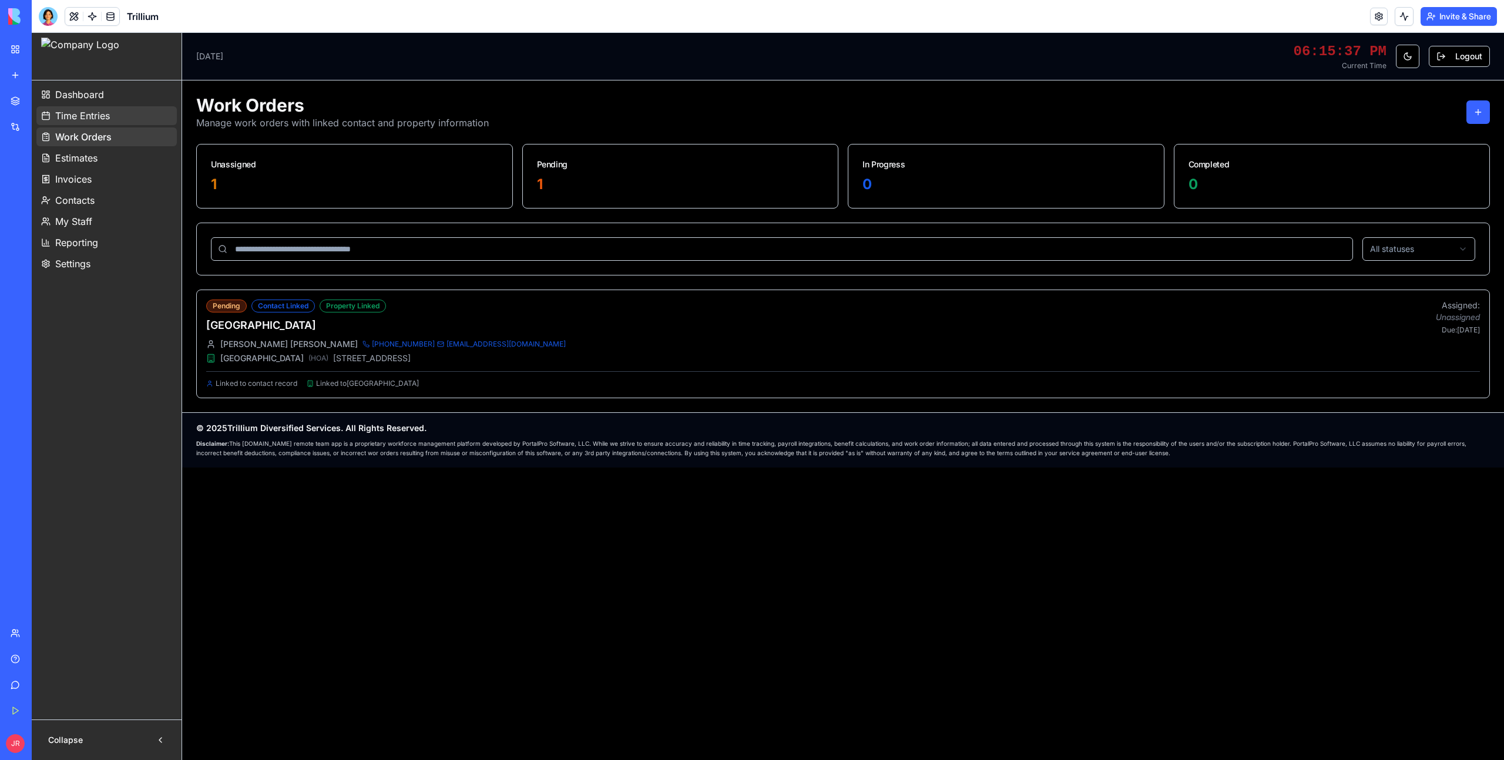
click at [79, 124] on link "Time Entries" at bounding box center [106, 115] width 140 height 19
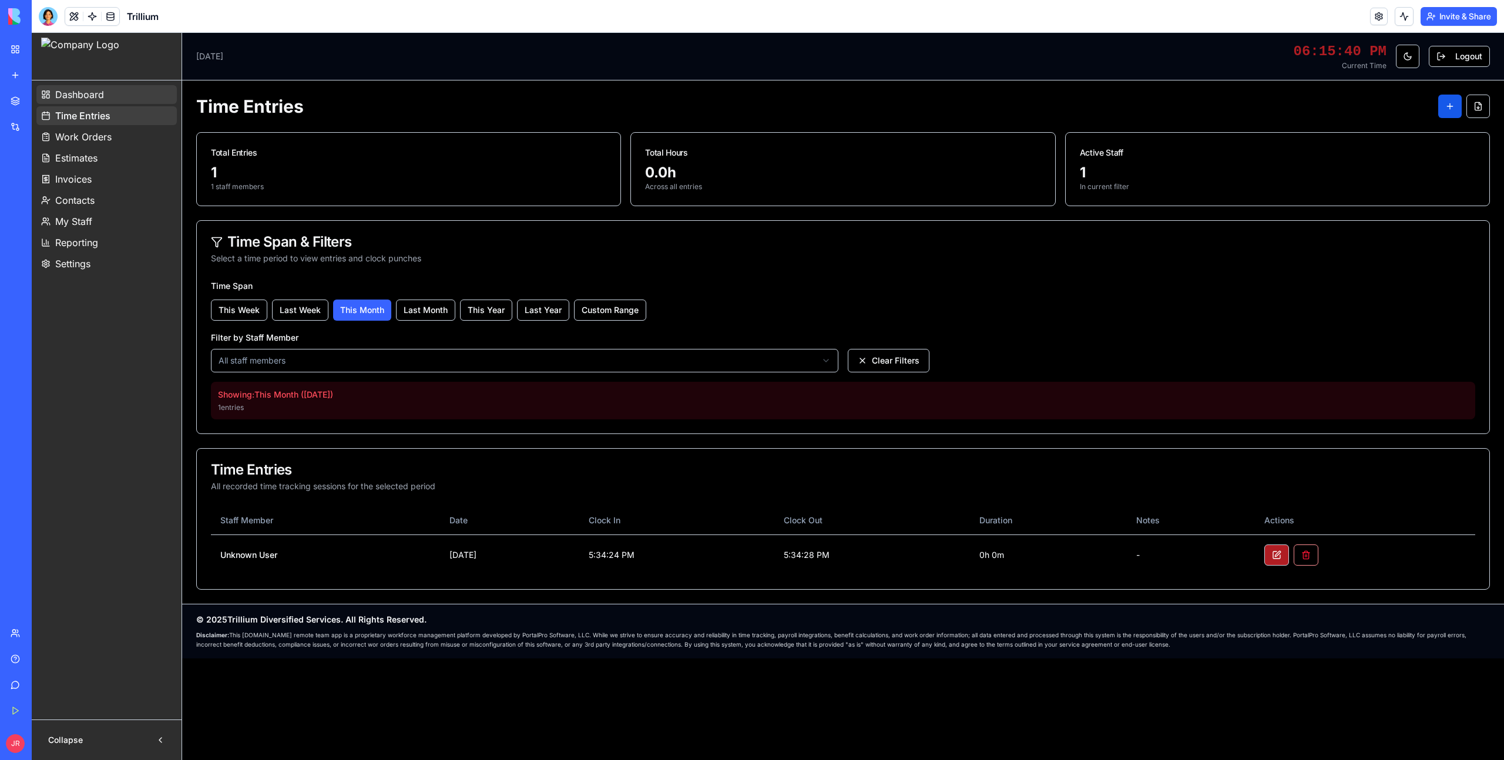
click at [92, 89] on span "Dashboard" at bounding box center [79, 95] width 49 height 14
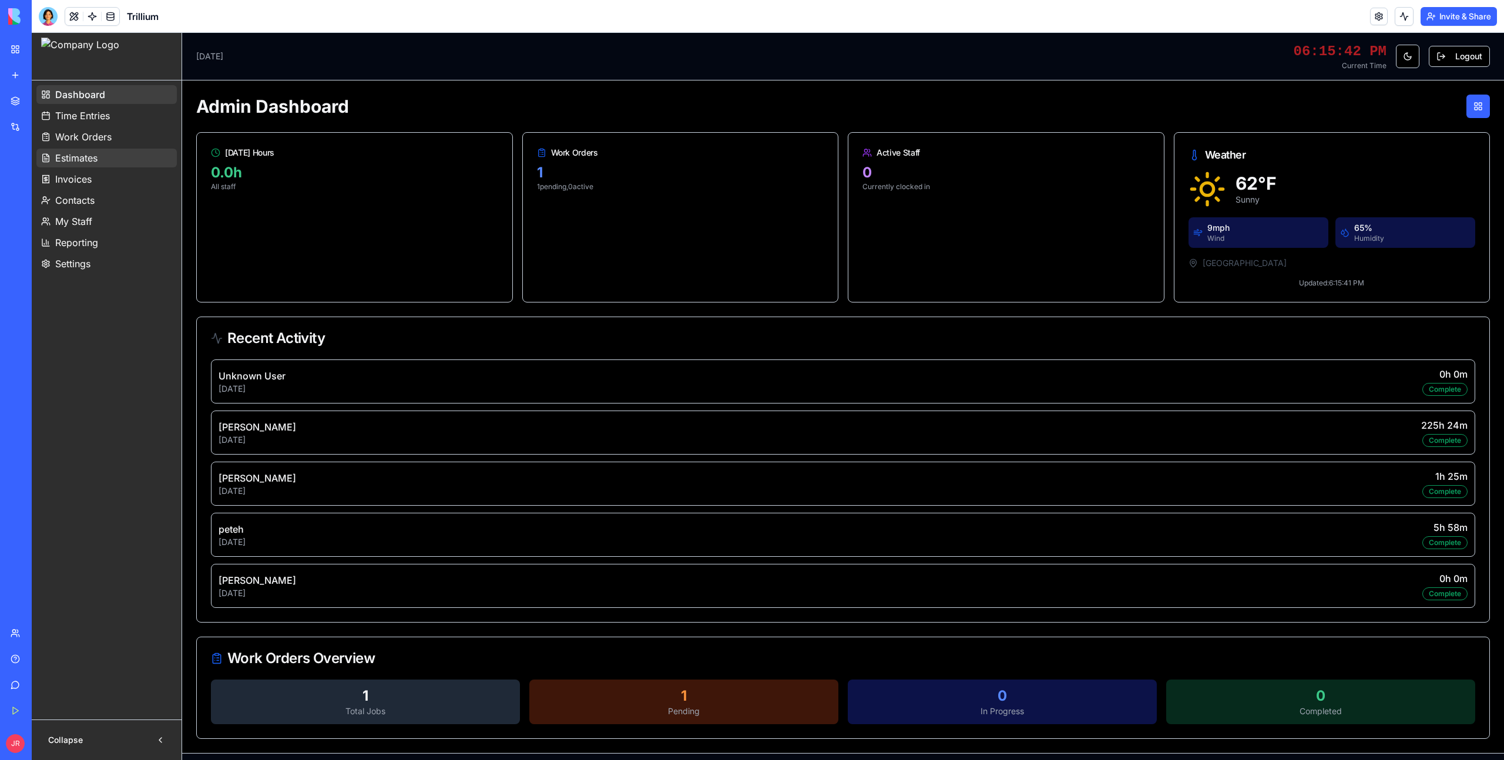
click at [108, 157] on link "Estimates" at bounding box center [106, 158] width 140 height 19
click at [92, 183] on span "Invoices" at bounding box center [73, 179] width 36 height 14
click at [92, 102] on link "Dashboard" at bounding box center [106, 94] width 140 height 19
click at [98, 136] on span "Work Orders" at bounding box center [83, 137] width 56 height 14
click at [127, 103] on link "Dashboard" at bounding box center [106, 94] width 140 height 19
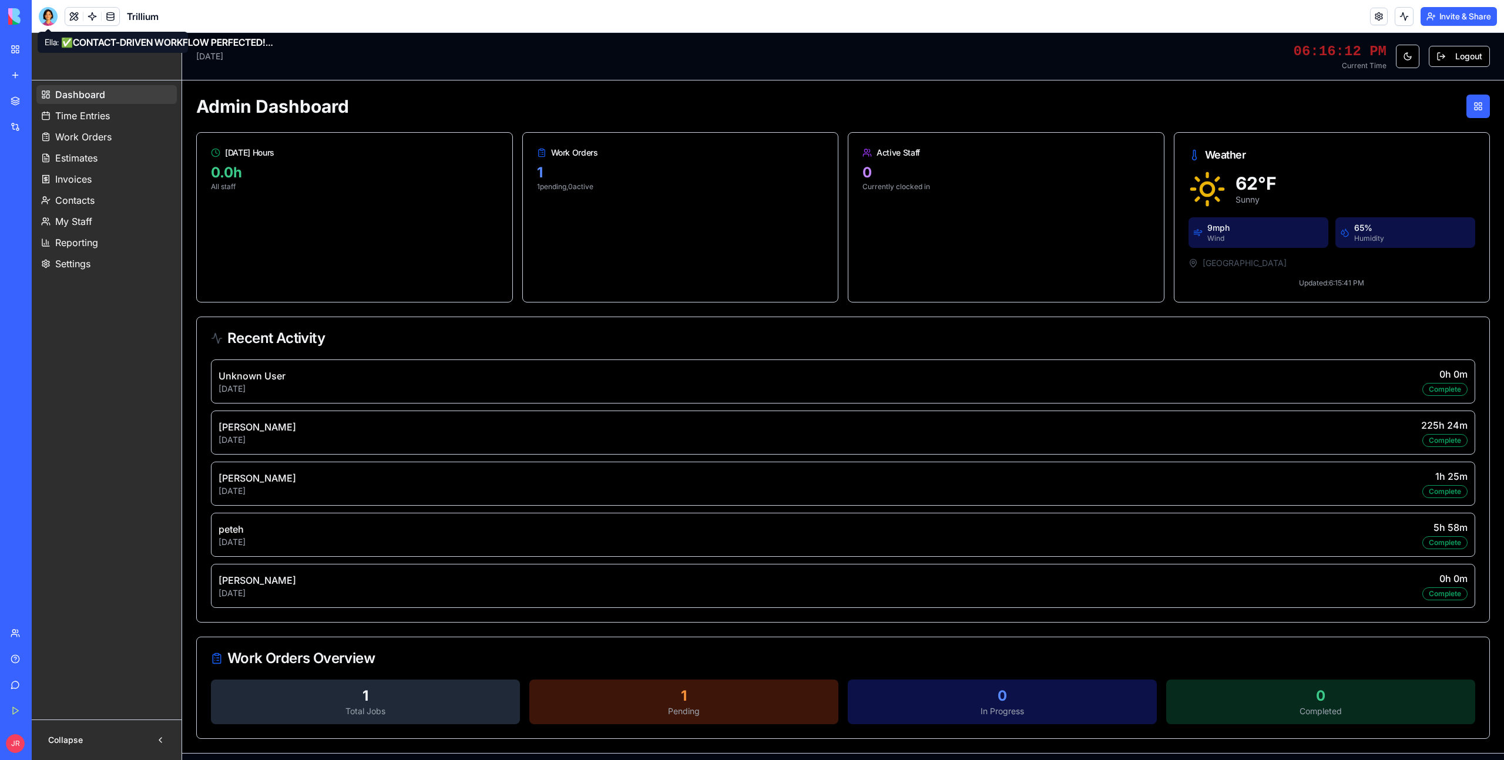
click at [52, 18] on div at bounding box center [48, 16] width 19 height 19
click at [50, 21] on div at bounding box center [48, 16] width 19 height 19
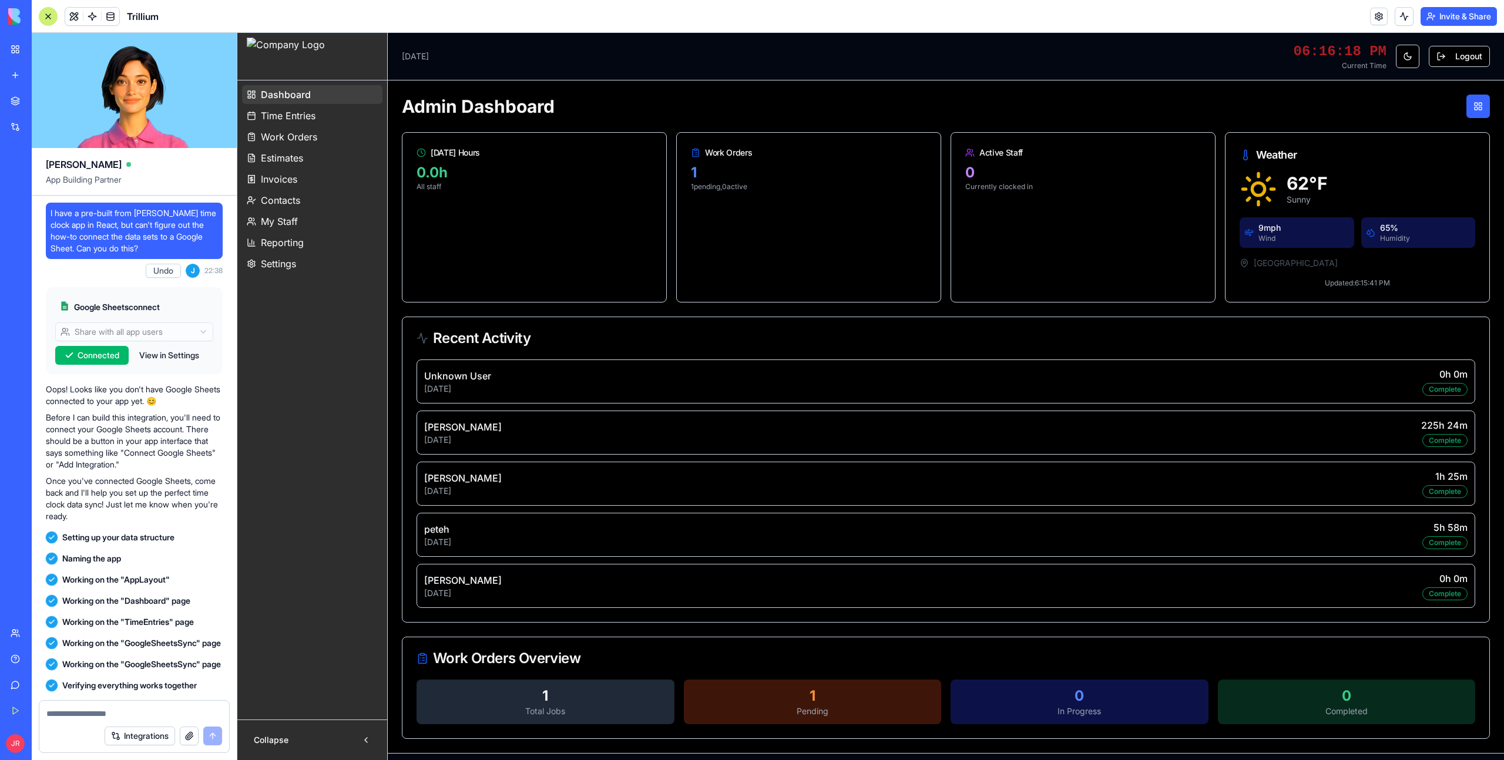
scroll to position [366127, 0]
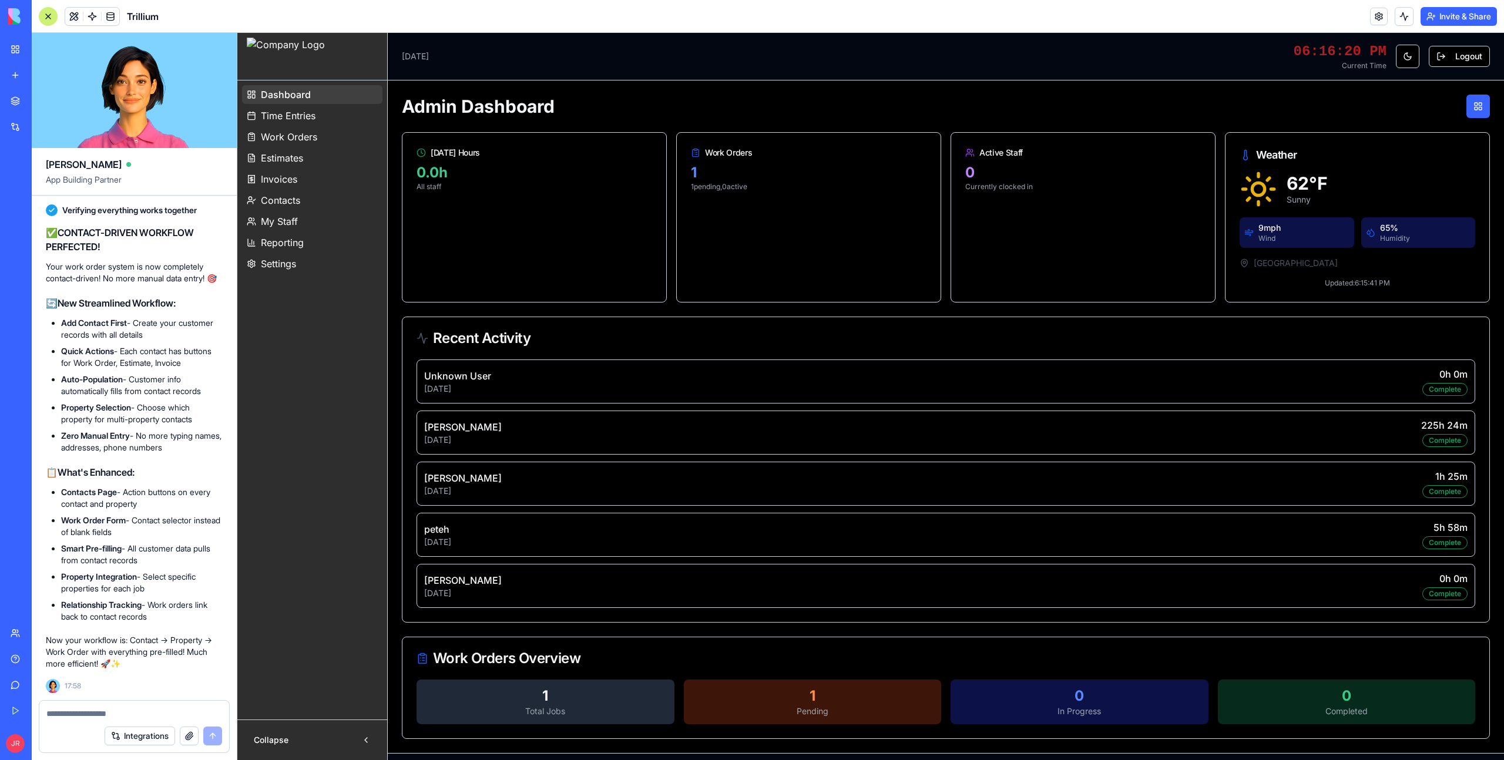
click at [51, 17] on div at bounding box center [48, 16] width 19 height 19
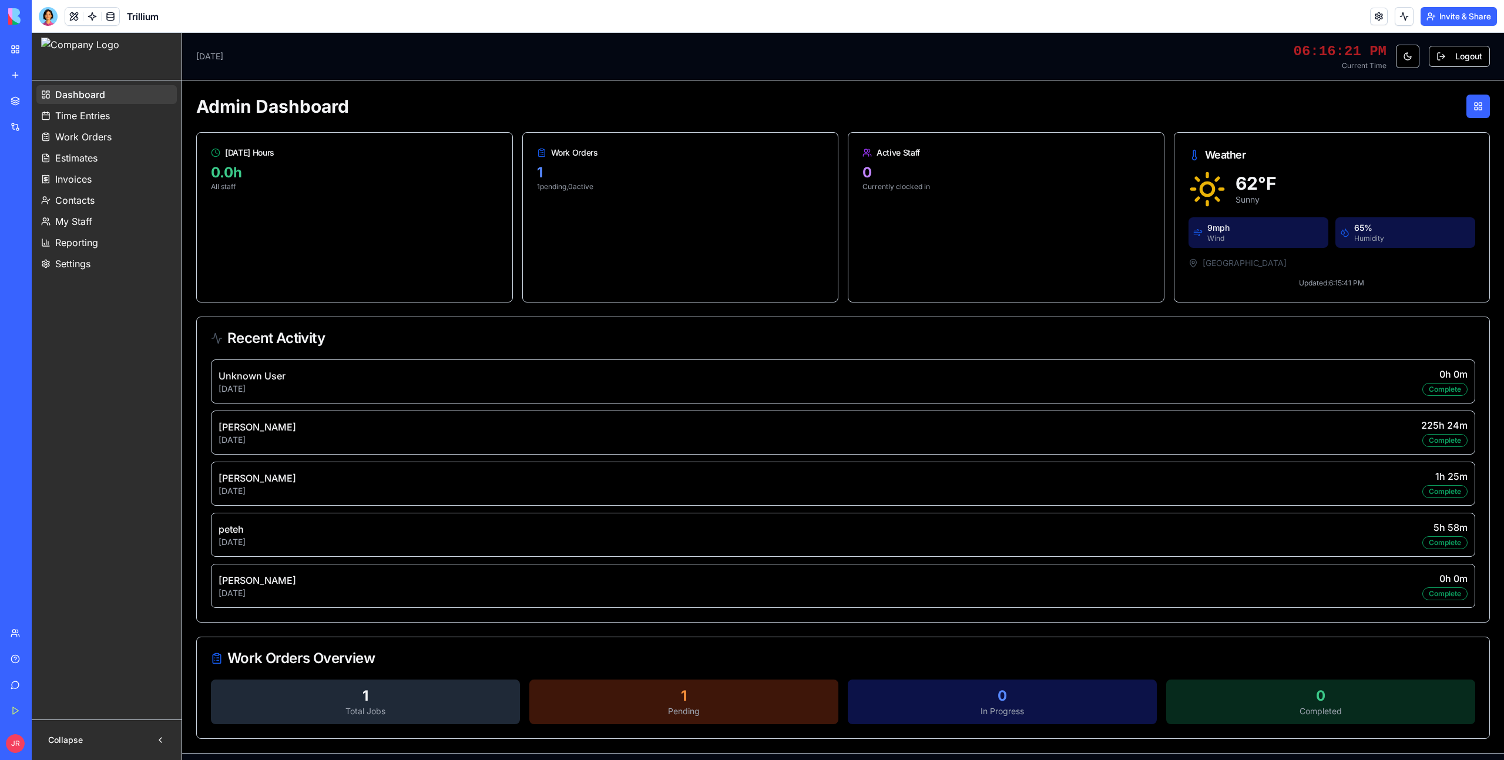
click at [51, 17] on div at bounding box center [48, 16] width 19 height 19
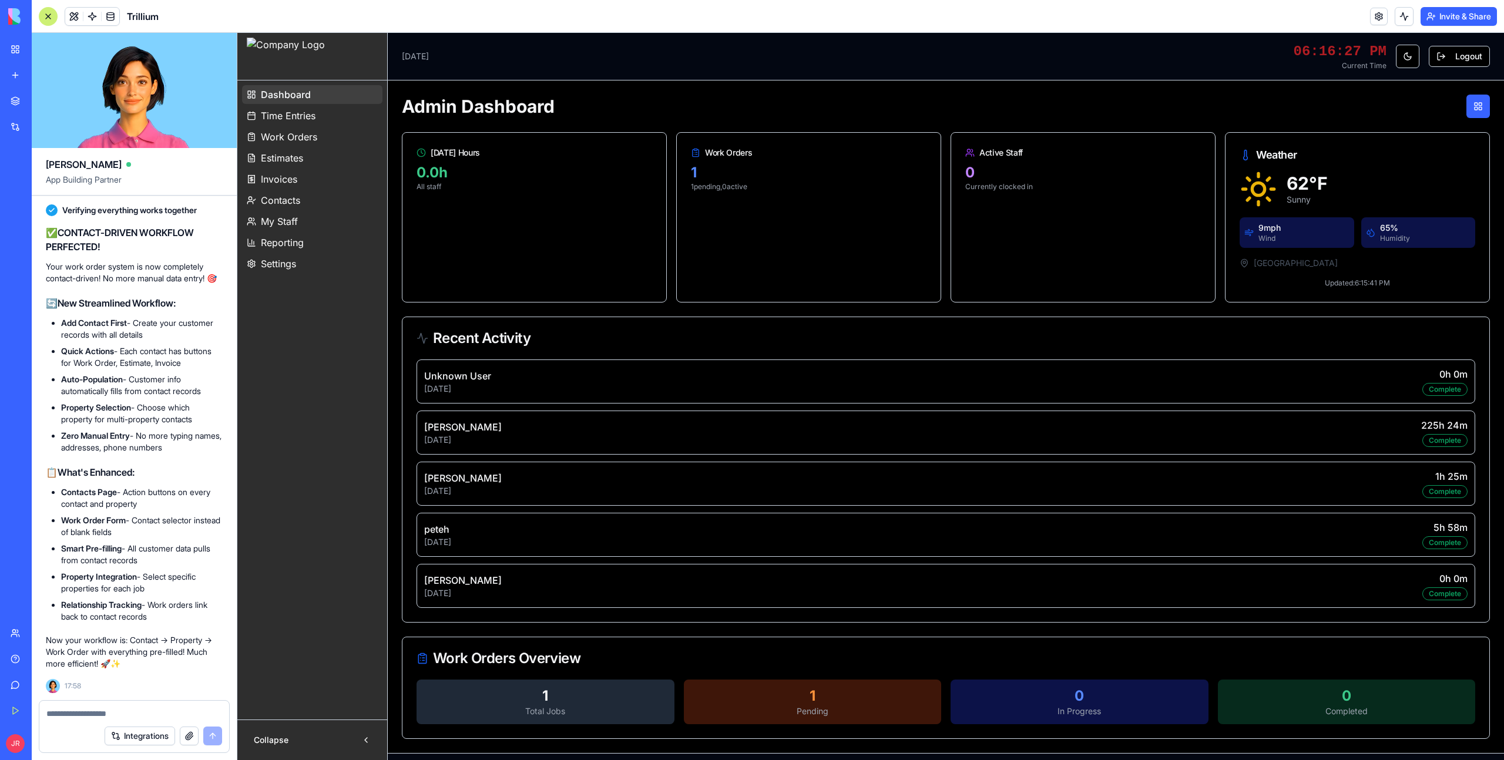
scroll to position [365925, 0]
click at [331, 166] on link "Estimates" at bounding box center [312, 158] width 140 height 19
click at [303, 230] on link "My Staff" at bounding box center [312, 221] width 140 height 19
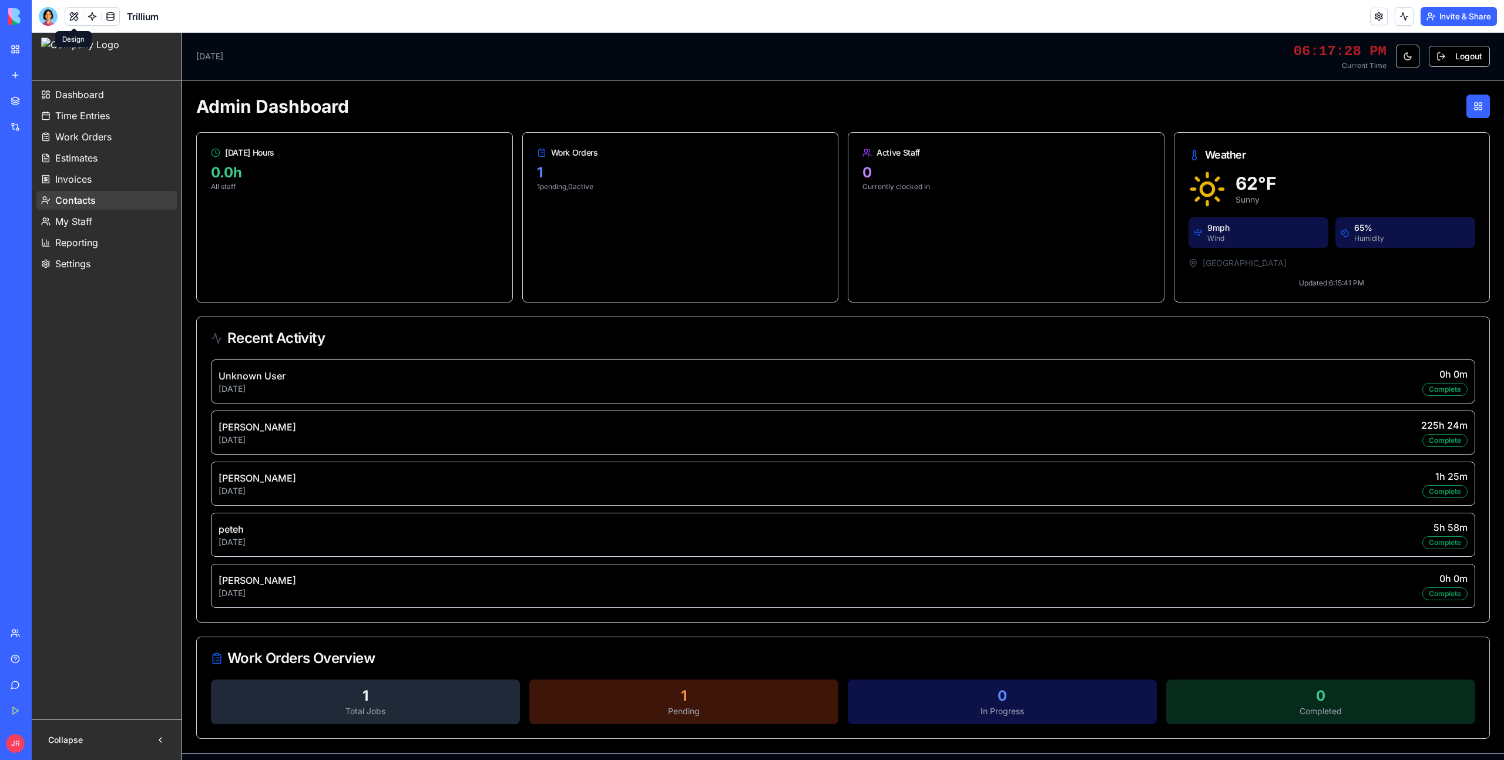
click at [70, 21] on button at bounding box center [74, 17] width 18 height 18
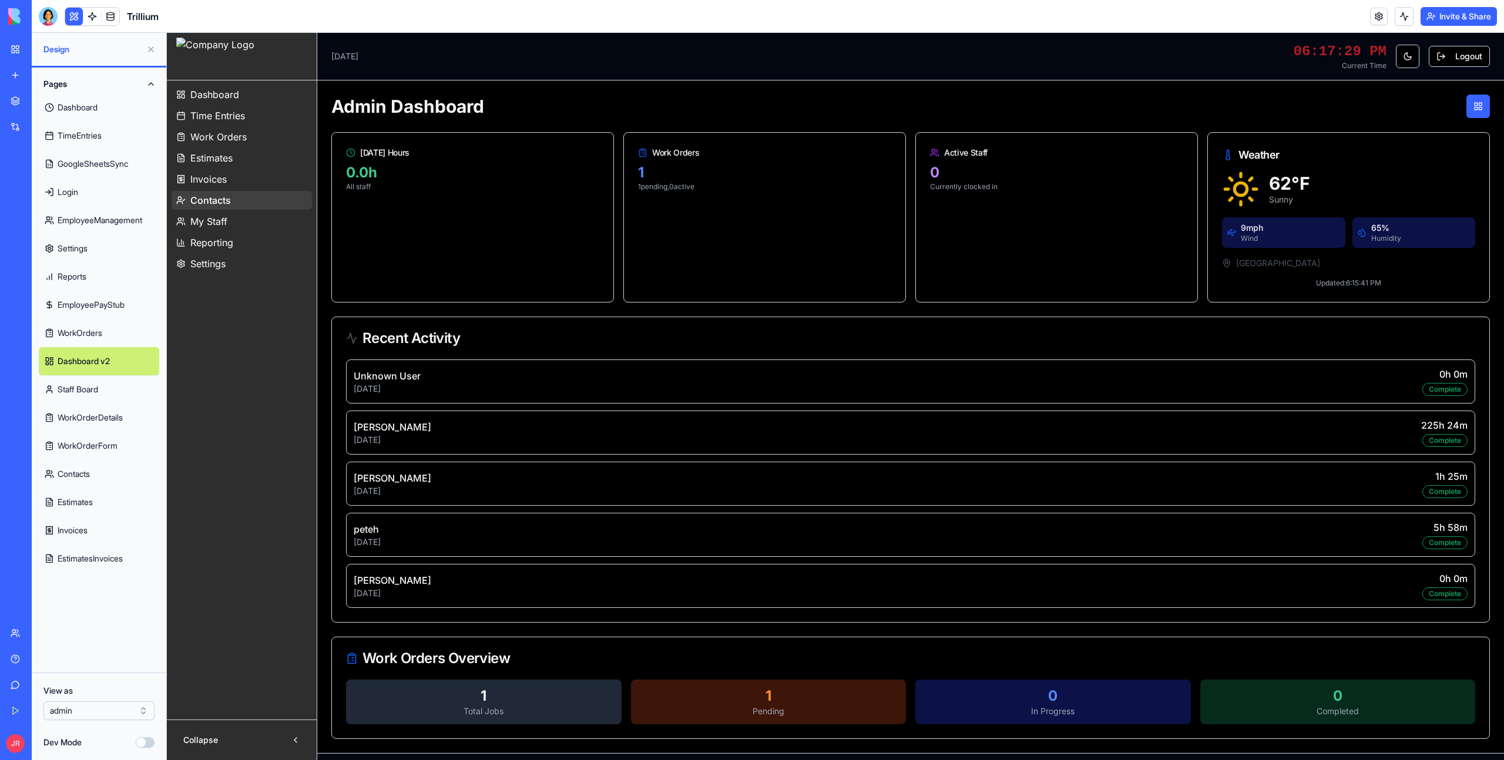
click at [105, 473] on link "Contacts" at bounding box center [99, 474] width 120 height 28
click at [130, 452] on link "WorkOrderForm" at bounding box center [99, 446] width 120 height 28
click at [105, 482] on link "Contacts" at bounding box center [99, 474] width 120 height 28
click at [103, 500] on link "Estimates" at bounding box center [99, 502] width 120 height 28
click at [99, 536] on link "Invoices" at bounding box center [99, 530] width 120 height 28
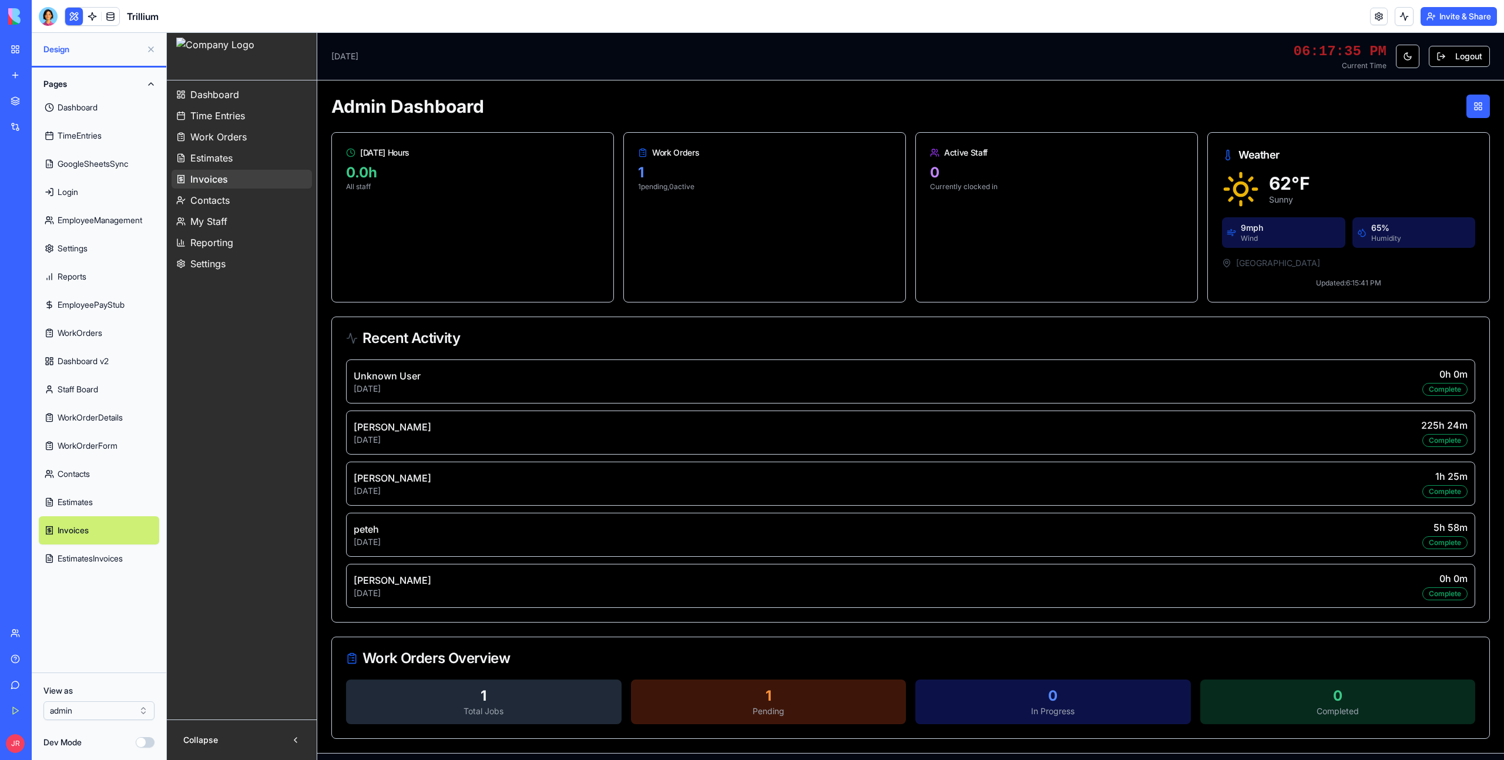
click at [103, 561] on link "EstimatesInvoices" at bounding box center [99, 559] width 120 height 28
click at [109, 516] on link "Invoices" at bounding box center [99, 530] width 120 height 28
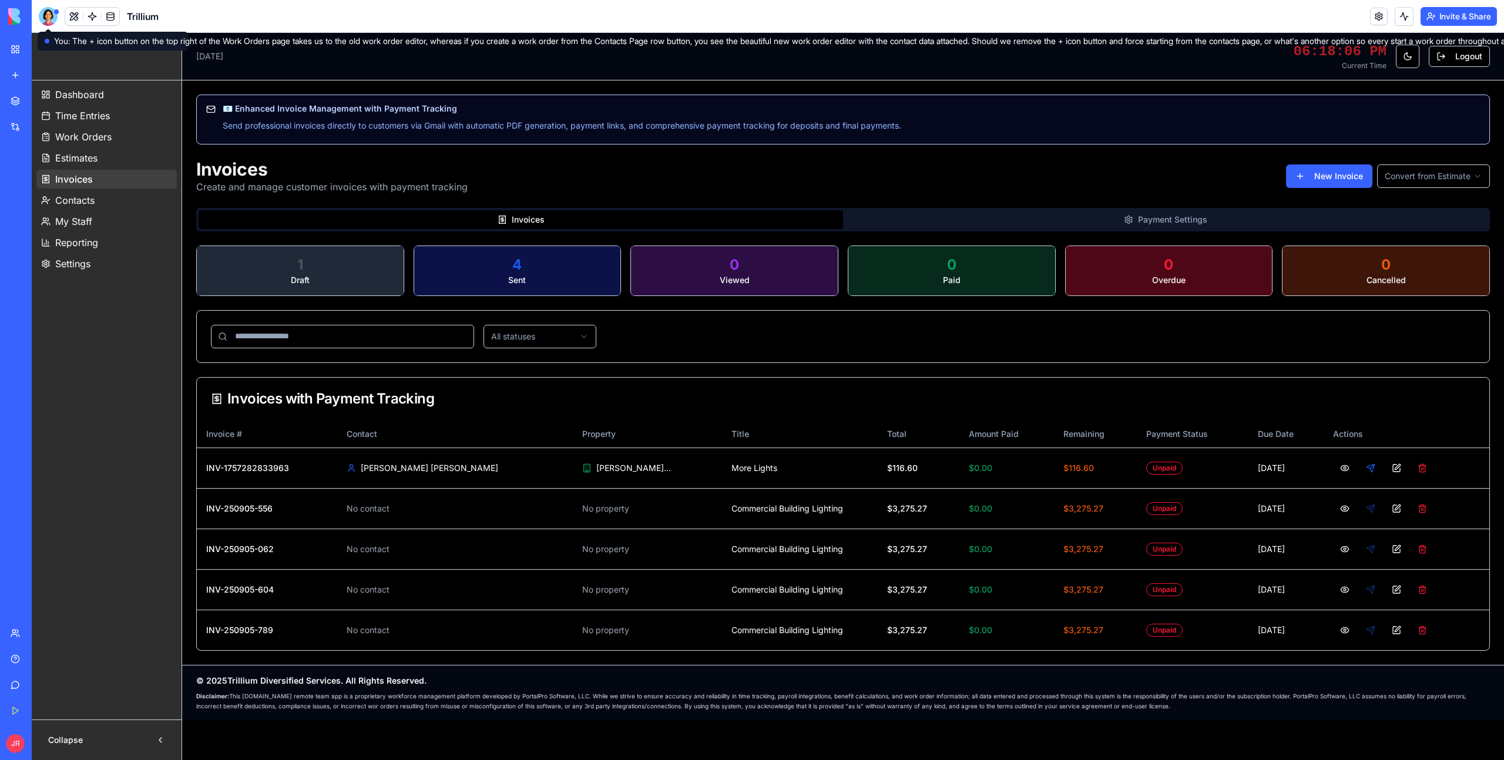
click at [51, 14] on div at bounding box center [48, 16] width 19 height 19
click at [76, 17] on button at bounding box center [74, 17] width 18 height 18
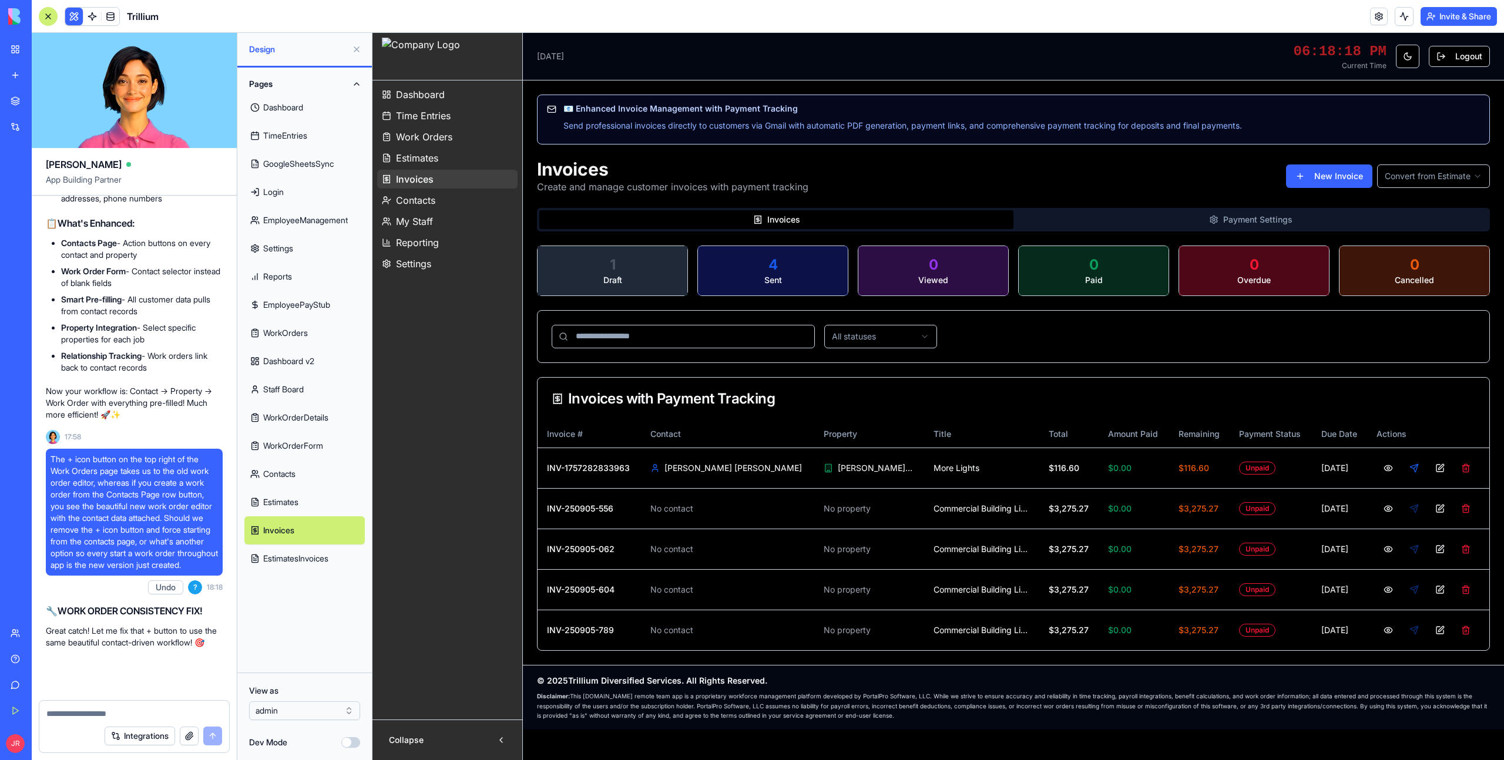
scroll to position [366399, 0]
click at [347, 744] on button "Dev Mode" at bounding box center [350, 742] width 19 height 11
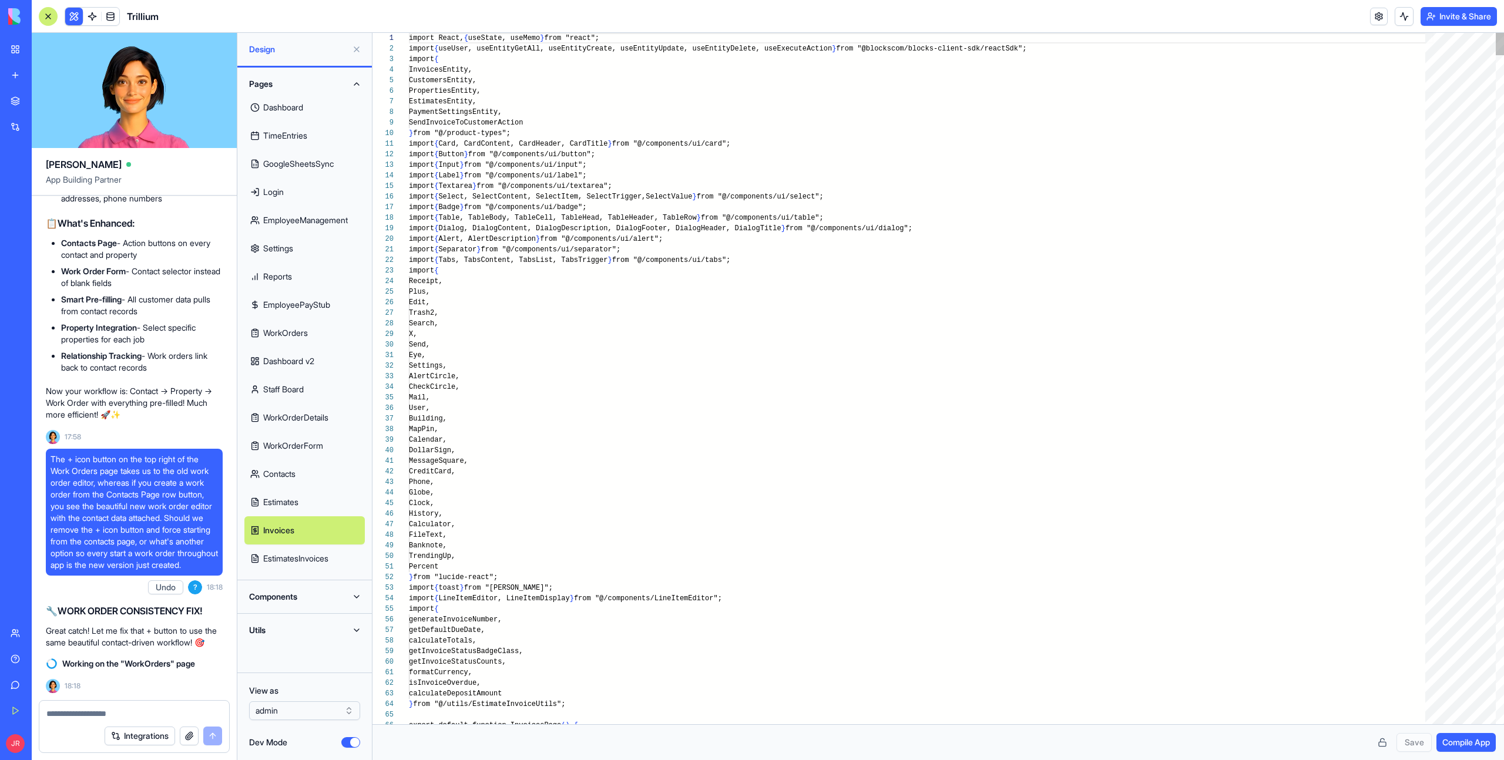
scroll to position [106, 0]
click at [287, 592] on button "Components" at bounding box center [304, 596] width 120 height 19
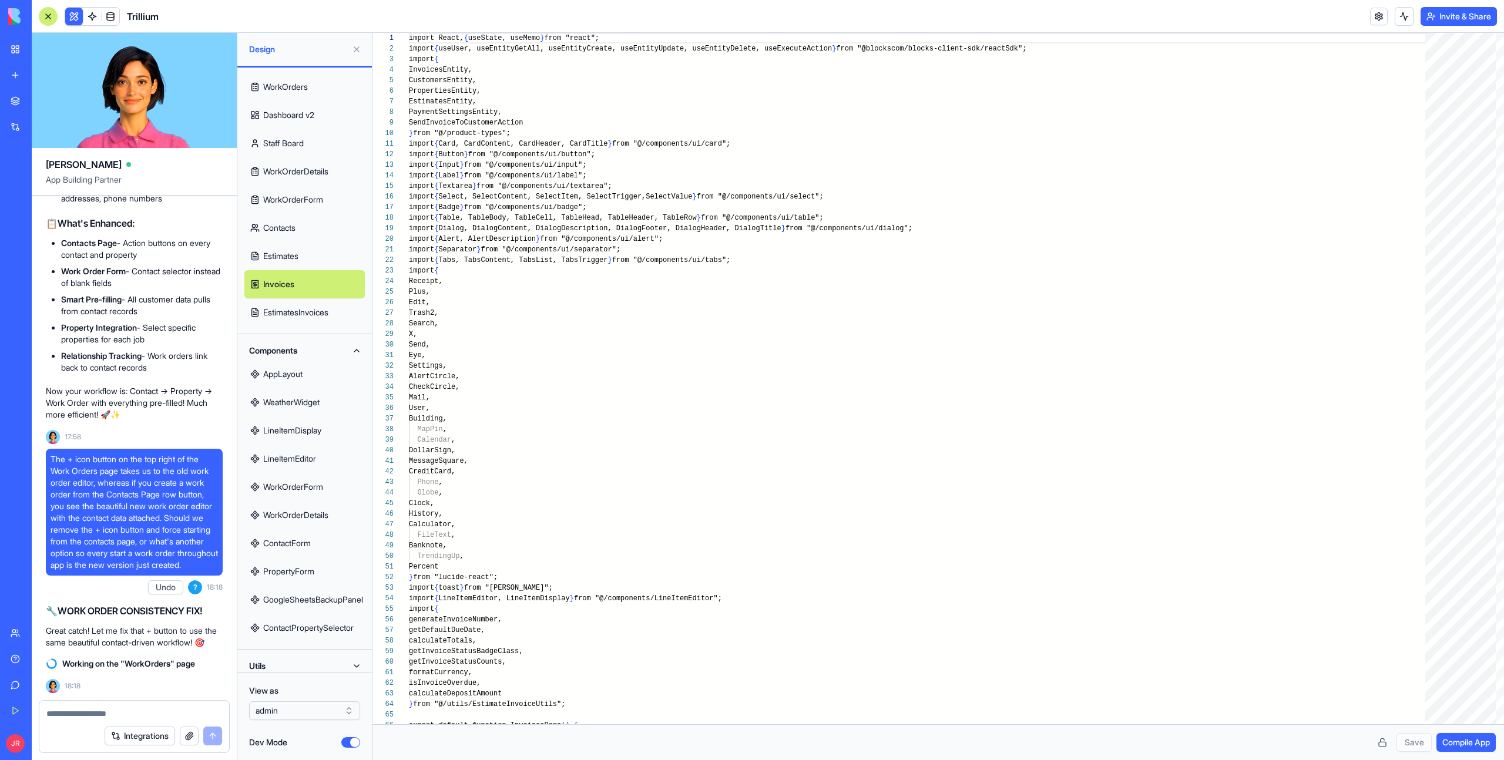
scroll to position [256, 0]
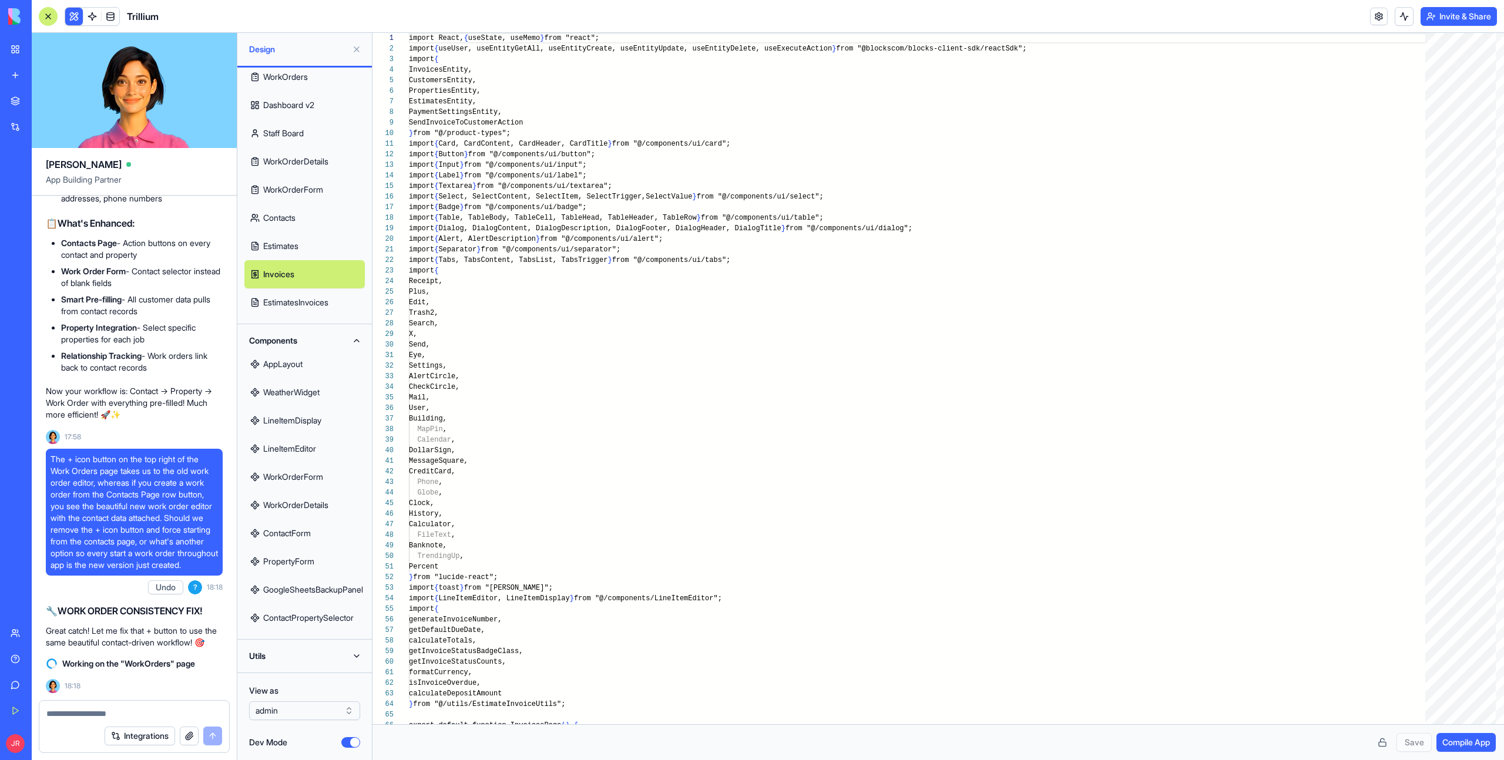
click at [293, 365] on link "AppLayout" at bounding box center [304, 364] width 120 height 28
click at [303, 367] on link "AppLayout" at bounding box center [304, 364] width 120 height 28
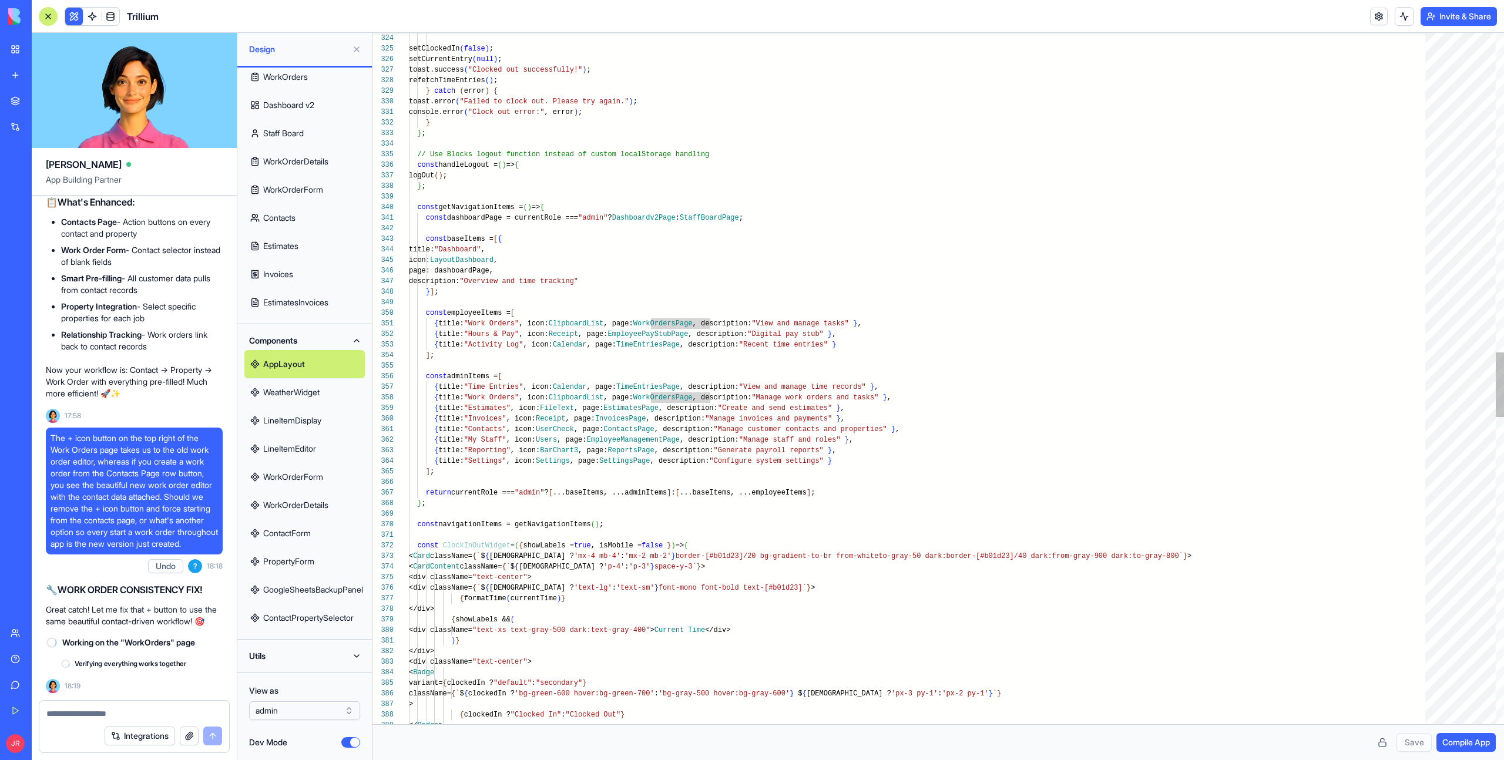
scroll to position [366420, 0]
type textarea "**********"
click at [505, 284] on div "setClockedIn ( false ) ; setCurrentEntry ( null ) ; toast.success ( "Clocked ou…" at bounding box center [921, 315] width 1024 height 7395
click at [482, 270] on div "setClockedIn ( false ) ; setCurrentEntry ( null ) ; toast.success ( "Clocked ou…" at bounding box center [921, 315] width 1024 height 7395
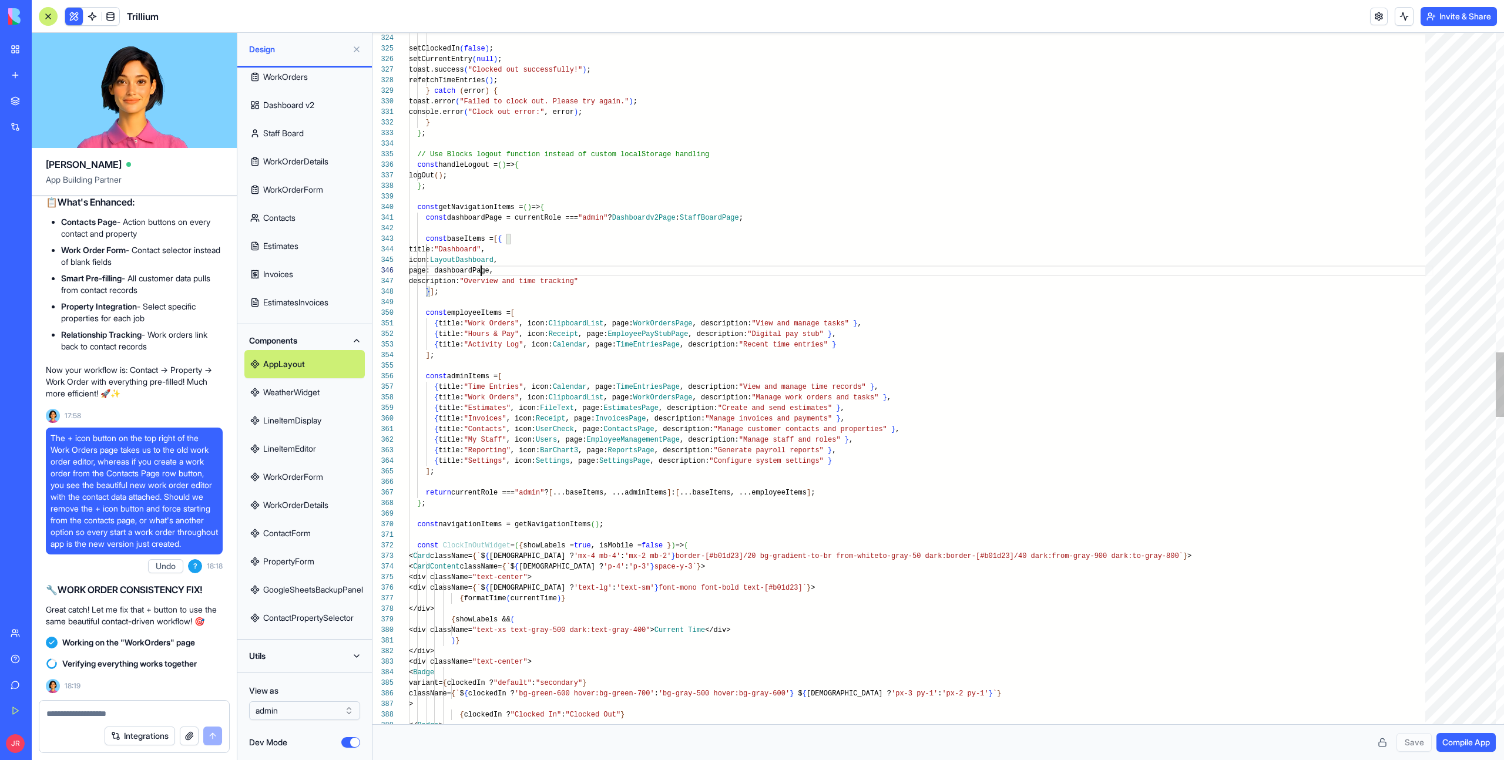
click at [482, 270] on div "setClockedIn ( false ) ; setCurrentEntry ( null ) ; toast.success ( "Clocked ou…" at bounding box center [921, 315] width 1024 height 7395
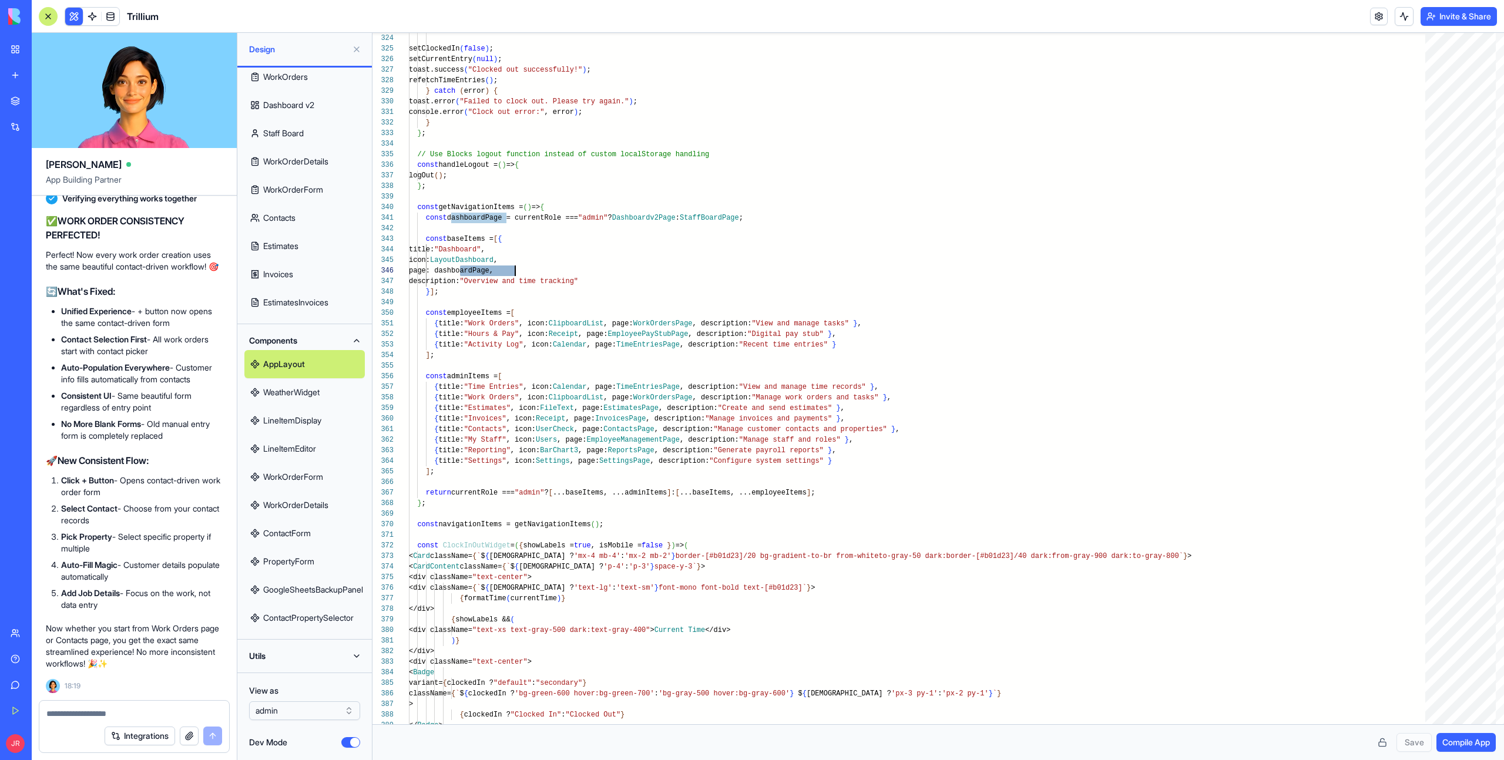
scroll to position [366765, 0]
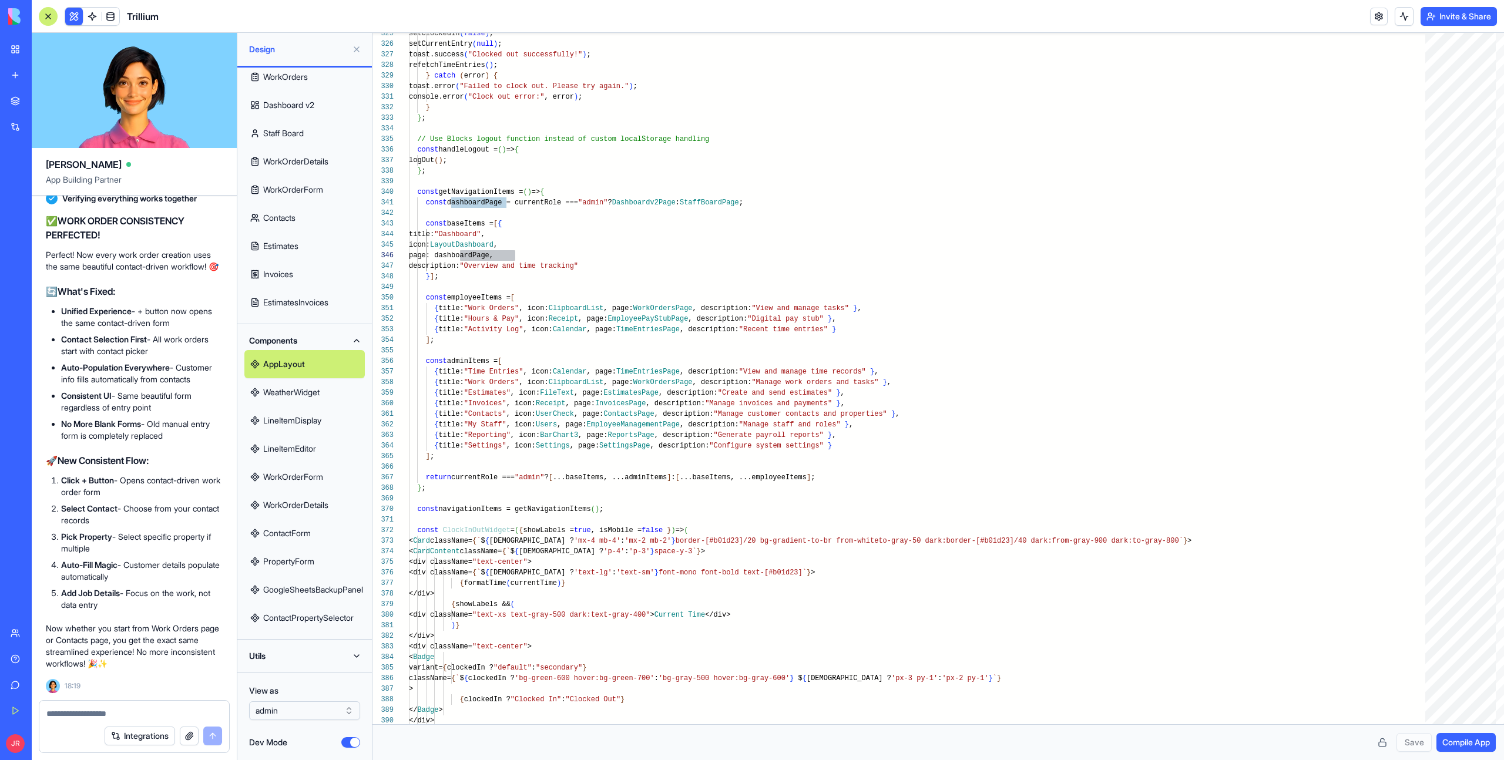
click at [354, 38] on div "Design" at bounding box center [304, 49] width 135 height 33
click at [355, 48] on button at bounding box center [356, 49] width 19 height 19
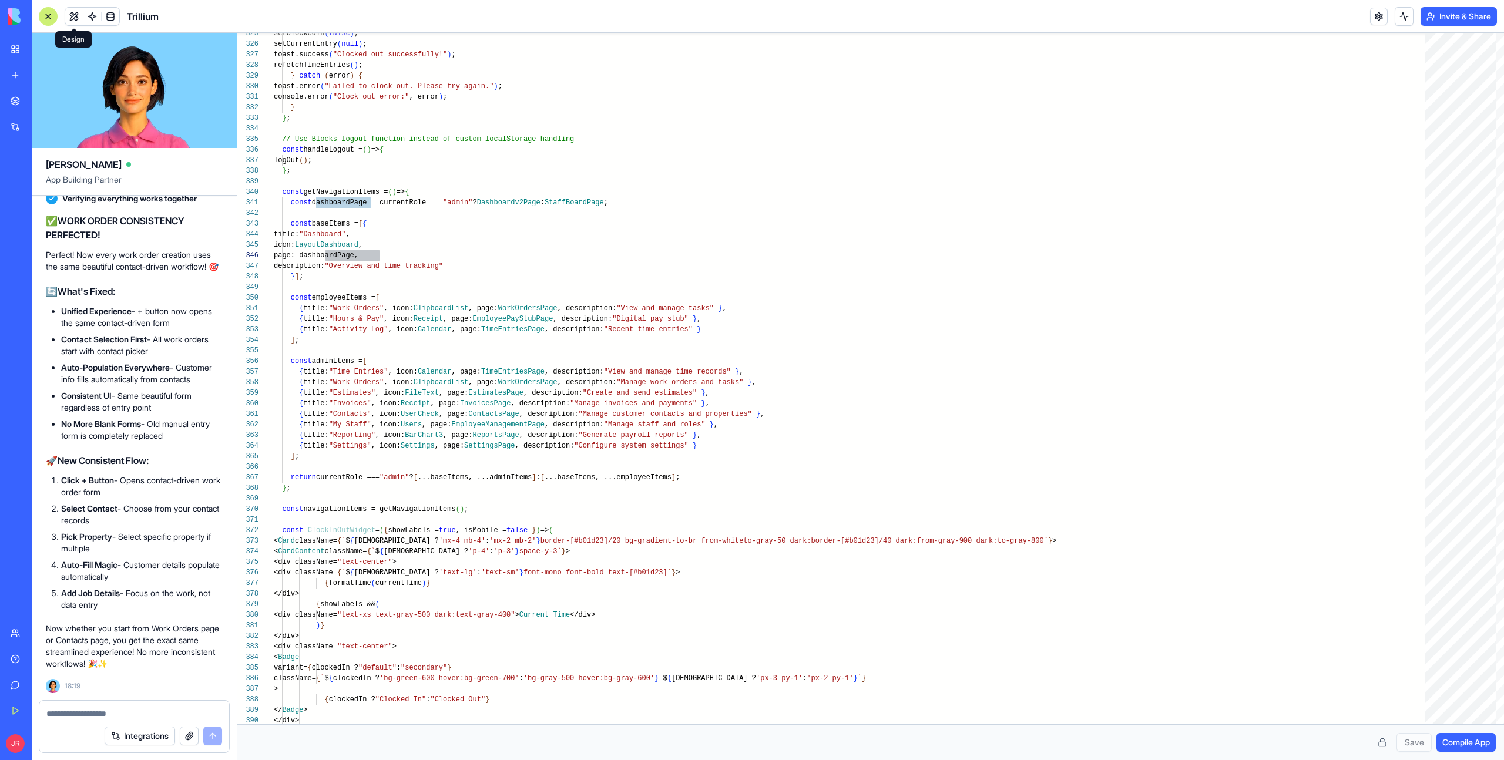
click at [75, 14] on button at bounding box center [74, 17] width 18 height 18
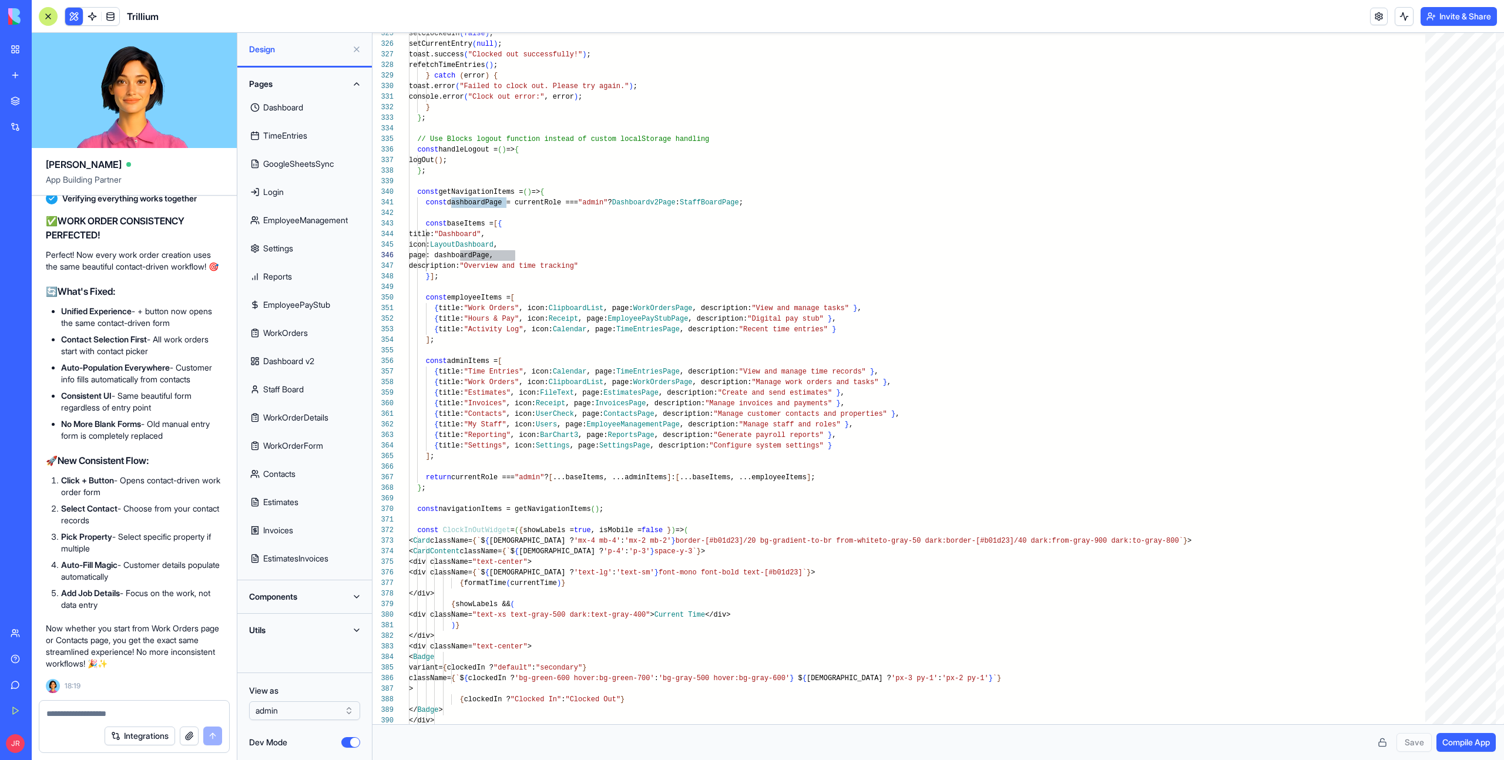
click at [347, 741] on button "Dev Mode" at bounding box center [350, 742] width 19 height 11
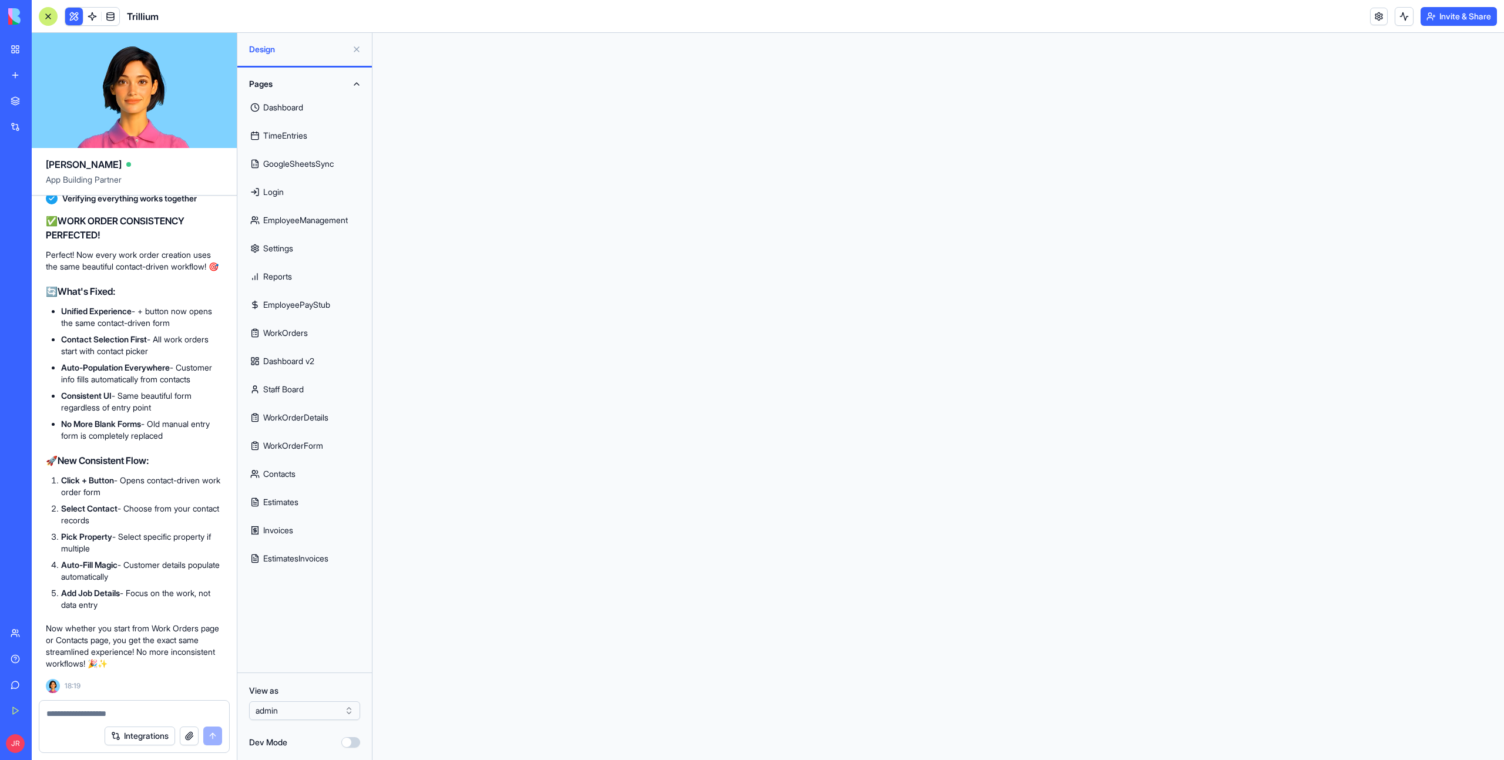
click at [293, 110] on link "Dashboard" at bounding box center [304, 107] width 120 height 28
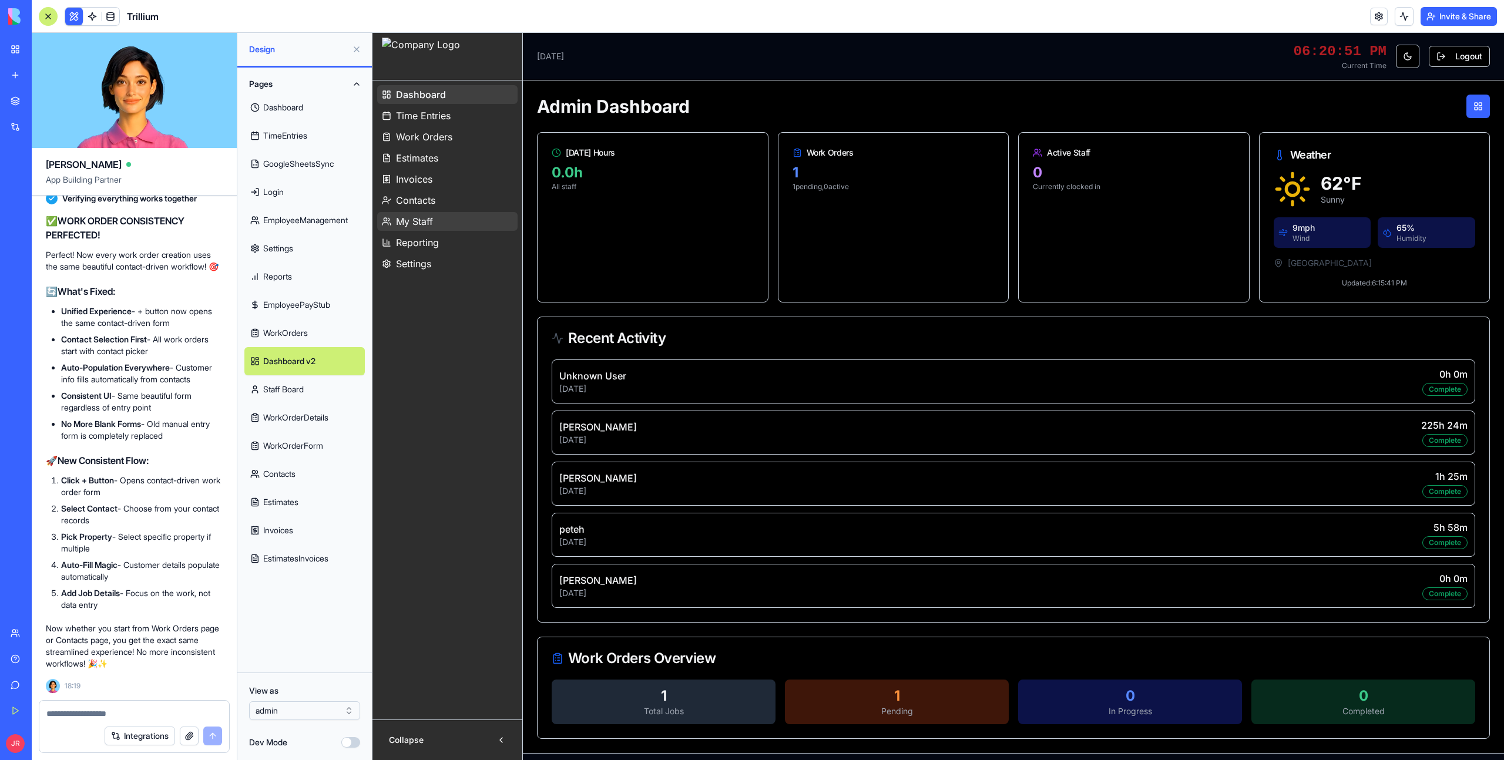
click at [438, 229] on link "My Staff" at bounding box center [447, 221] width 140 height 19
click at [421, 189] on ul "Dashboard Time Entries Work Orders Estimates Invoices Contacts My Staff Reporti…" at bounding box center [447, 179] width 140 height 188
click at [421, 180] on span "Invoices" at bounding box center [414, 179] width 36 height 14
click at [368, 211] on div "Pages Dashboard TimeEntries GoogleSheetsSync Login EmployeeManagement Settings …" at bounding box center [304, 324] width 135 height 512
click at [367, 211] on div "Pages Dashboard TimeEntries GoogleSheetsSync Login EmployeeManagement Settings …" at bounding box center [304, 324] width 135 height 512
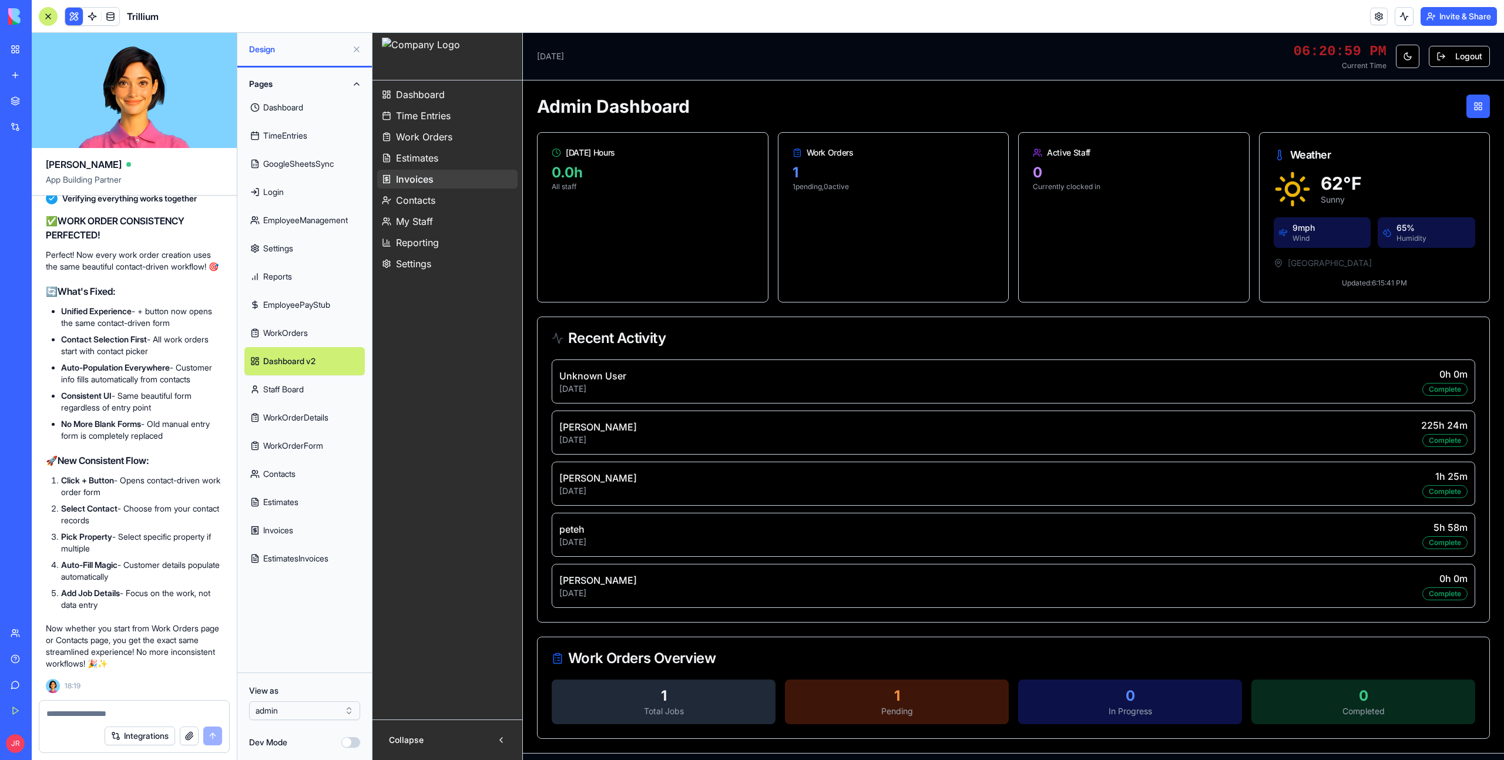
click at [367, 207] on div "Pages Dashboard TimeEntries GoogleSheetsSync Login EmployeeManagement Settings …" at bounding box center [304, 324] width 135 height 512
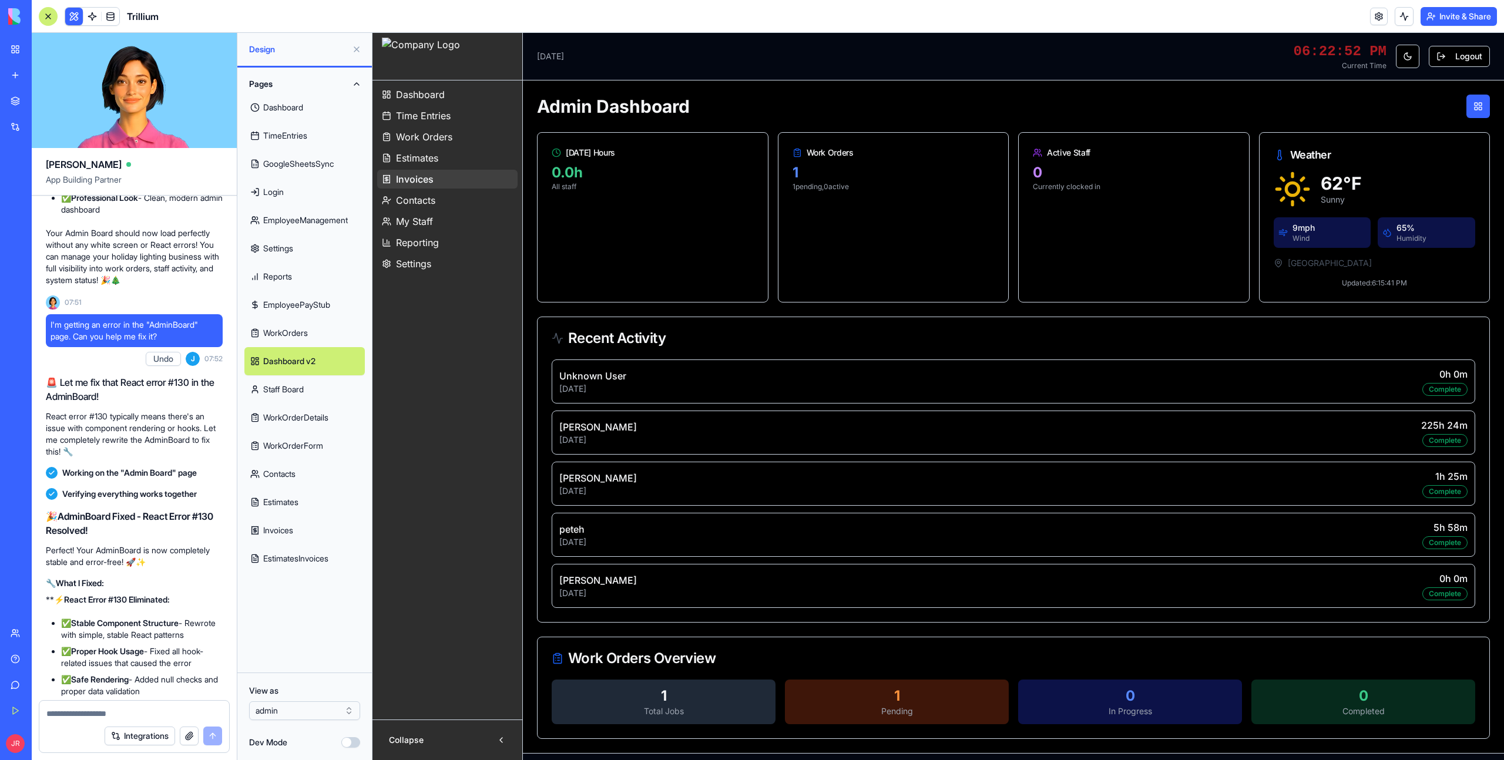
scroll to position [268946, 0]
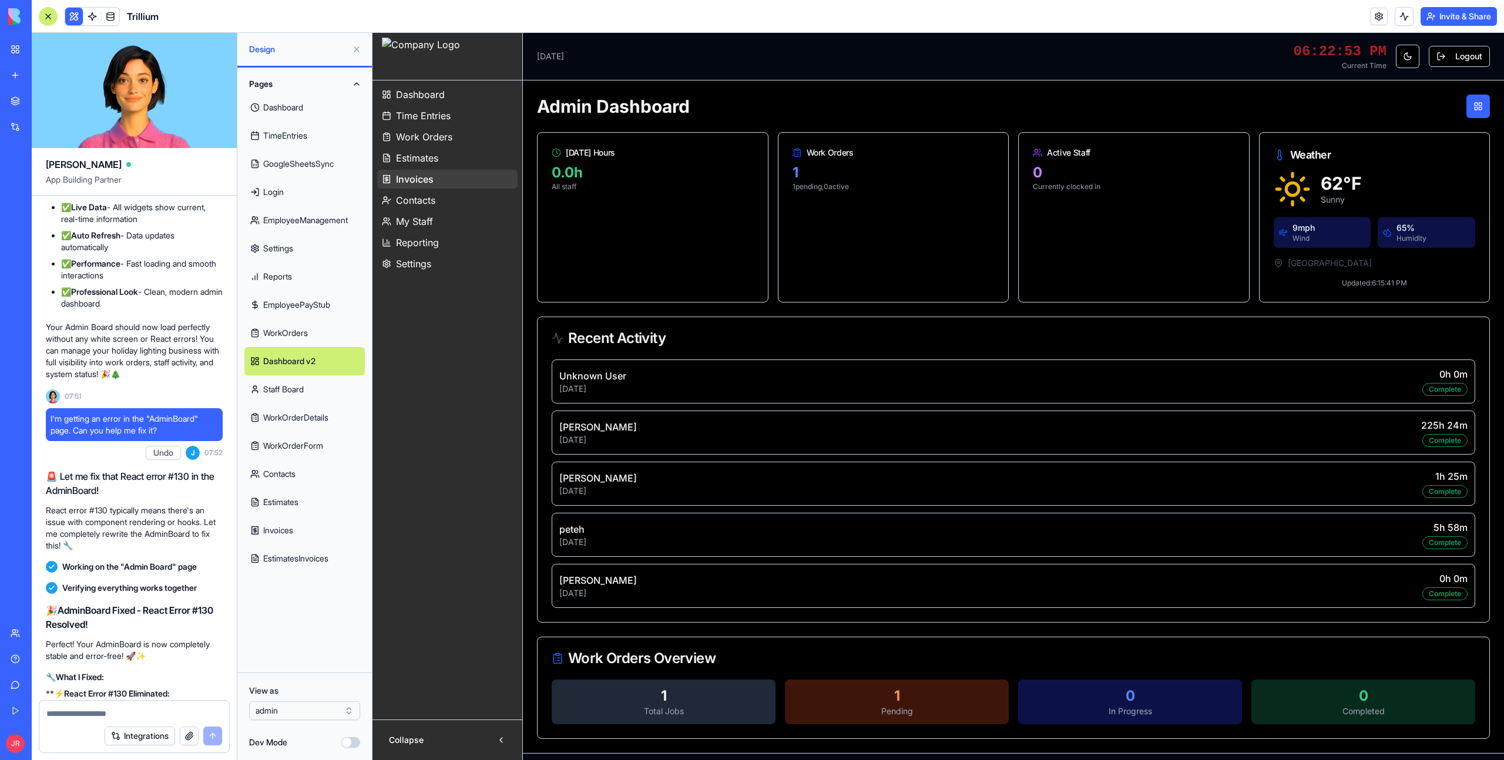
click at [48, 25] on div at bounding box center [48, 16] width 19 height 19
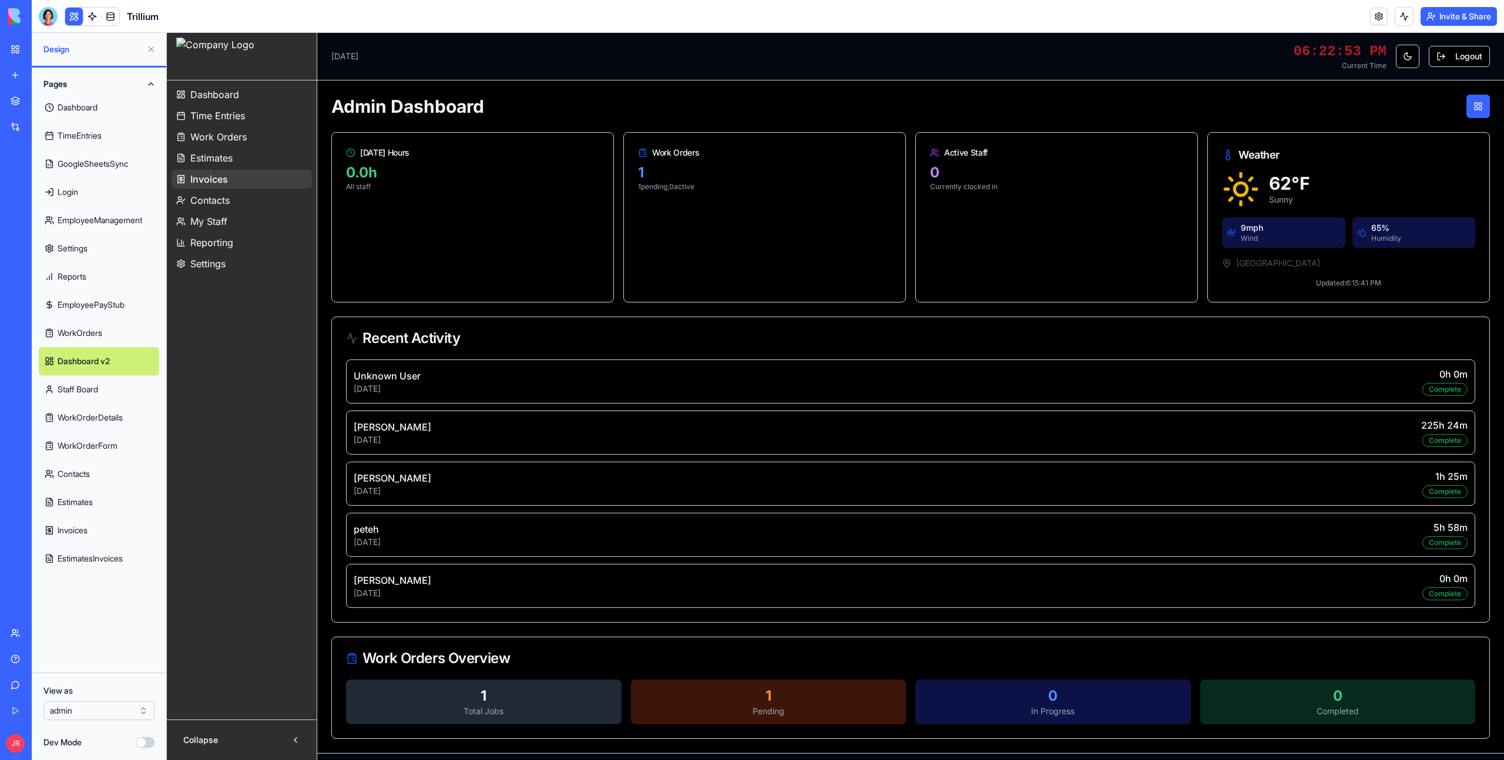
click at [48, 25] on div at bounding box center [48, 16] width 19 height 19
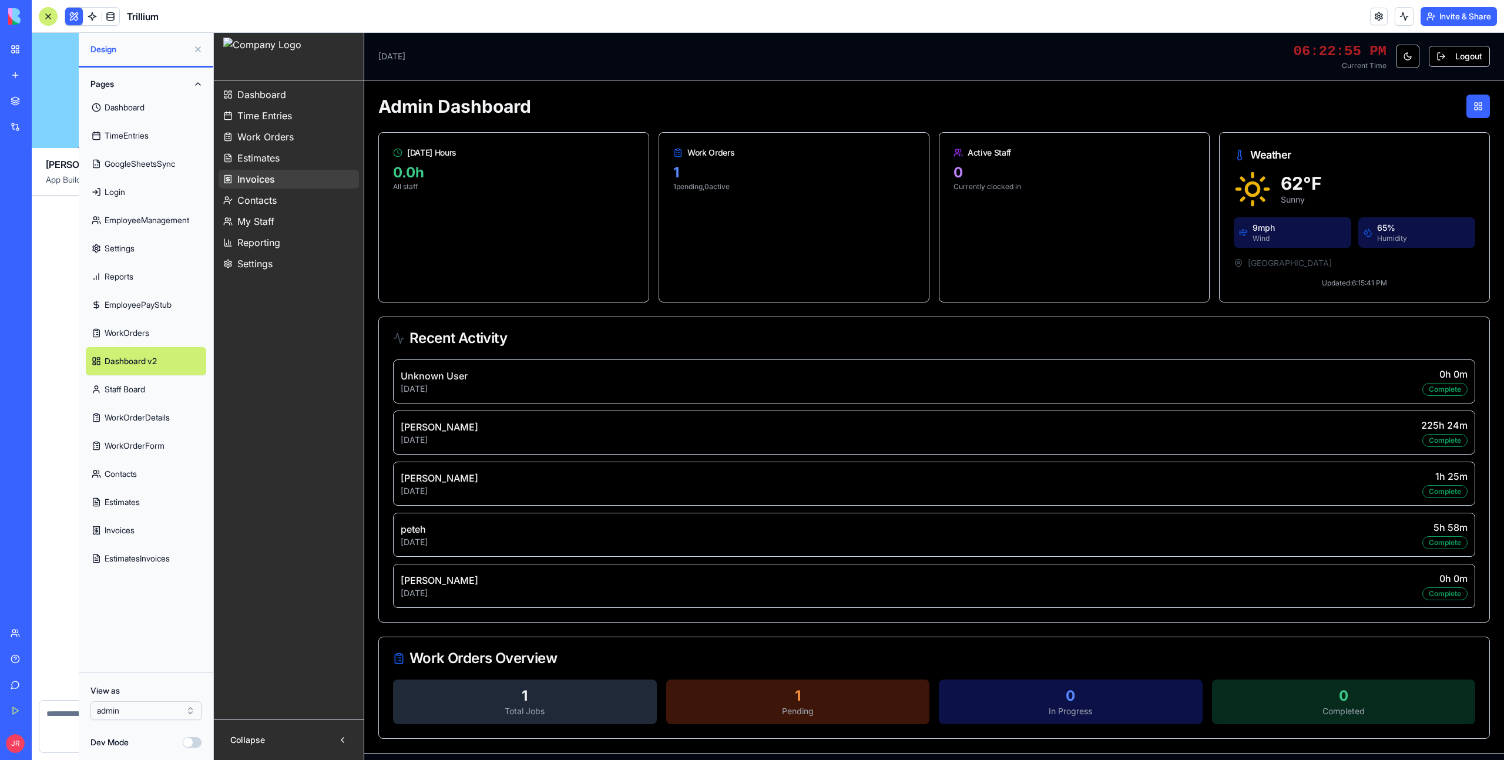
click at [48, 20] on div at bounding box center [48, 16] width 19 height 19
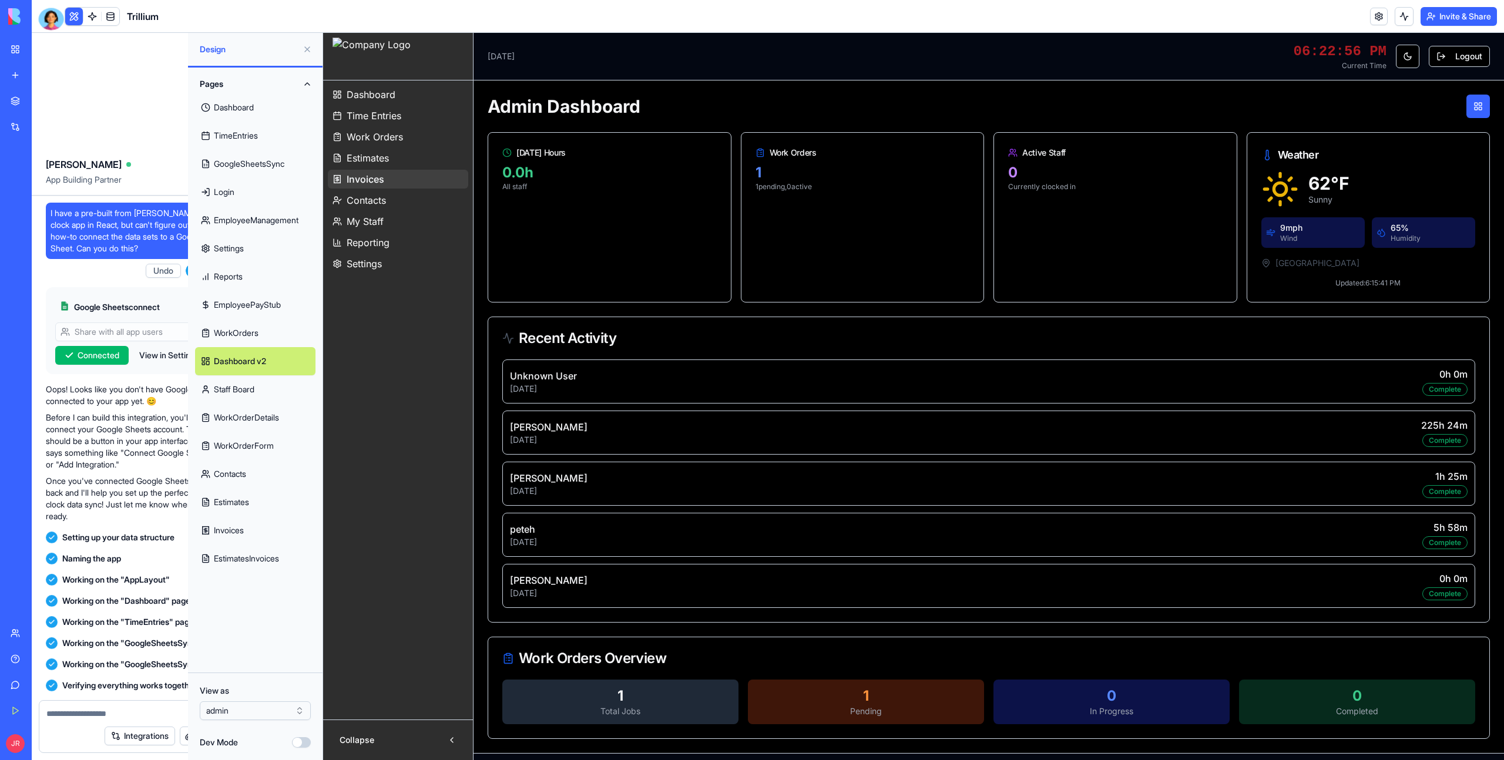
scroll to position [366897, 0]
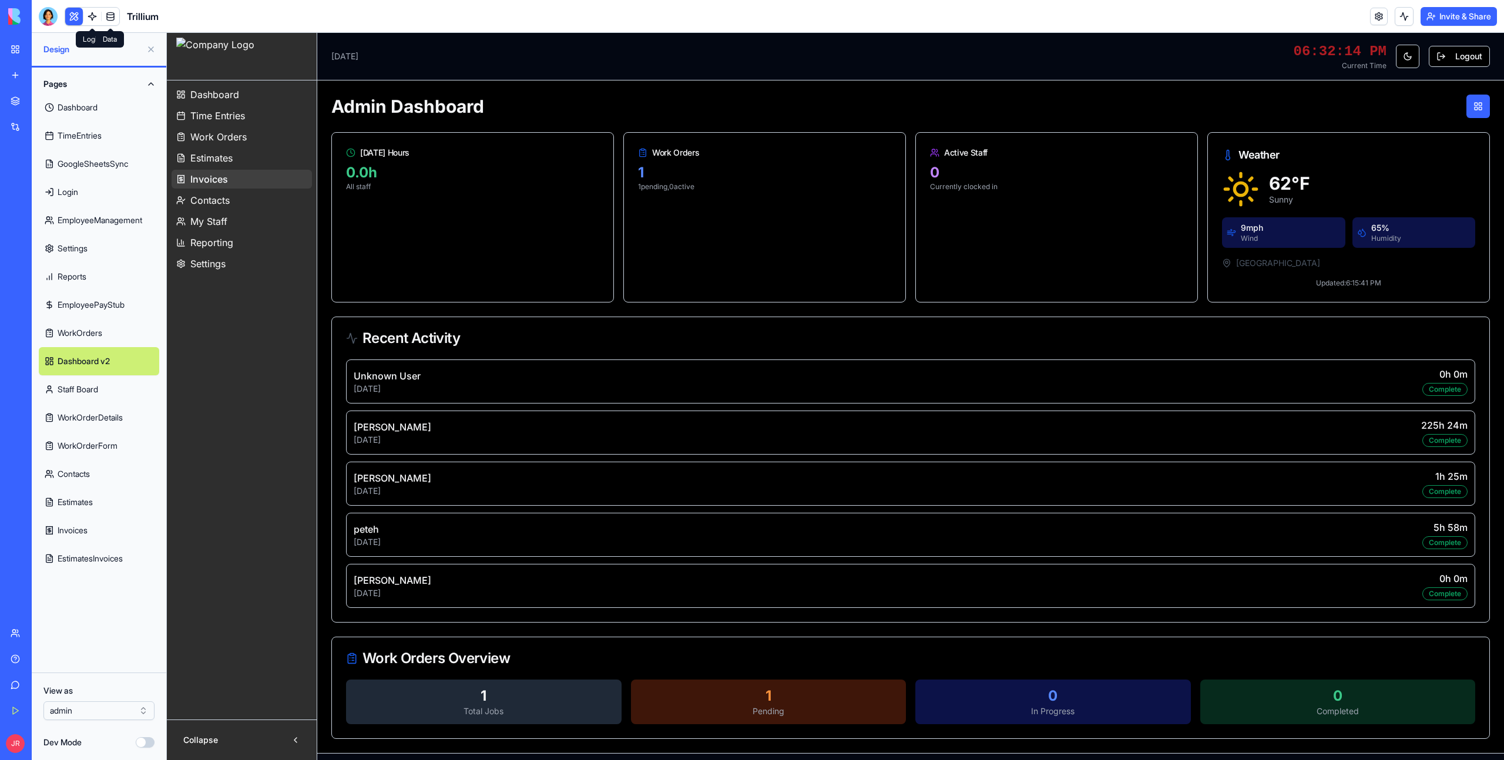
click at [109, 18] on link at bounding box center [111, 17] width 18 height 18
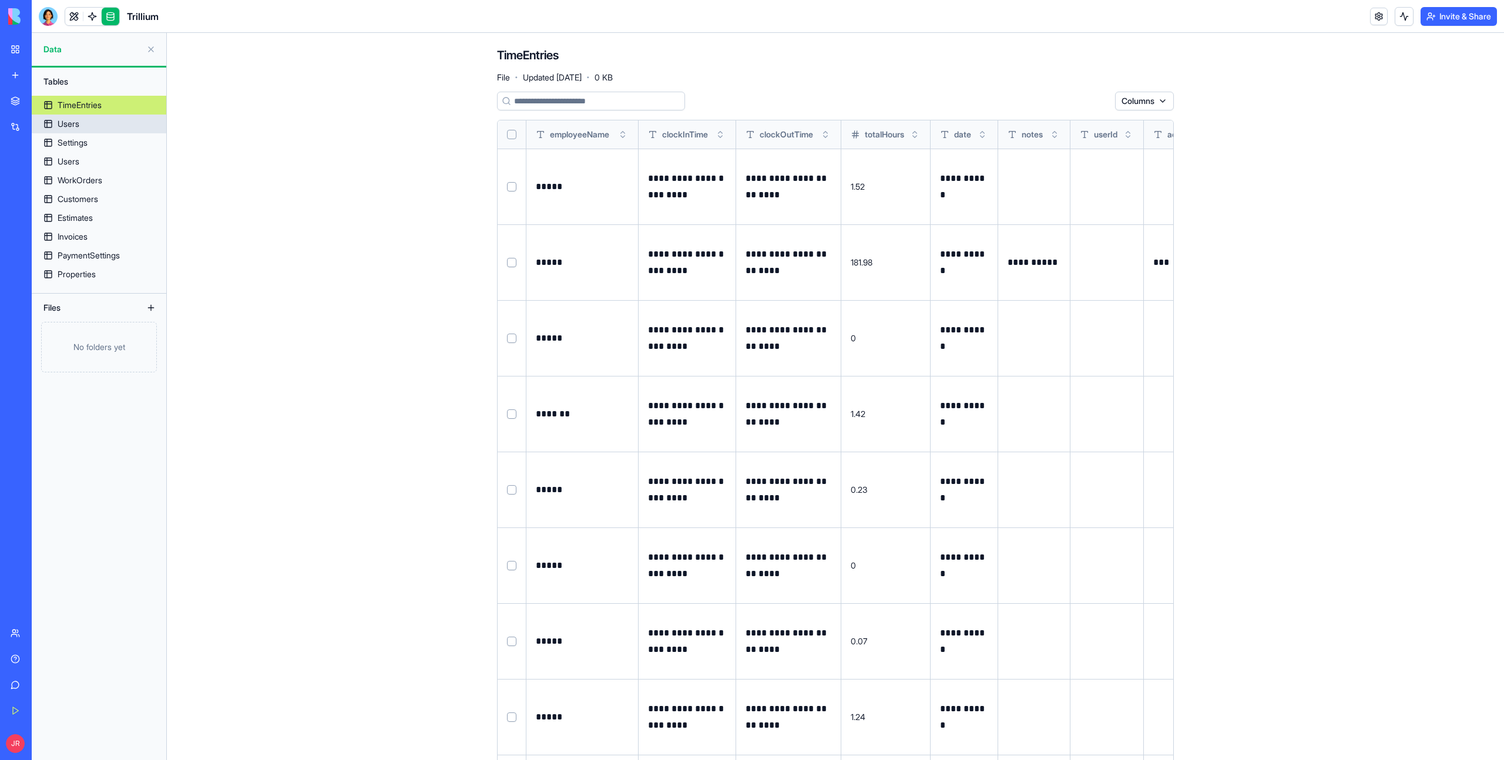
click at [100, 115] on link "Users" at bounding box center [99, 124] width 135 height 19
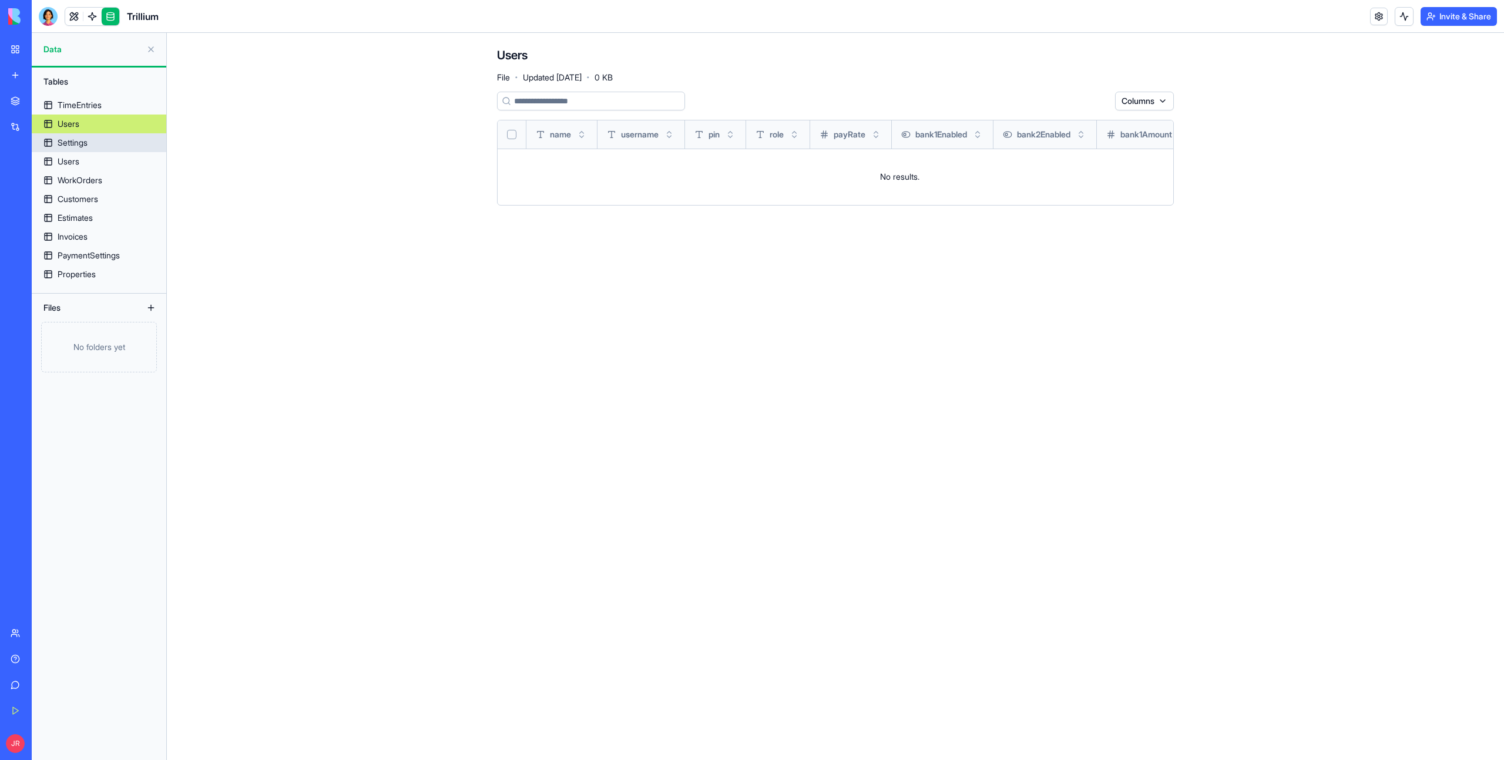
click at [96, 146] on link "Settings" at bounding box center [99, 142] width 135 height 19
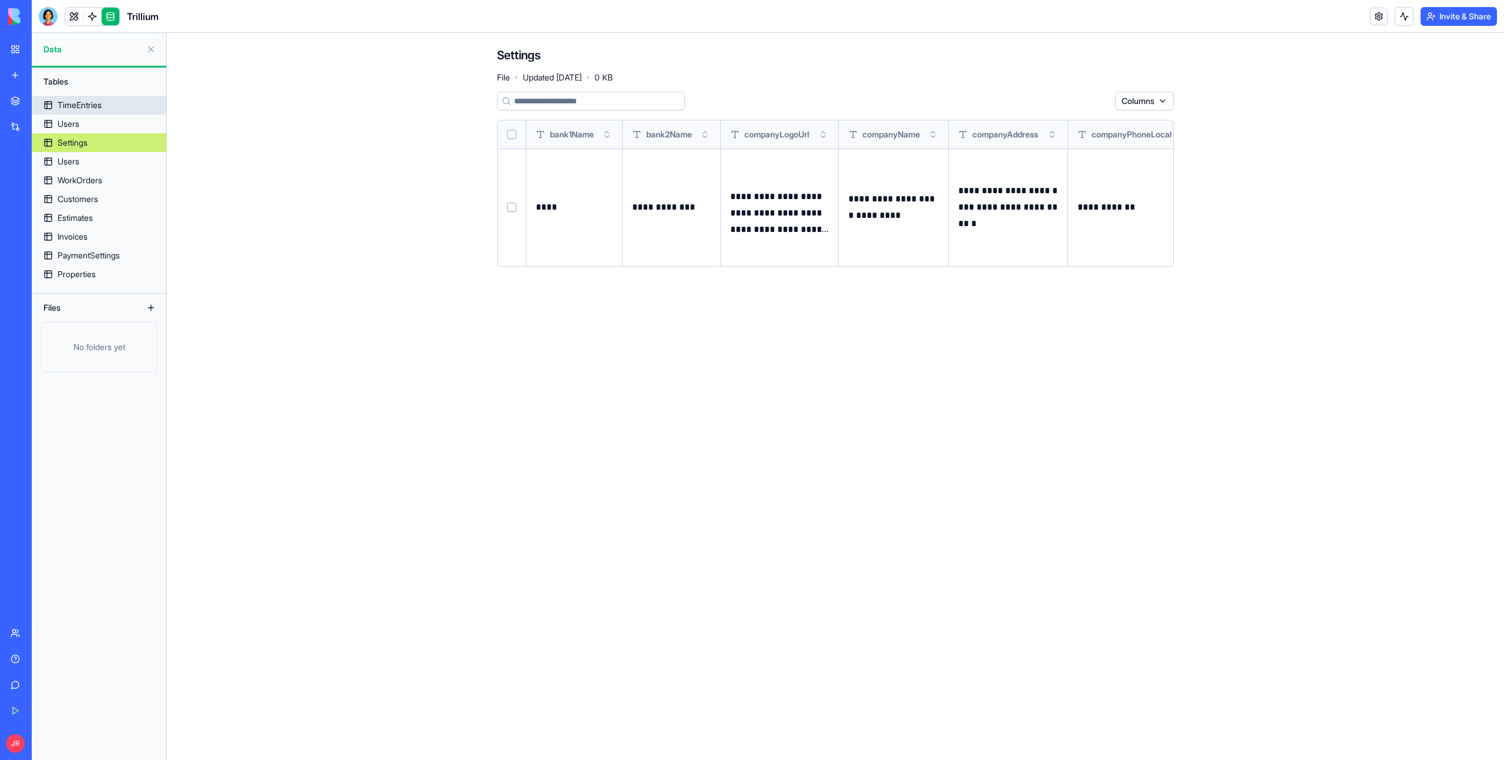
click at [89, 109] on div "TimeEntries" at bounding box center [80, 105] width 44 height 12
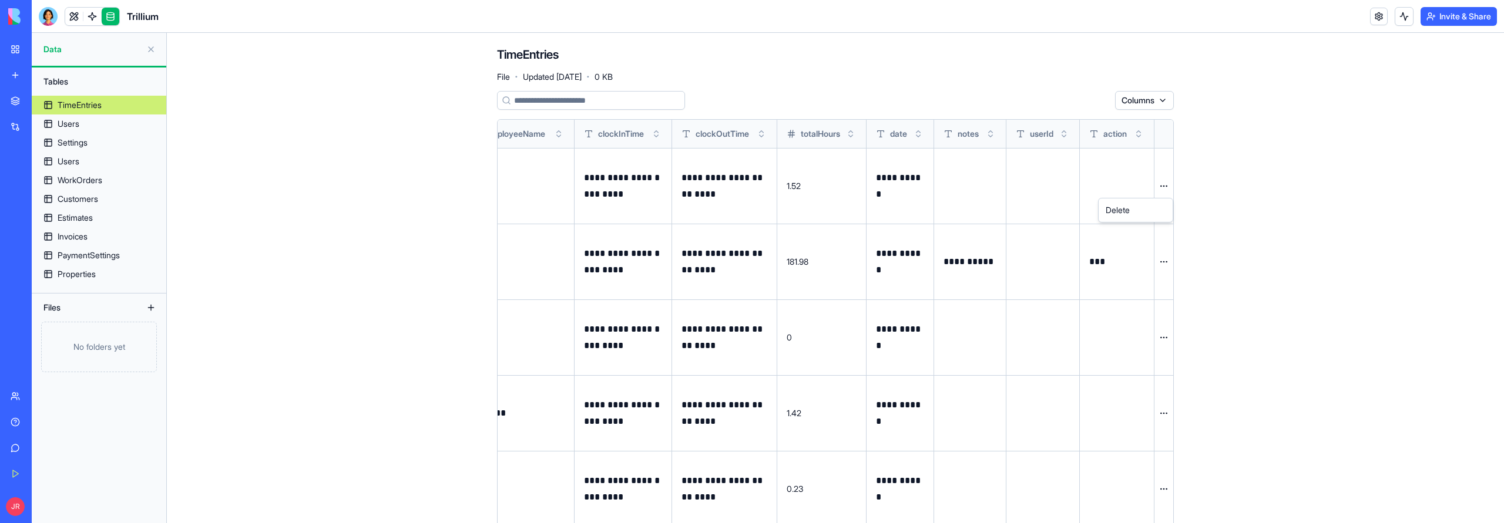
click at [1165, 186] on html "**********" at bounding box center [752, 261] width 1504 height 523
click at [1168, 261] on html "**********" at bounding box center [752, 261] width 1504 height 523
click at [582, 103] on input at bounding box center [591, 101] width 188 height 19
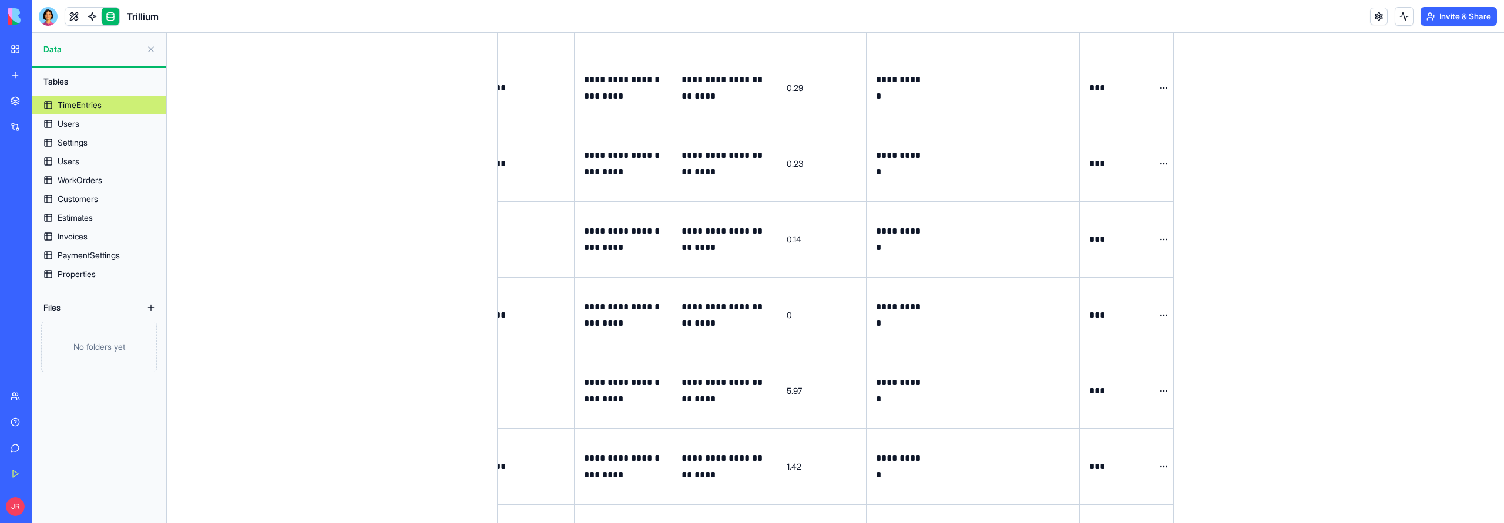
scroll to position [987, 0]
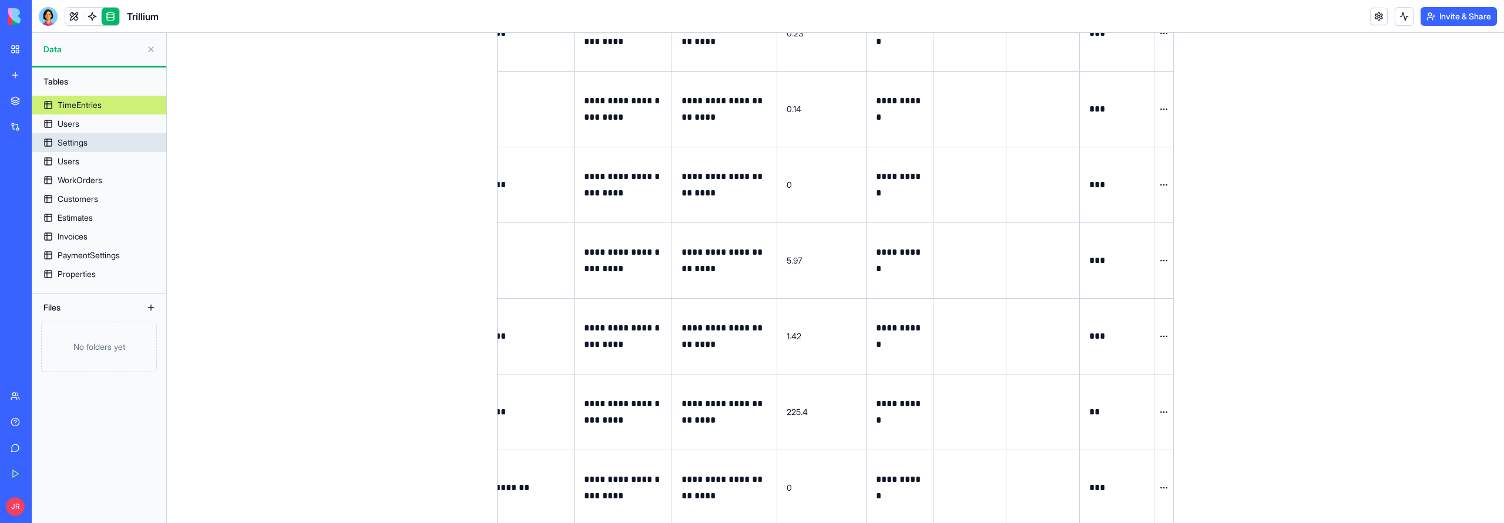
click at [81, 143] on div "Settings" at bounding box center [73, 143] width 30 height 12
